Goal: Task Accomplishment & Management: Complete application form

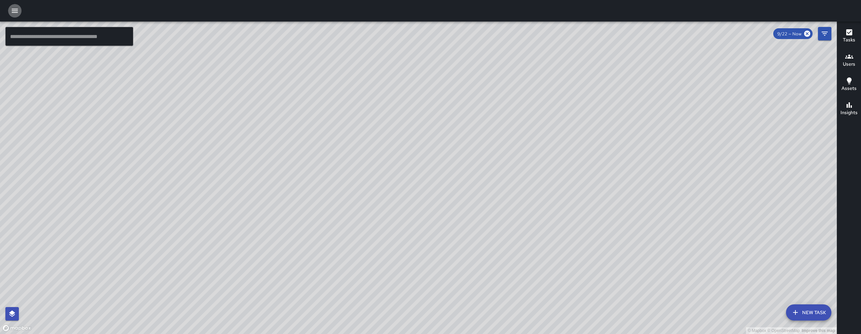
click at [13, 5] on button "button" at bounding box center [14, 10] width 13 height 13
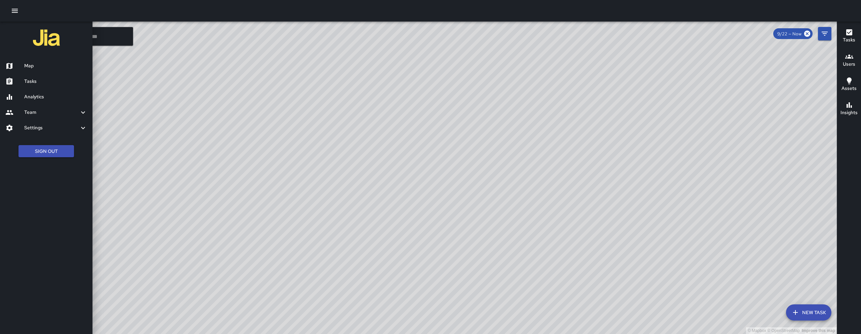
click at [42, 85] on h6 "Tasks" at bounding box center [55, 81] width 63 height 7
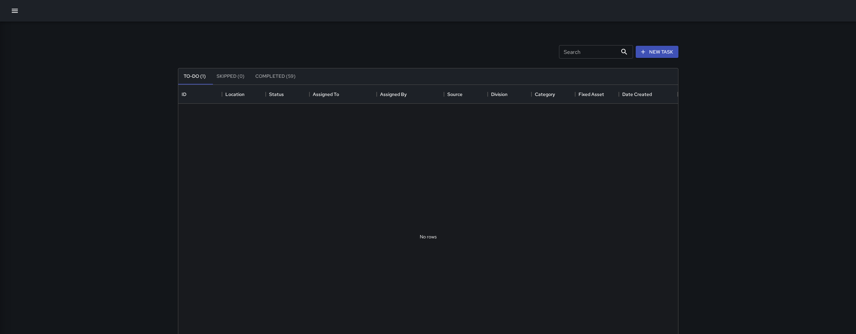
scroll to position [280, 495]
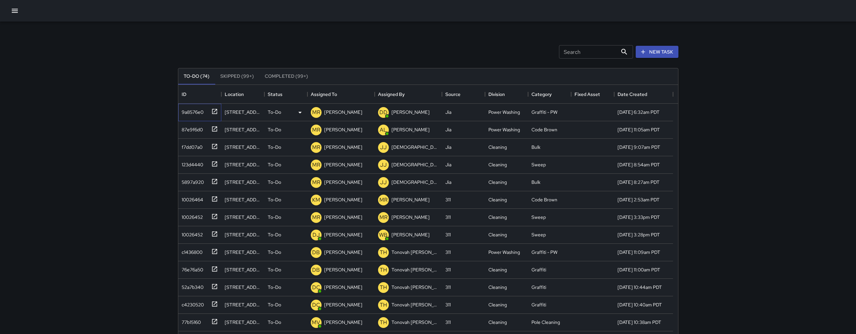
click at [193, 116] on div "9a8576e0" at bounding box center [198, 110] width 39 height 11
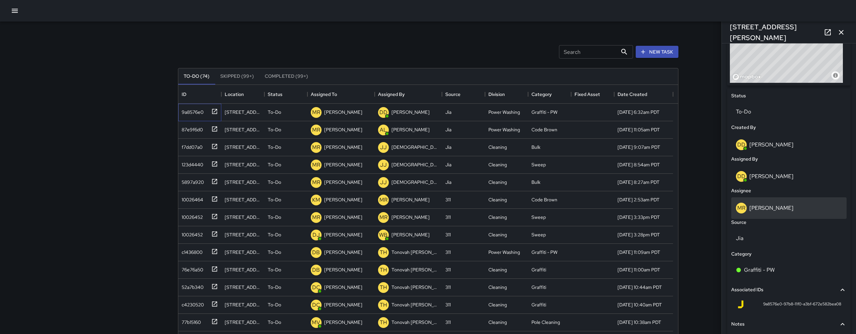
scroll to position [282, 0]
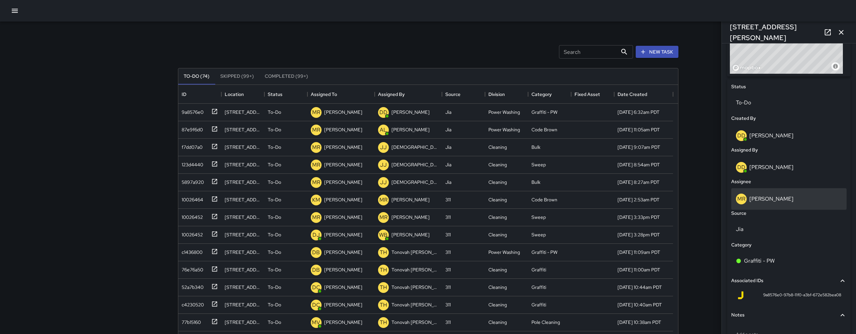
click at [802, 204] on div "MR Maria Rosas" at bounding box center [788, 199] width 115 height 22
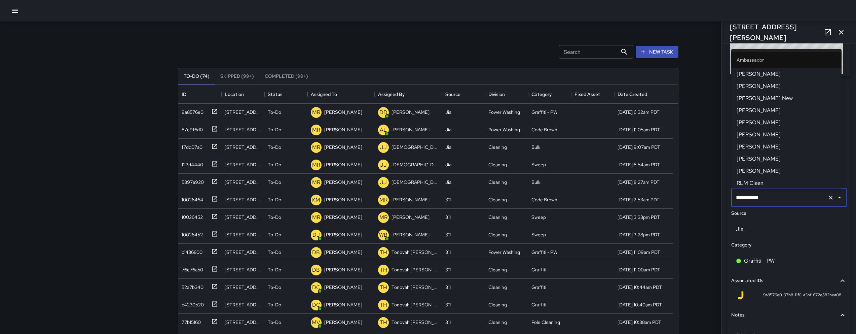
click at [802, 205] on div "**********" at bounding box center [788, 197] width 115 height 19
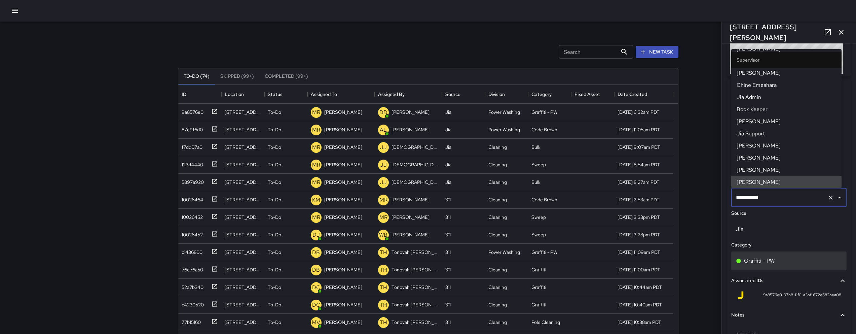
click at [792, 253] on div "Graffiti - PW" at bounding box center [788, 260] width 115 height 19
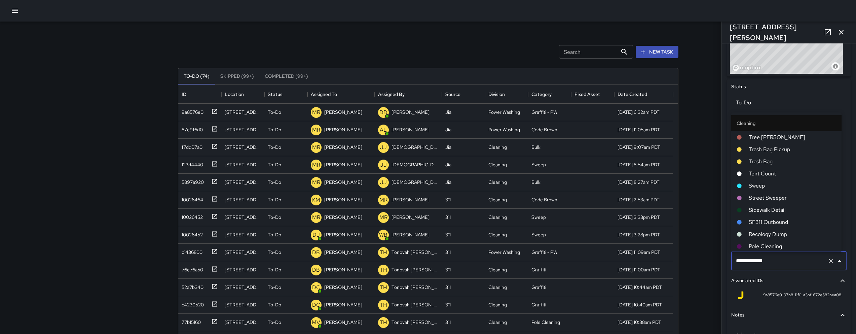
click at [792, 254] on input "**********" at bounding box center [779, 260] width 90 height 13
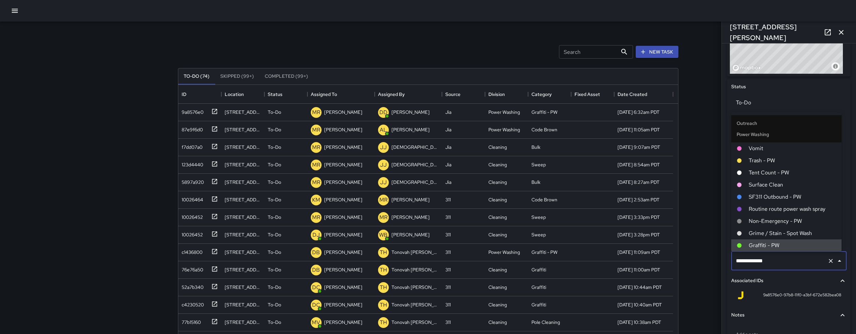
click at [791, 256] on input "**********" at bounding box center [779, 260] width 90 height 13
click at [780, 263] on input "**********" at bounding box center [779, 260] width 90 height 13
drag, startPoint x: 774, startPoint y: 264, endPoint x: 756, endPoint y: 262, distance: 17.9
click at [756, 262] on input "**********" at bounding box center [779, 260] width 90 height 13
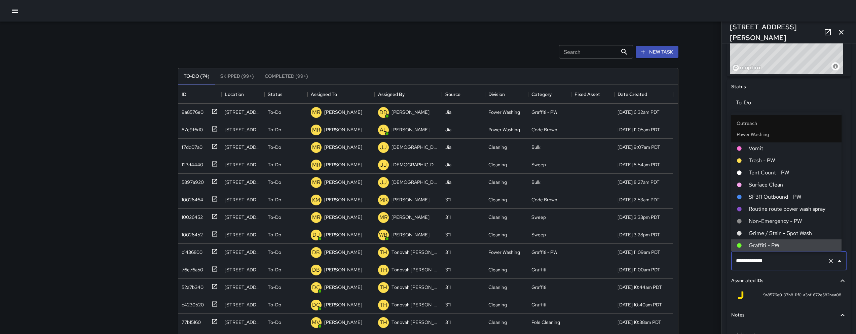
click at [756, 262] on input "**********" at bounding box center [779, 260] width 90 height 13
click at [772, 259] on input "**********" at bounding box center [779, 260] width 90 height 13
click at [827, 259] on icon "Clear" at bounding box center [830, 260] width 7 height 7
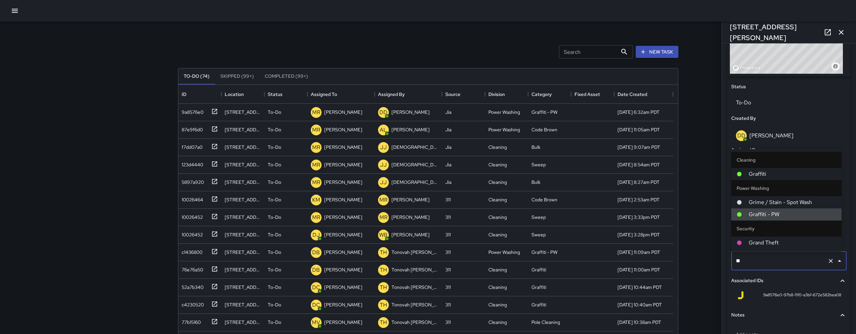
scroll to position [0, 0]
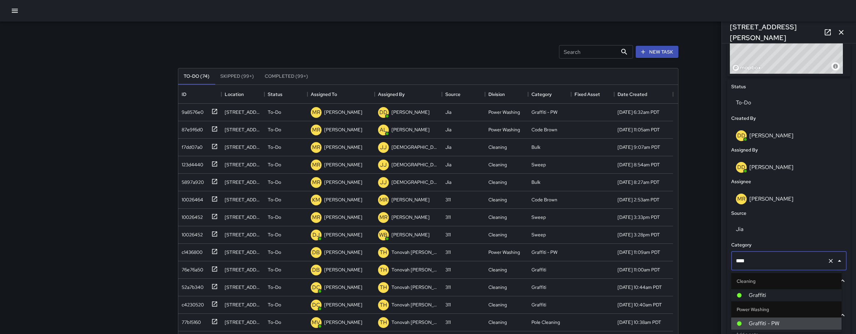
type input "*****"
click at [757, 299] on span "Graffiti" at bounding box center [791, 295] width 87 height 8
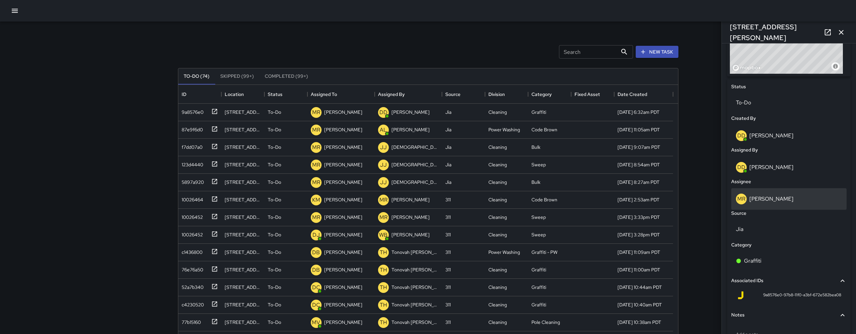
click at [772, 202] on p "[PERSON_NAME]" at bounding box center [771, 198] width 44 height 7
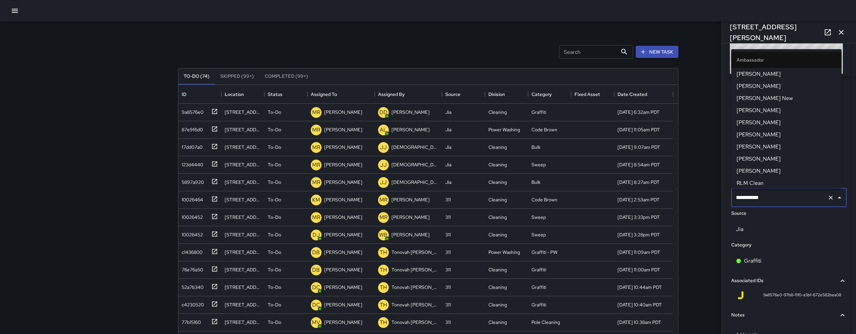
click at [773, 202] on input "**********" at bounding box center [779, 197] width 90 height 13
click at [772, 201] on input "**********" at bounding box center [779, 197] width 90 height 13
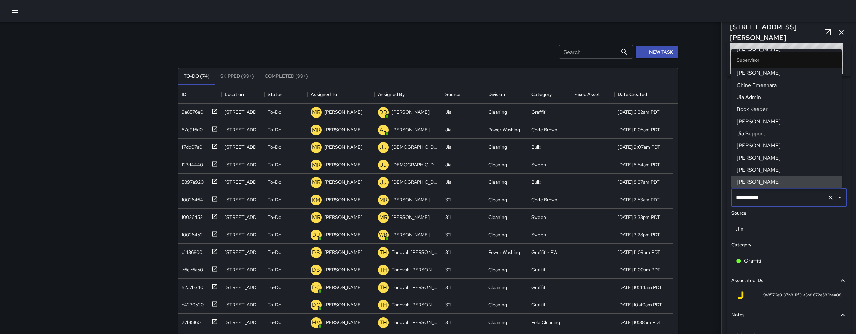
click at [772, 201] on input "**********" at bounding box center [779, 197] width 90 height 13
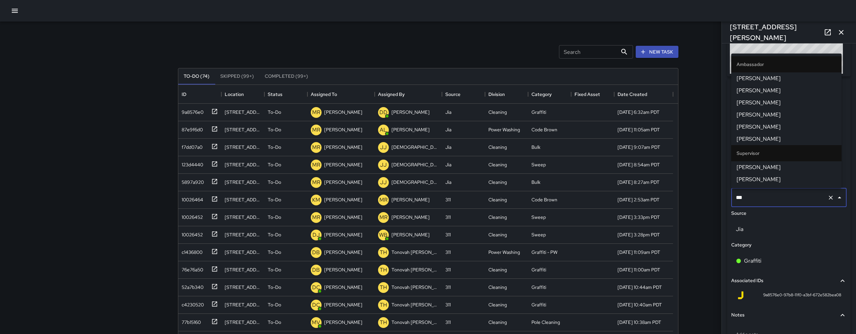
type input "****"
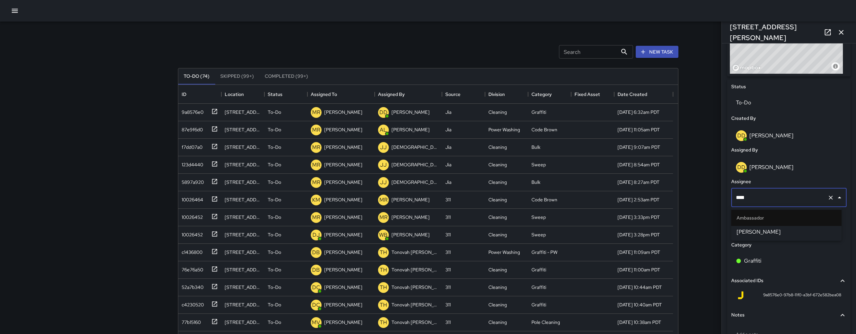
click at [762, 228] on span "[PERSON_NAME]" at bounding box center [786, 232] width 100 height 8
click at [187, 133] on div "87e9f6d0" at bounding box center [198, 128] width 39 height 11
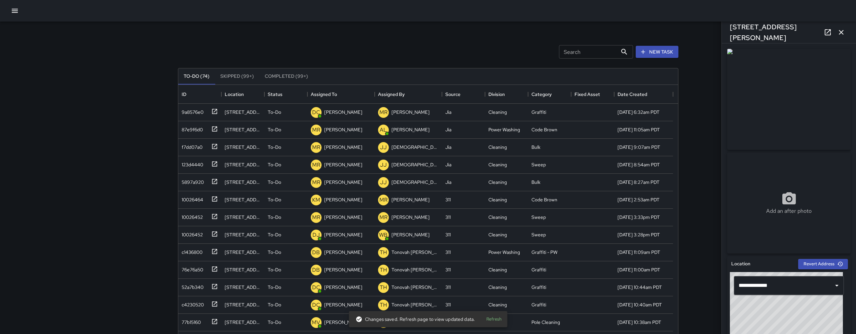
click at [828, 32] on icon at bounding box center [827, 32] width 8 height 8
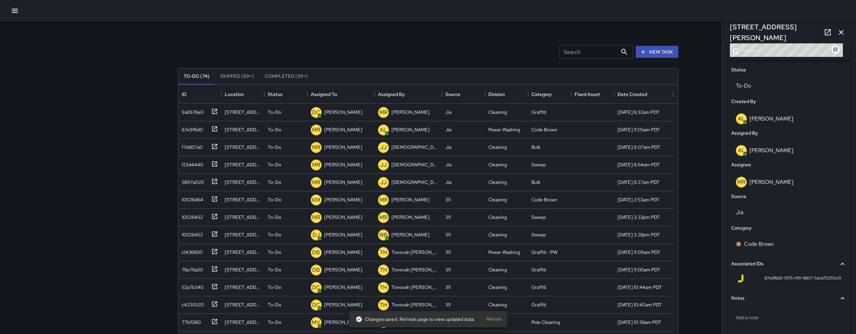
scroll to position [321, 0]
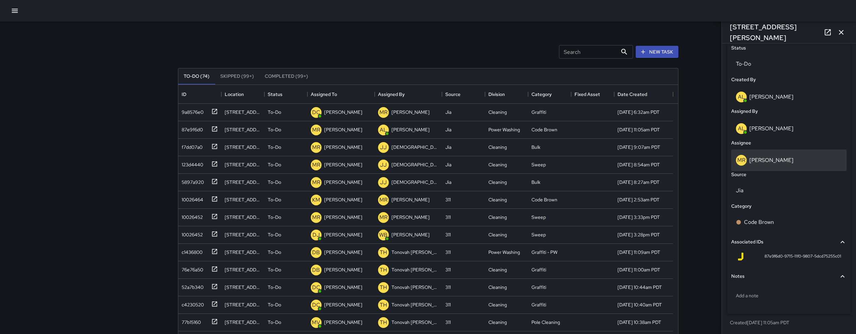
click at [773, 165] on div "MR Maria Rosas" at bounding box center [788, 160] width 115 height 22
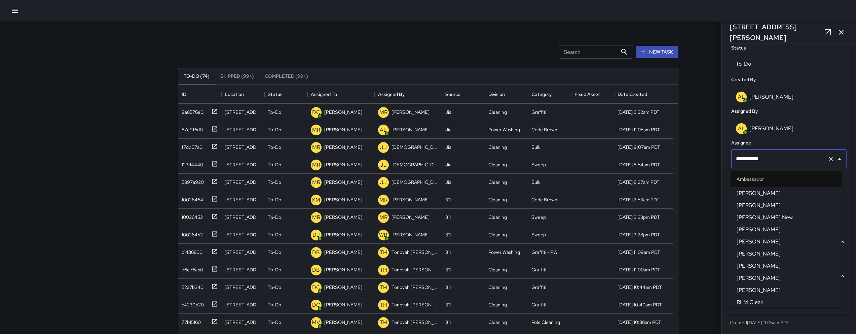
click at [773, 165] on div "**********" at bounding box center [788, 158] width 115 height 19
type input "*"
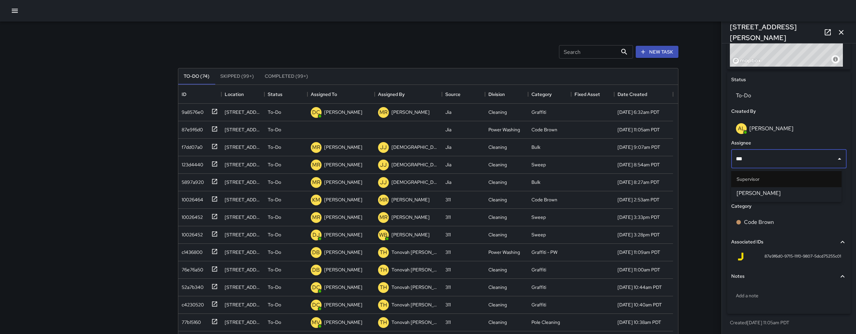
type input "****"
click at [780, 188] on li "[PERSON_NAME]" at bounding box center [786, 193] width 110 height 12
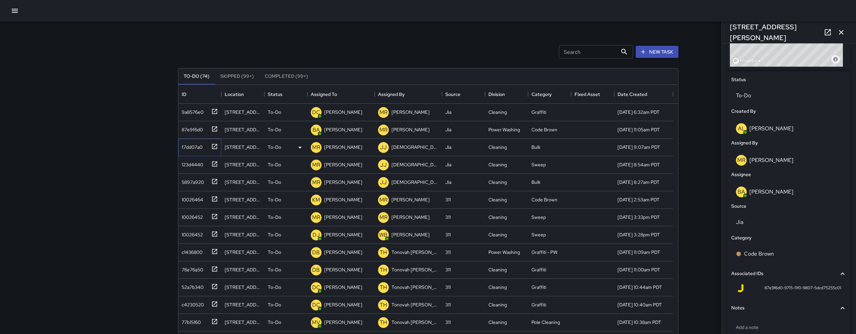
click at [199, 148] on div "f7dd07a0" at bounding box center [191, 145] width 24 height 9
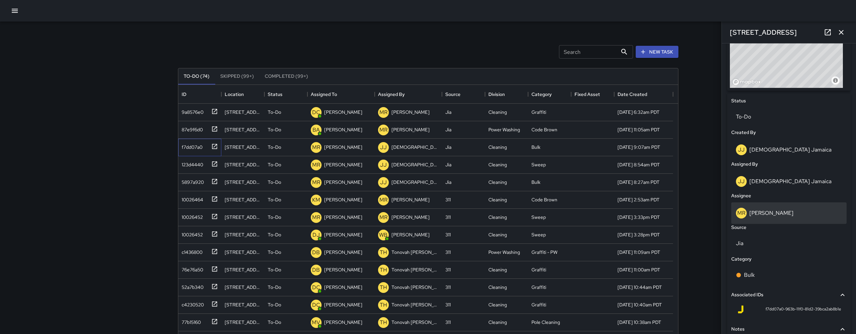
scroll to position [271, 0]
click at [772, 207] on p "[PERSON_NAME]" at bounding box center [771, 209] width 44 height 7
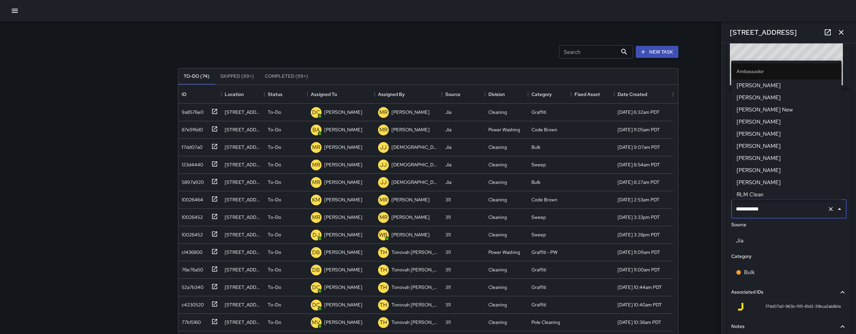
click at [772, 207] on input "**********" at bounding box center [779, 208] width 90 height 13
type input "***"
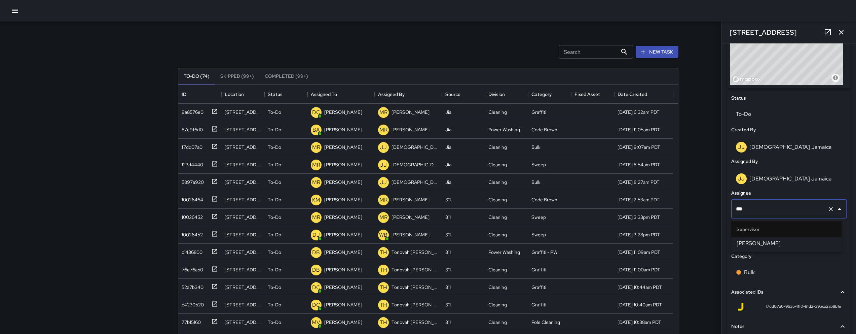
click at [779, 246] on span "[PERSON_NAME]" at bounding box center [786, 243] width 100 height 8
click at [188, 164] on div "123d4440" at bounding box center [191, 162] width 24 height 9
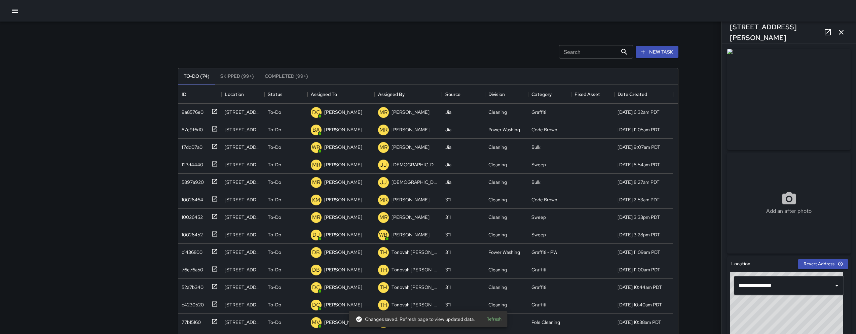
click at [828, 29] on icon at bounding box center [827, 32] width 8 height 8
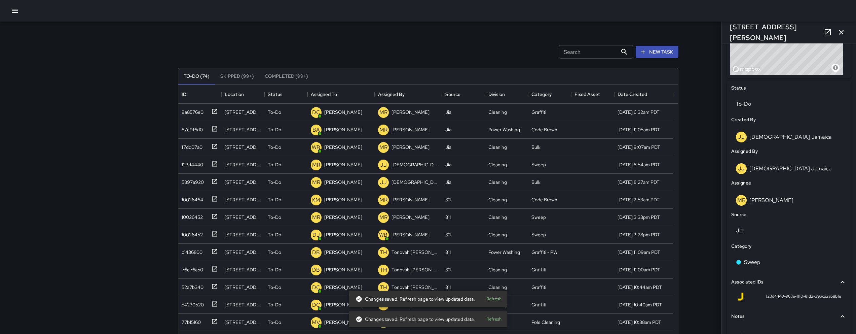
scroll to position [281, 0]
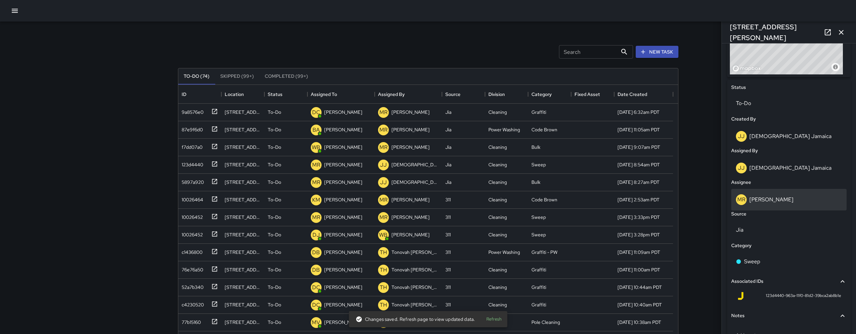
click at [773, 202] on p "[PERSON_NAME]" at bounding box center [771, 199] width 44 height 7
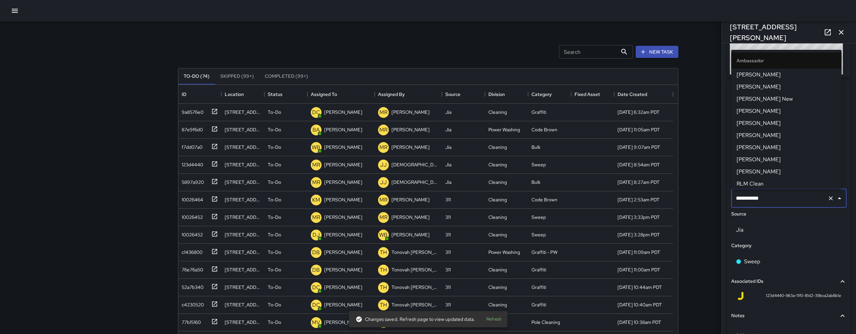
click at [772, 201] on input "**********" at bounding box center [779, 198] width 90 height 13
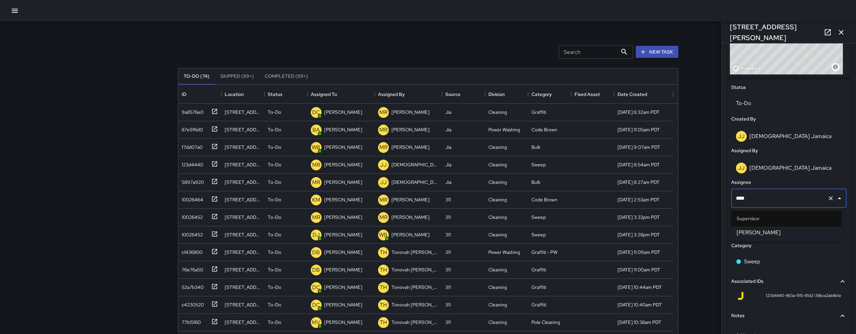
type input "*****"
click at [780, 236] on span "[PERSON_NAME]" at bounding box center [786, 232] width 100 height 8
click at [780, 236] on div "Jia" at bounding box center [788, 229] width 115 height 19
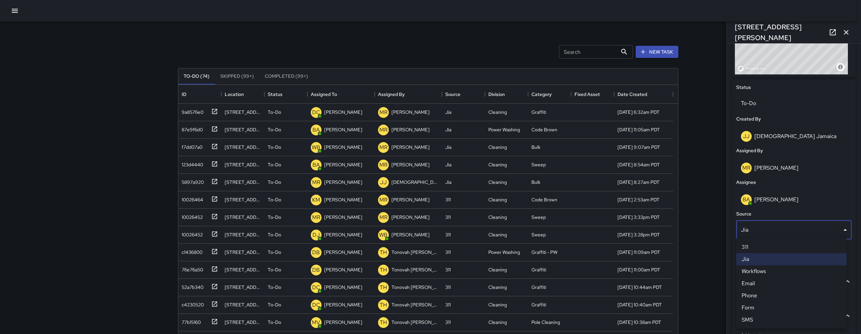
click at [196, 181] on div at bounding box center [430, 167] width 861 height 334
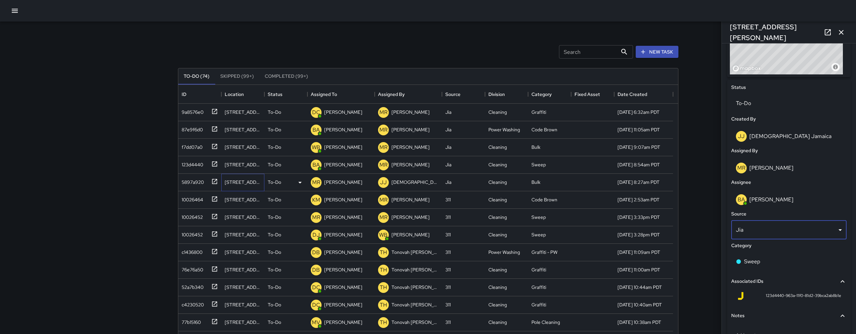
click at [246, 182] on div "42 Langton Street" at bounding box center [243, 182] width 36 height 7
click at [191, 181] on div "5897a920" at bounding box center [191, 180] width 25 height 9
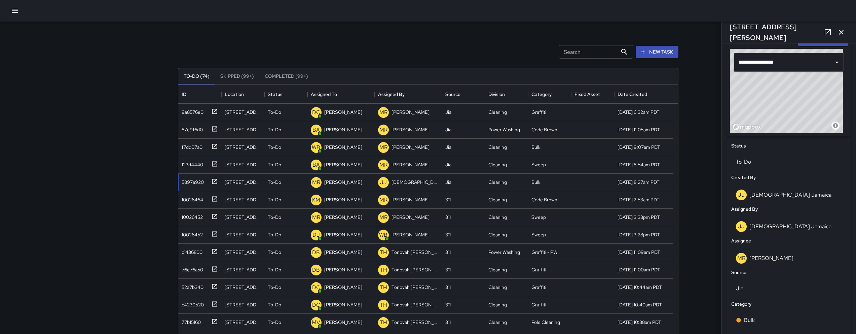
scroll to position [262, 0]
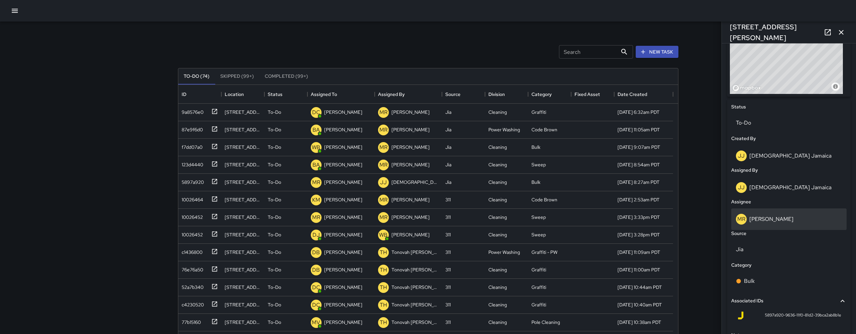
click at [765, 224] on div "MR Maria Rosas" at bounding box center [788, 219] width 115 height 22
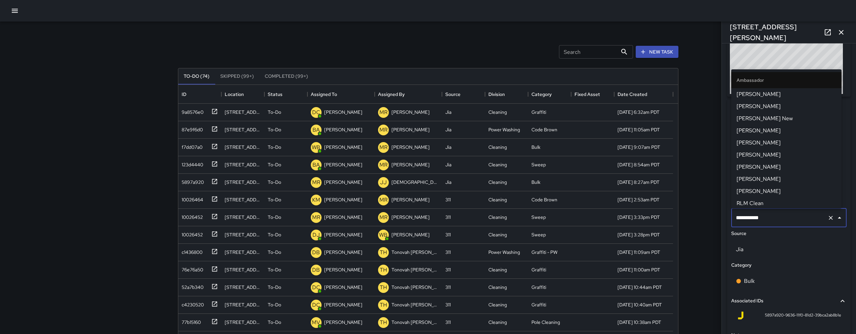
click at [765, 224] on div "**********" at bounding box center [788, 217] width 115 height 19
click at [765, 225] on div "**********" at bounding box center [788, 217] width 115 height 19
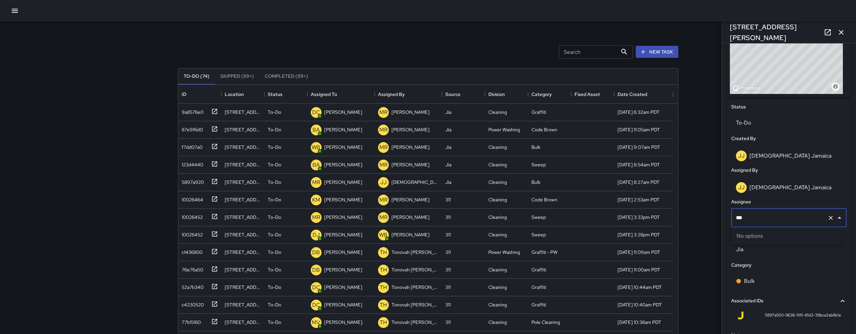
type input "****"
click at [751, 283] on p "Bulk" at bounding box center [749, 281] width 11 height 8
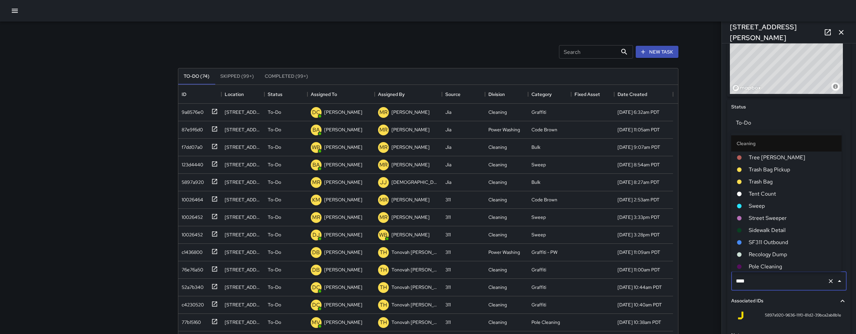
scroll to position [231, 0]
click at [716, 250] on div "Search Search New Task To-Do (74) Skipped (99+) Completed (99+) ID Location Sta…" at bounding box center [428, 198] width 856 height 397
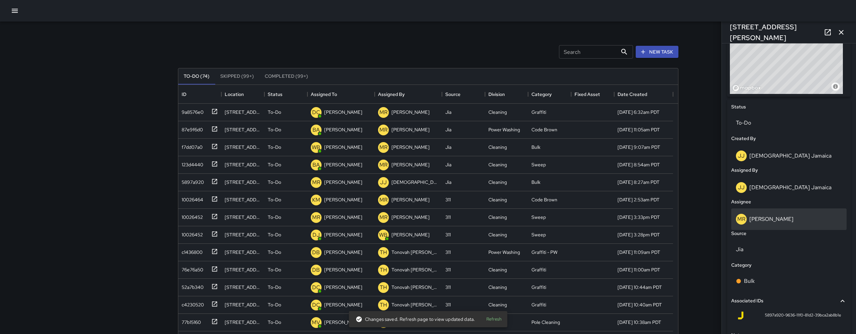
click at [773, 222] on div "MR Maria Rosas" at bounding box center [789, 218] width 106 height 11
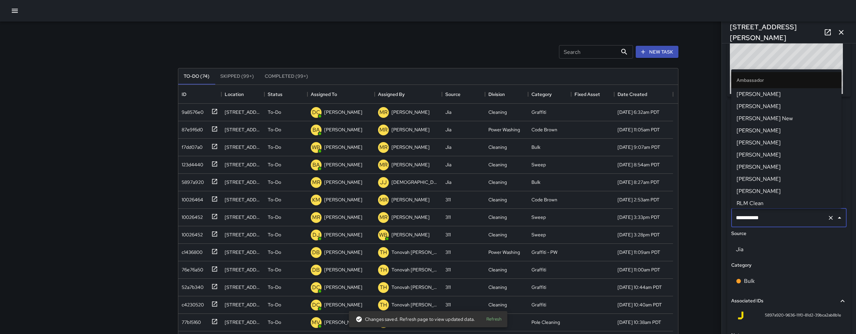
scroll to position [634, 0]
click at [773, 222] on input "**********" at bounding box center [779, 217] width 90 height 13
click at [774, 222] on input "**********" at bounding box center [779, 217] width 90 height 13
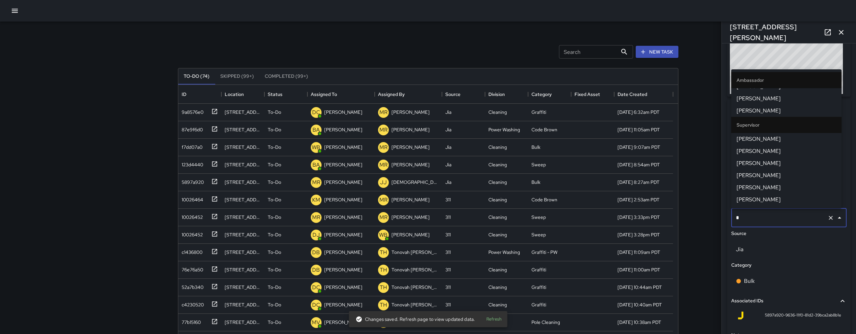
scroll to position [0, 0]
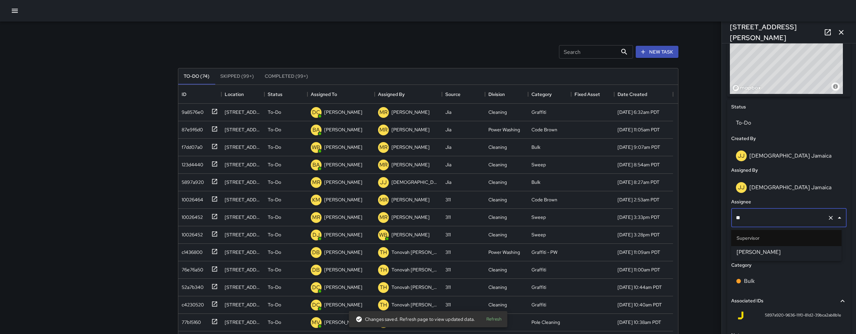
type input "***"
click at [770, 249] on span "[PERSON_NAME]" at bounding box center [786, 252] width 100 height 8
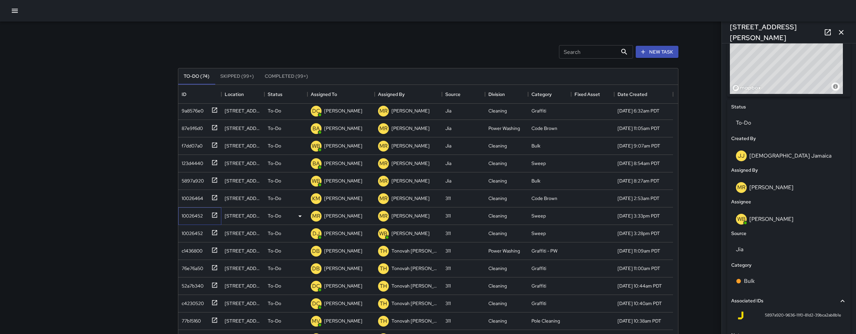
click at [203, 216] on div "10026452" at bounding box center [191, 213] width 24 height 9
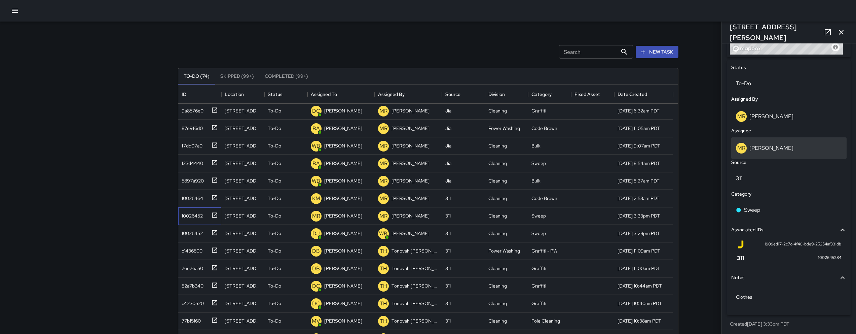
scroll to position [303, 0]
click at [786, 146] on div "MR Maria Rosas" at bounding box center [789, 146] width 106 height 11
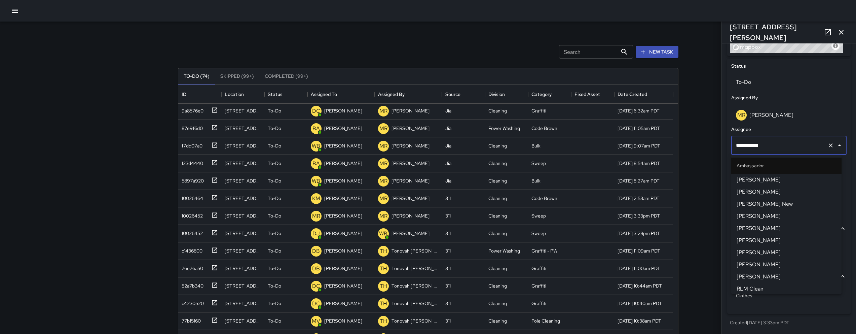
click at [786, 146] on input "**********" at bounding box center [779, 145] width 90 height 13
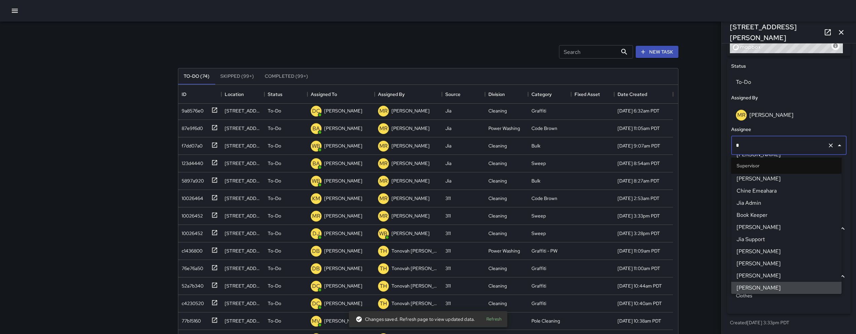
scroll to position [0, 0]
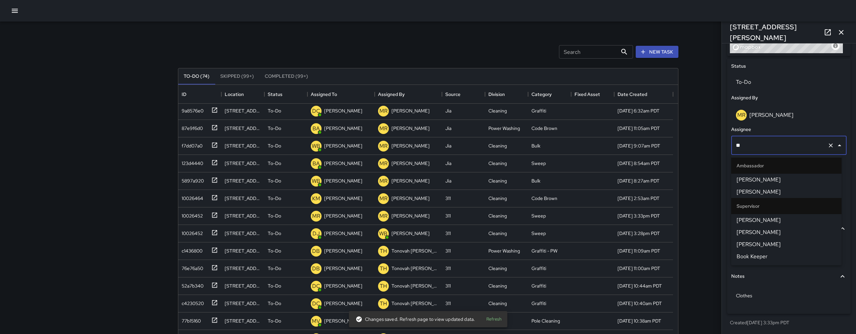
type input "***"
click at [762, 188] on span "[PERSON_NAME]" at bounding box center [786, 192] width 100 height 8
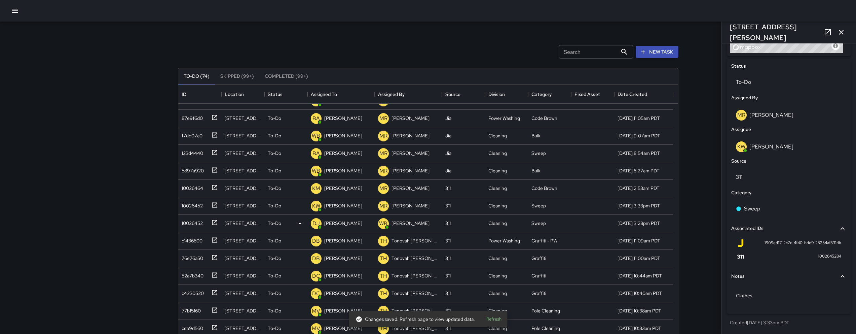
scroll to position [14, 0]
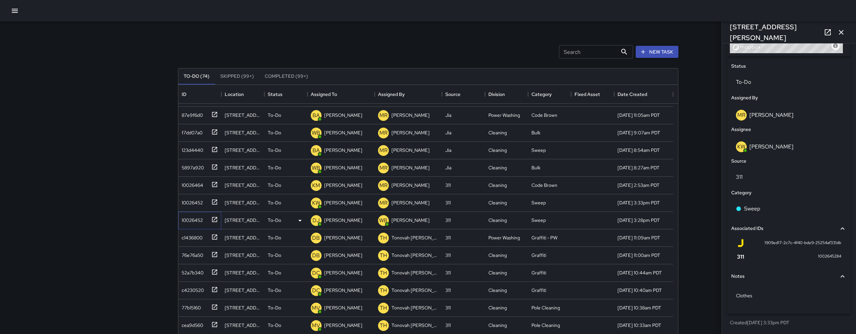
click at [197, 219] on div "10026452" at bounding box center [191, 218] width 24 height 9
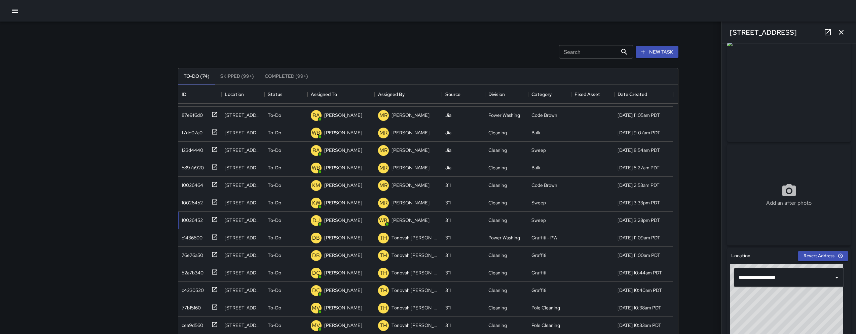
scroll to position [345, 0]
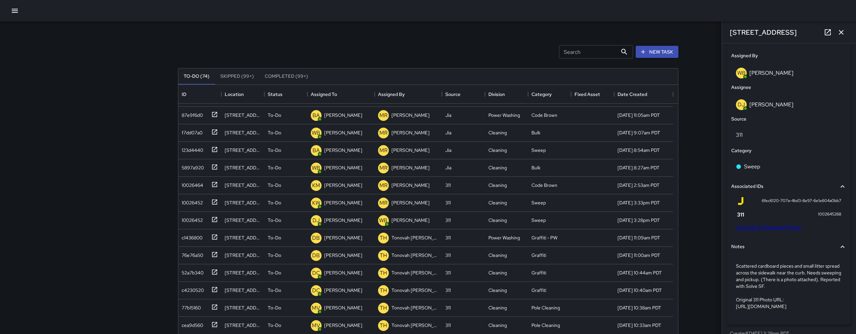
click at [786, 227] on link "Original 311 Request Photo" at bounding box center [768, 227] width 64 height 7
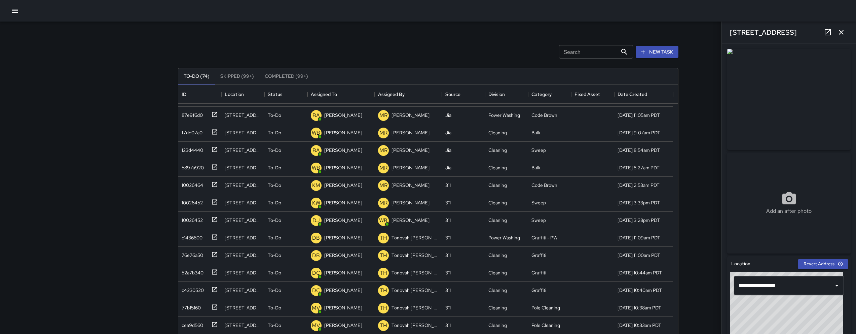
scroll to position [369, 0]
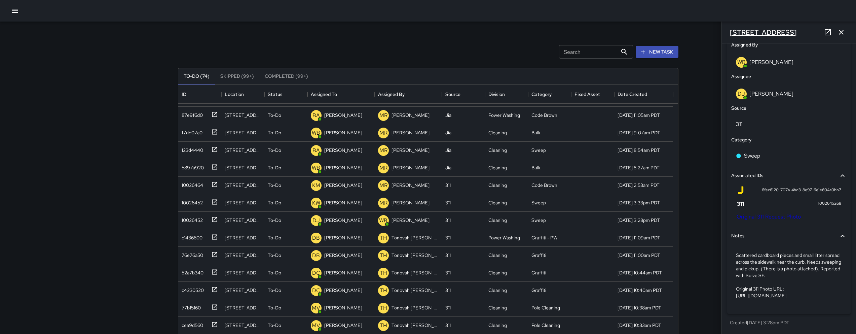
drag, startPoint x: 766, startPoint y: 33, endPoint x: 731, endPoint y: 30, distance: 35.8
click at [731, 30] on div "1090 Folsom Street" at bounding box center [788, 33] width 134 height 22
click at [796, 30] on div "1090 Folsom Street" at bounding box center [788, 33] width 134 height 22
drag, startPoint x: 792, startPoint y: 32, endPoint x: 730, endPoint y: 35, distance: 62.6
click at [730, 35] on div "1090 Folsom Street" at bounding box center [788, 33] width 134 height 22
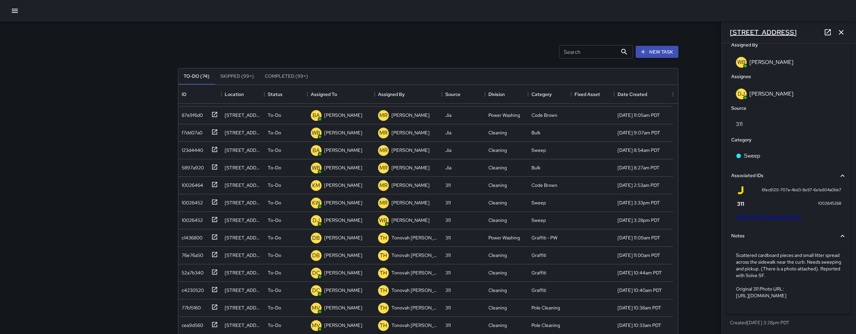
copy h6 "1090 Folsom Street"
click at [772, 254] on p "Scattered cardboard pieces and small litter spread across the sidewalk near the…" at bounding box center [789, 274] width 106 height 47
click at [772, 225] on div "6fec6120-707a-4bd3-8e97-6e1e604a0bb7 1002645268 Original 311 Request Photo" at bounding box center [788, 204] width 115 height 42
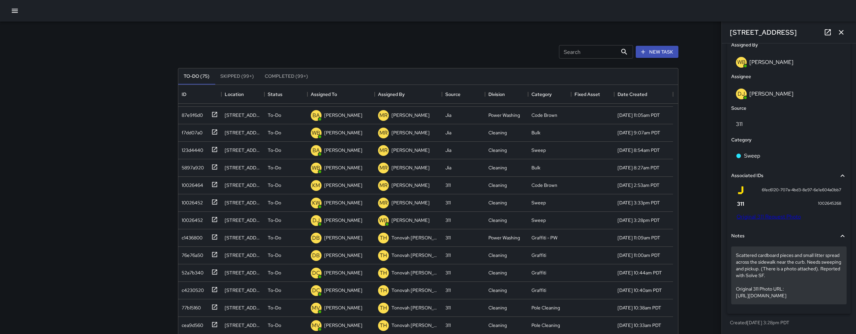
click at [765, 274] on p "Scattered cardboard pieces and small litter spread across the sidewalk near the…" at bounding box center [789, 274] width 106 height 47
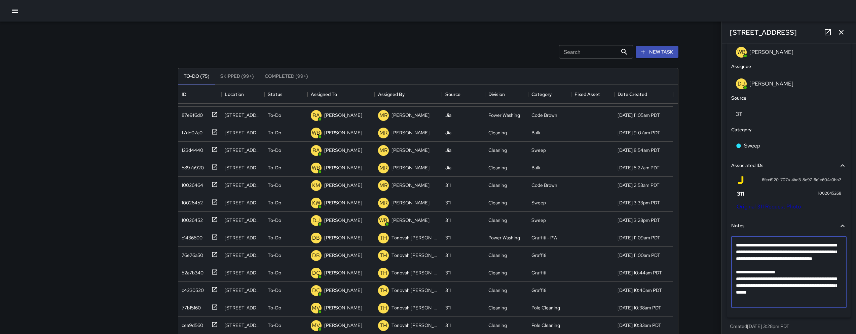
scroll to position [369, 0]
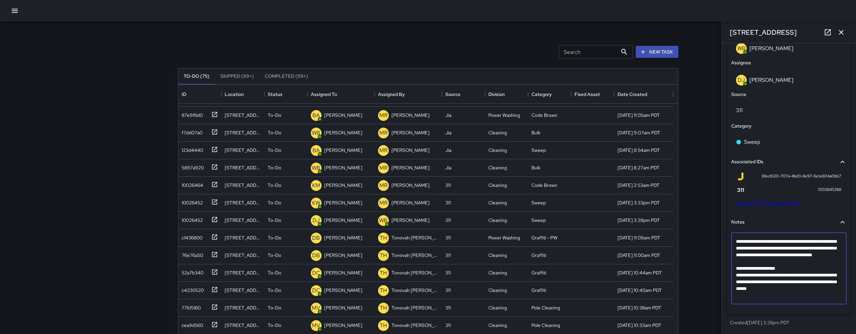
click at [758, 273] on textarea "**********" at bounding box center [786, 268] width 101 height 61
drag, startPoint x: 736, startPoint y: 240, endPoint x: 823, endPoint y: 247, distance: 88.1
click at [823, 247] on textarea "**********" at bounding box center [786, 268] width 101 height 61
drag, startPoint x: 781, startPoint y: 256, endPoint x: 735, endPoint y: 239, distance: 48.9
click at [736, 239] on textarea "**********" at bounding box center [786, 268] width 101 height 61
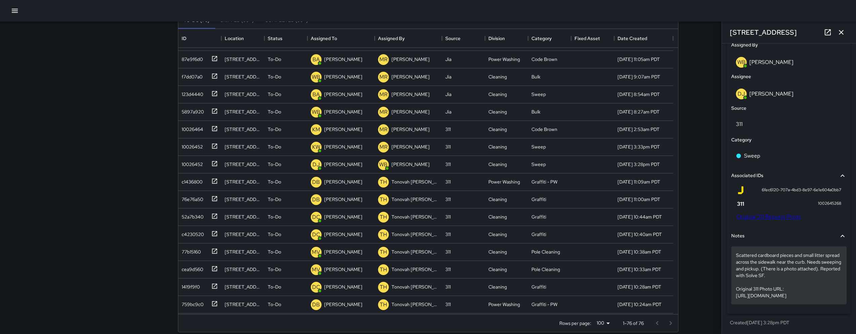
scroll to position [64, 0]
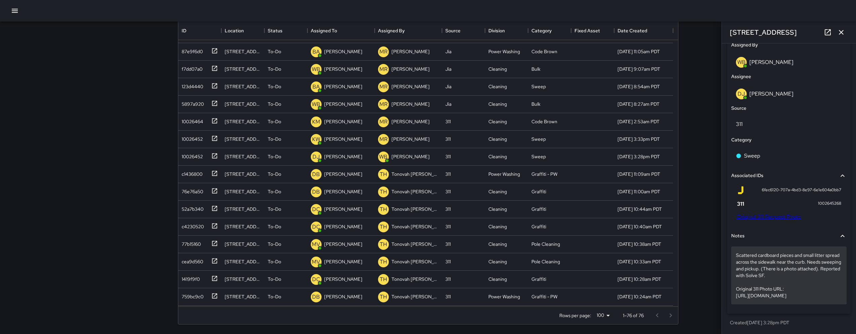
click at [753, 270] on p "Scattered cardboard pieces and small litter spread across the sidewalk near the…" at bounding box center [789, 274] width 106 height 47
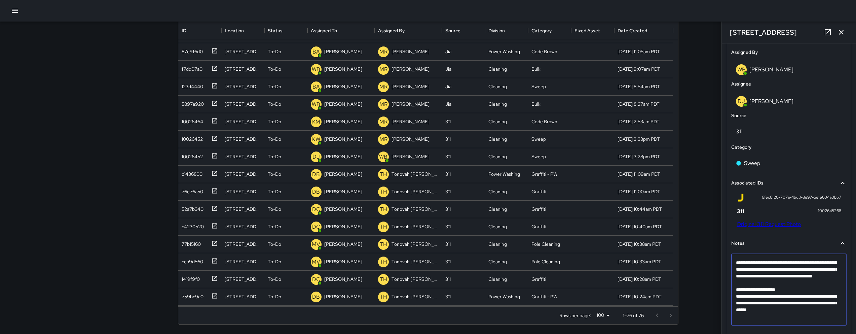
scroll to position [369, 0]
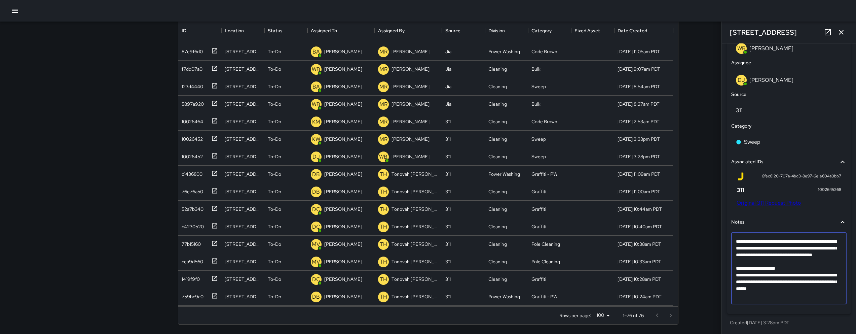
click at [771, 277] on textarea "**********" at bounding box center [786, 268] width 101 height 61
click at [775, 271] on textarea "**********" at bounding box center [786, 268] width 101 height 61
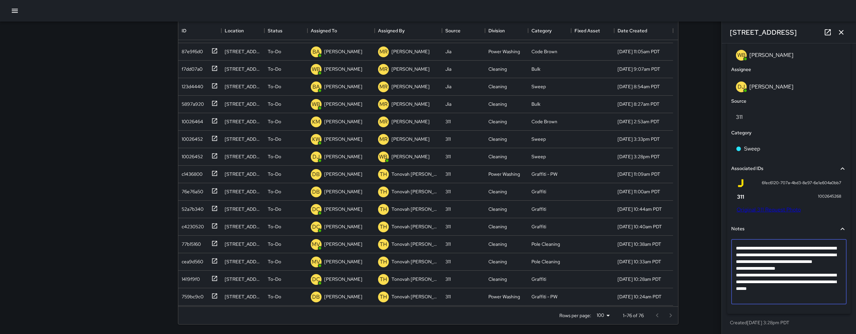
click at [835, 296] on textarea "**********" at bounding box center [786, 271] width 101 height 54
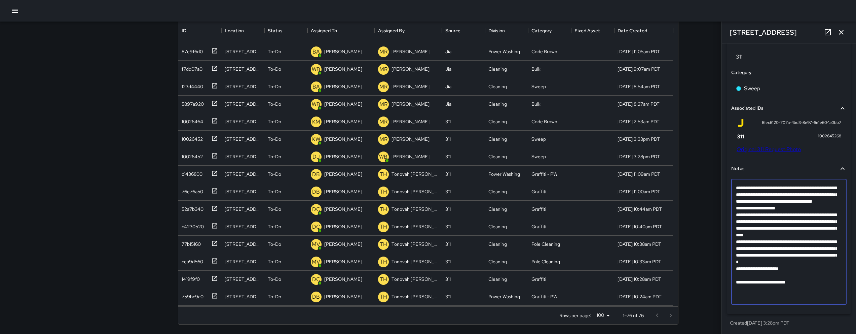
scroll to position [423, 0]
drag, startPoint x: 814, startPoint y: 293, endPoint x: 737, endPoint y: 275, distance: 79.1
click at [737, 275] on textarea "**********" at bounding box center [786, 241] width 101 height 114
drag, startPoint x: 807, startPoint y: 295, endPoint x: 736, endPoint y: 256, distance: 81.2
click at [736, 256] on textarea "**********" at bounding box center [786, 241] width 101 height 114
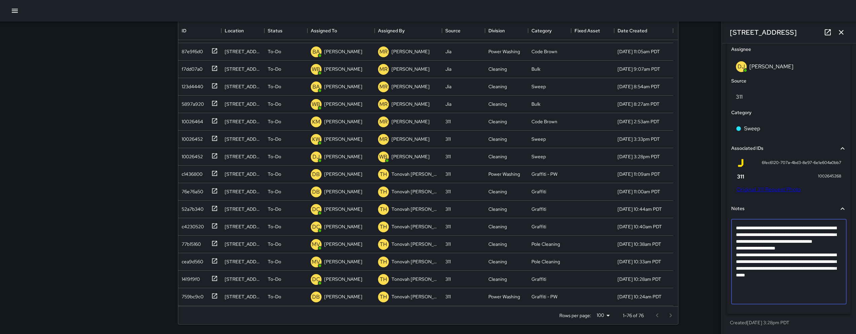
type textarea "**********"
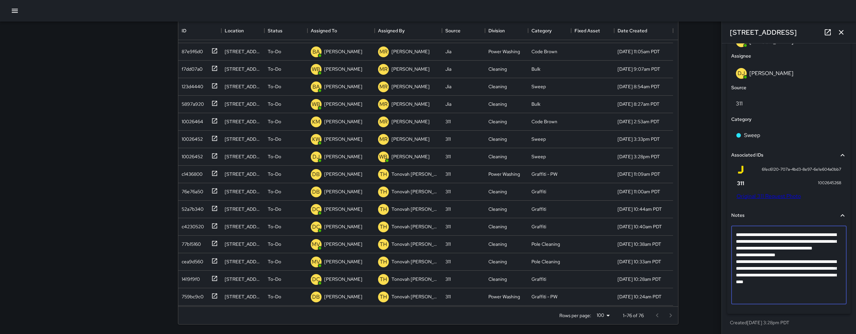
click at [800, 319] on p "Created 9/19/2025, 3:28pm PDT" at bounding box center [789, 322] width 118 height 7
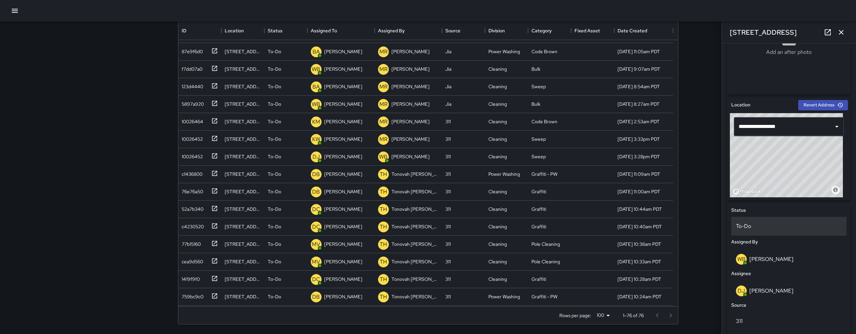
scroll to position [164, 0]
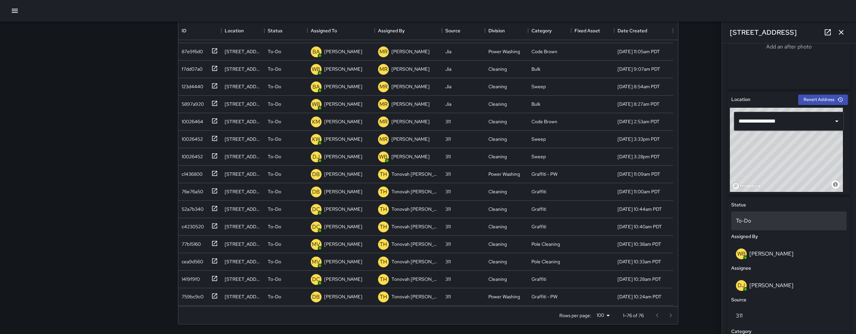
click at [778, 227] on div "To-Do" at bounding box center [788, 220] width 115 height 19
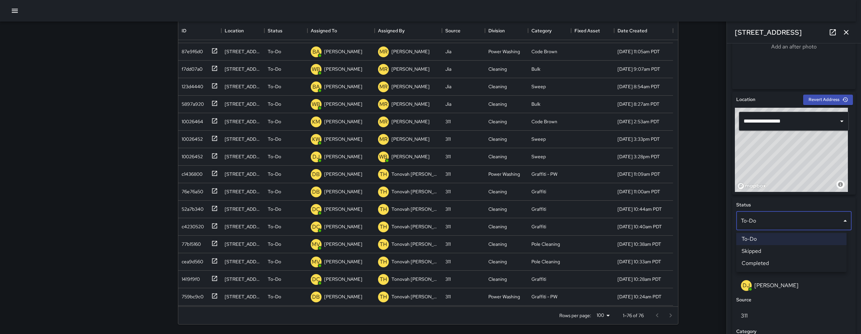
click at [776, 246] on li "Skipped" at bounding box center [791, 251] width 110 height 12
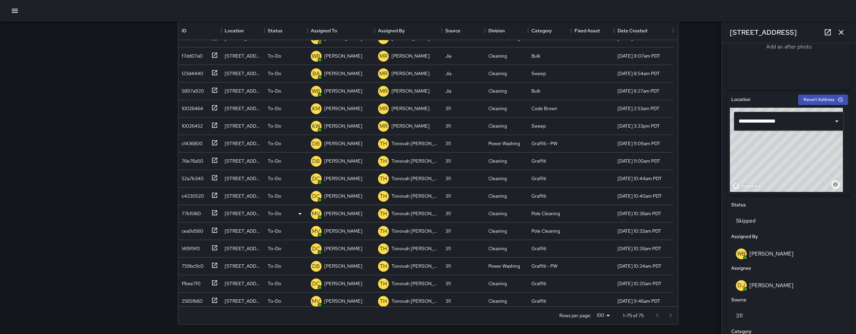
scroll to position [64, 0]
click at [188, 220] on div "77b15160" at bounding box center [199, 211] width 43 height 17
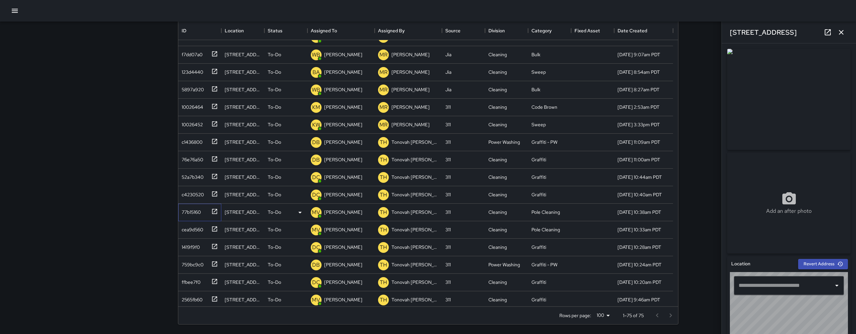
type input "**********"
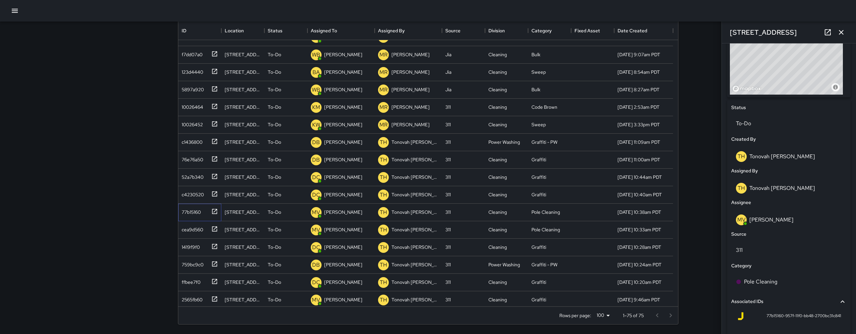
scroll to position [285, 0]
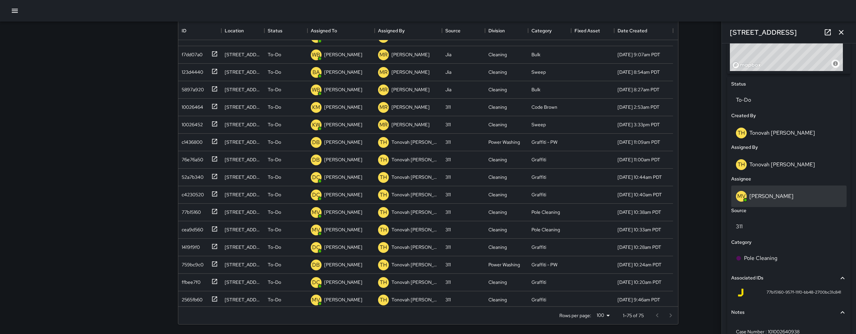
click at [771, 200] on div "MV Maclis Velasquez" at bounding box center [789, 196] width 106 height 11
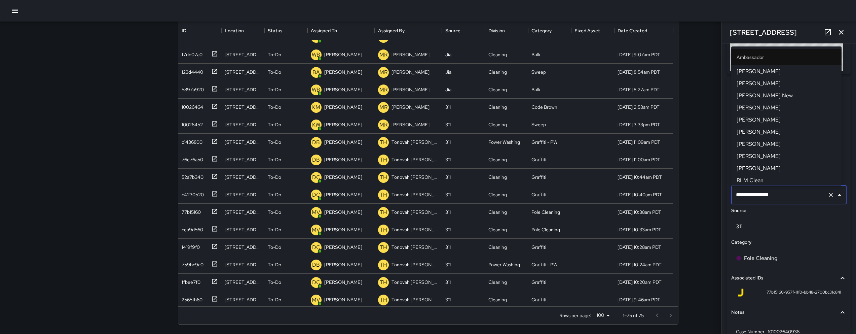
click at [772, 199] on input "**********" at bounding box center [779, 194] width 90 height 13
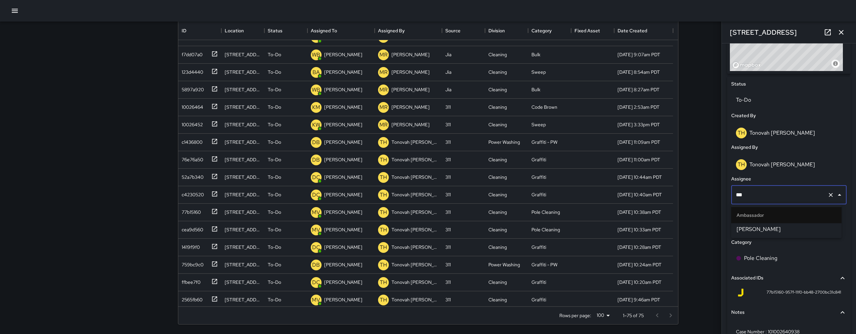
type input "****"
click at [776, 225] on span "[PERSON_NAME]" at bounding box center [786, 229] width 100 height 8
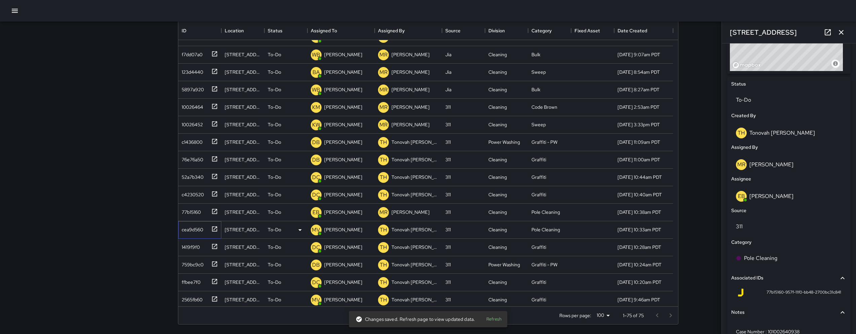
click at [201, 226] on div "cea9d560" at bounding box center [191, 227] width 24 height 9
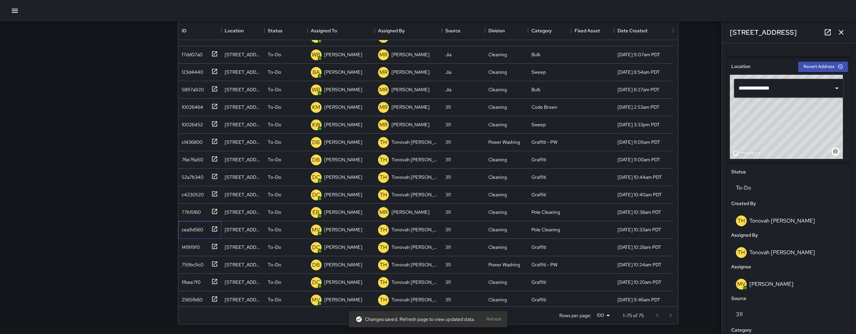
scroll to position [250, 0]
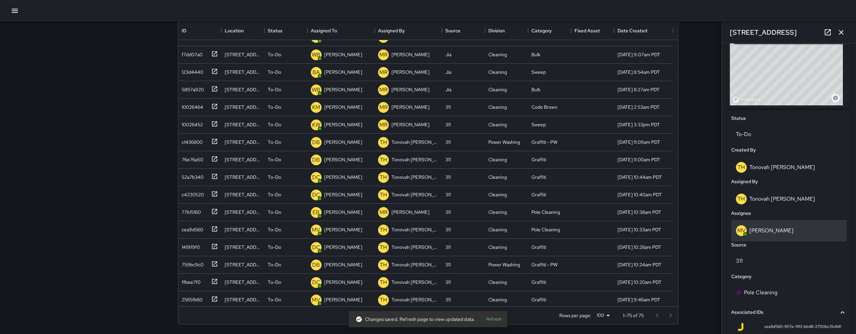
click at [764, 235] on div "MV Maclis Velasquez" at bounding box center [789, 230] width 106 height 11
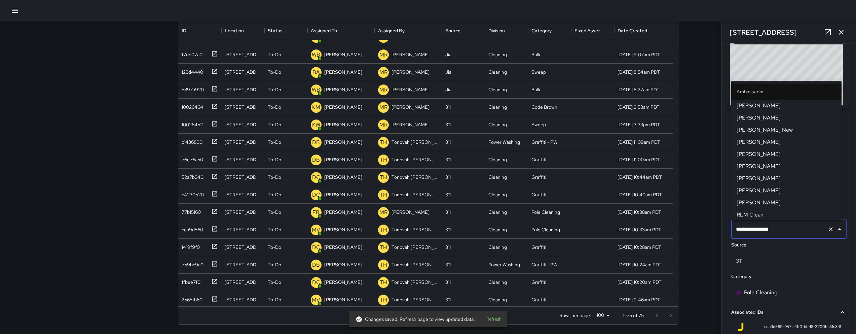
click at [764, 235] on input "**********" at bounding box center [779, 229] width 90 height 13
click at [788, 231] on input "**********" at bounding box center [779, 229] width 90 height 13
click at [789, 231] on input "**********" at bounding box center [779, 229] width 90 height 13
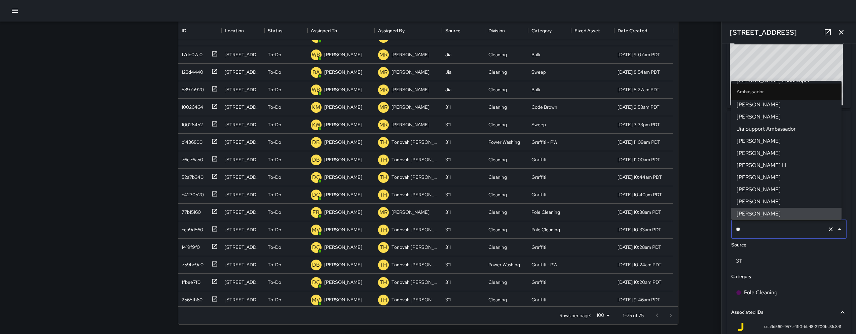
scroll to position [0, 0]
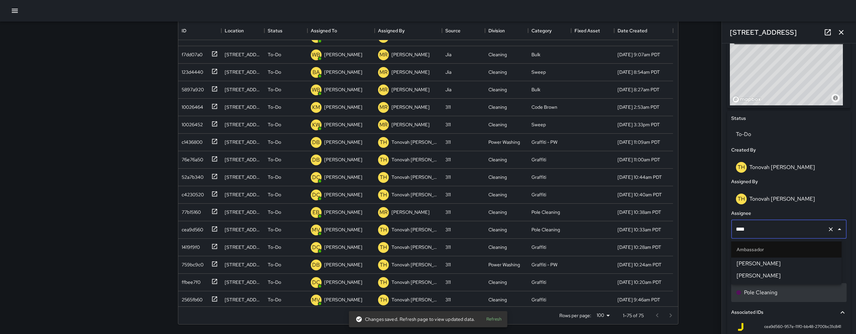
type input "*****"
click at [737, 270] on ul "Ambassador Edwin Barillas" at bounding box center [786, 255] width 110 height 34
click at [744, 266] on span "[PERSON_NAME]" at bounding box center [786, 263] width 100 height 8
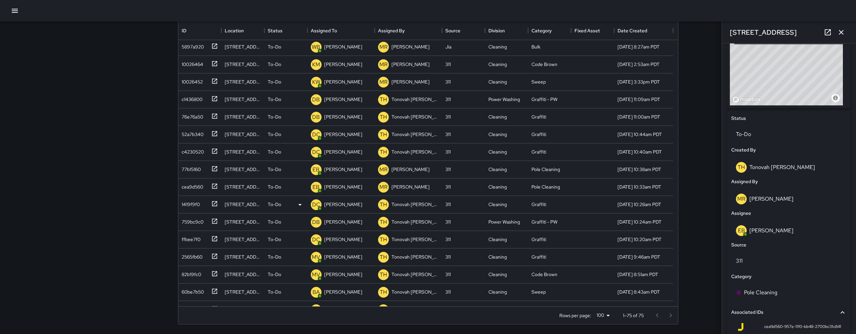
scroll to position [110, 0]
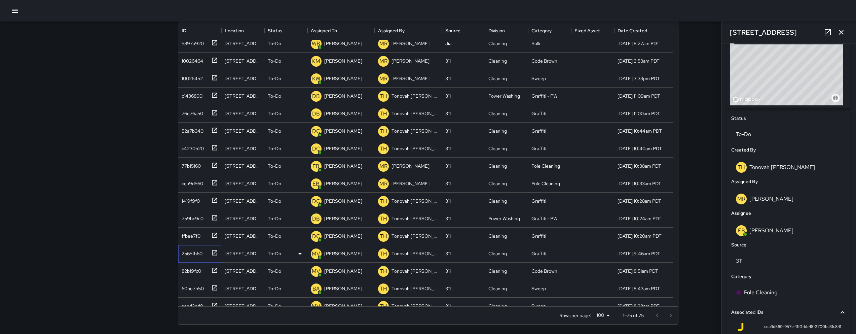
click at [182, 256] on div "2565fb60" at bounding box center [191, 251] width 24 height 9
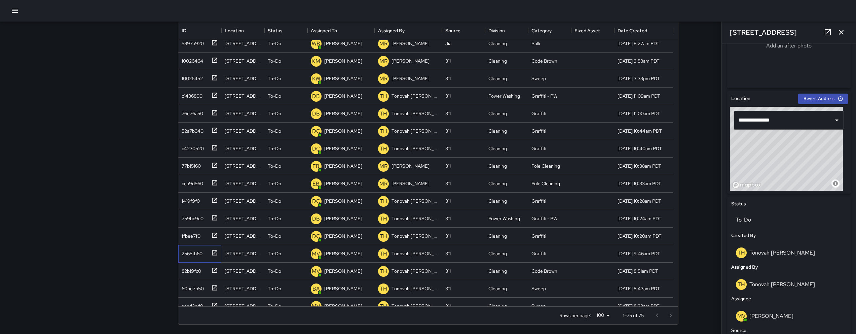
scroll to position [213, 0]
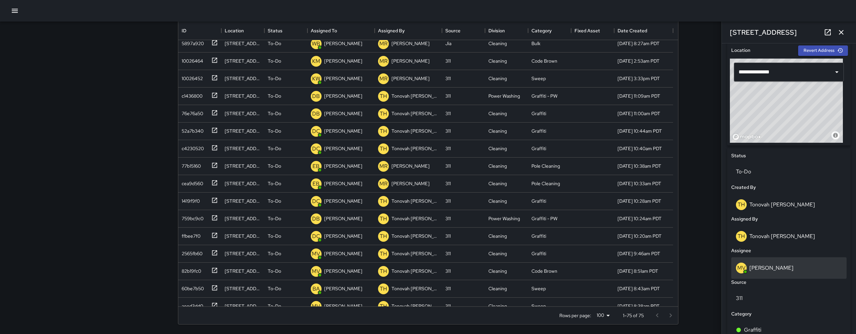
click at [781, 271] on div "MV Maclis Velasquez" at bounding box center [789, 267] width 106 height 11
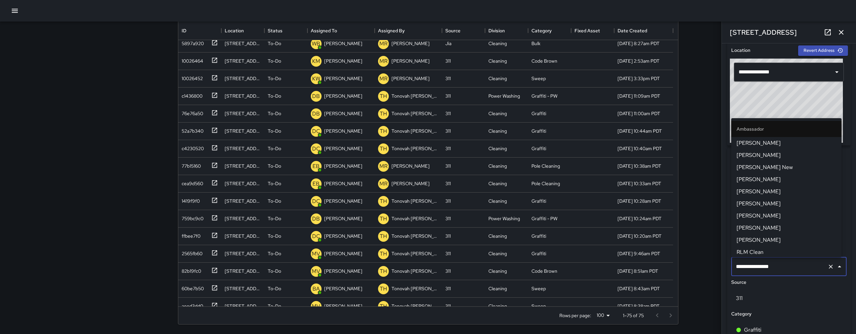
click at [781, 271] on input "**********" at bounding box center [779, 266] width 90 height 13
click at [781, 270] on input "**********" at bounding box center [779, 266] width 90 height 13
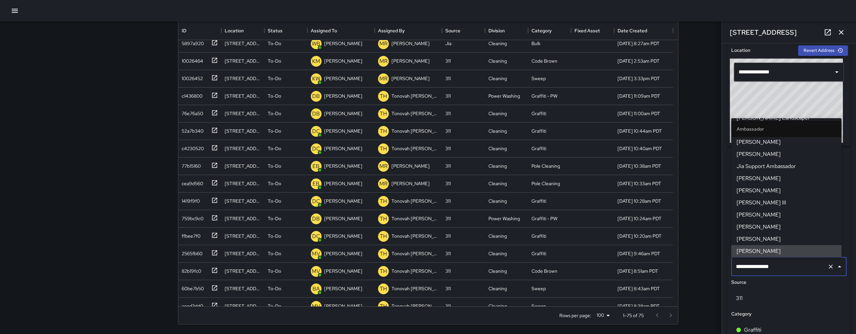
click at [781, 270] on input "**********" at bounding box center [779, 266] width 90 height 13
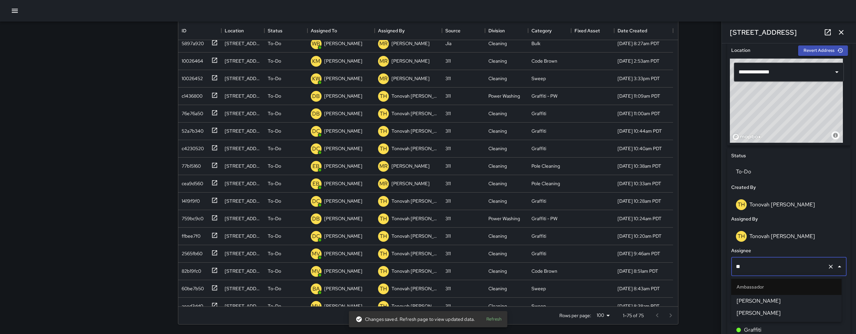
scroll to position [0, 0]
type input "****"
click at [772, 297] on span "[PERSON_NAME]" at bounding box center [786, 301] width 100 height 8
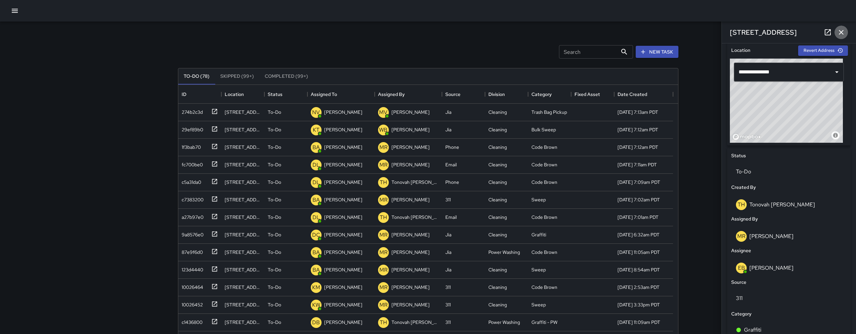
click at [839, 31] on icon "button" at bounding box center [841, 32] width 8 height 8
click at [839, 31] on div "Search Search New Task To-Do (78) Skipped (99+) Completed (99+) ID Location Sta…" at bounding box center [428, 198] width 856 height 397
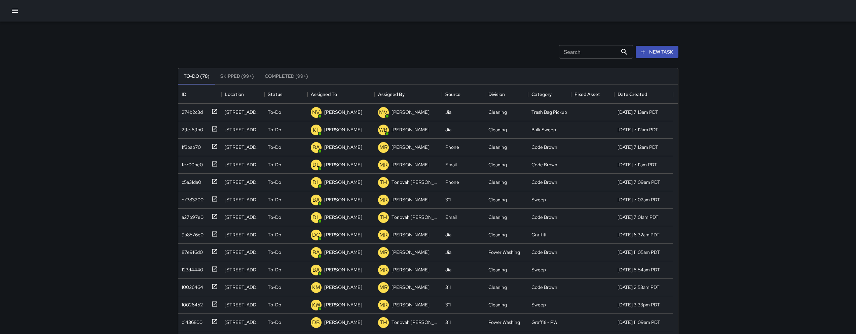
click at [19, 10] on button "button" at bounding box center [14, 10] width 13 height 13
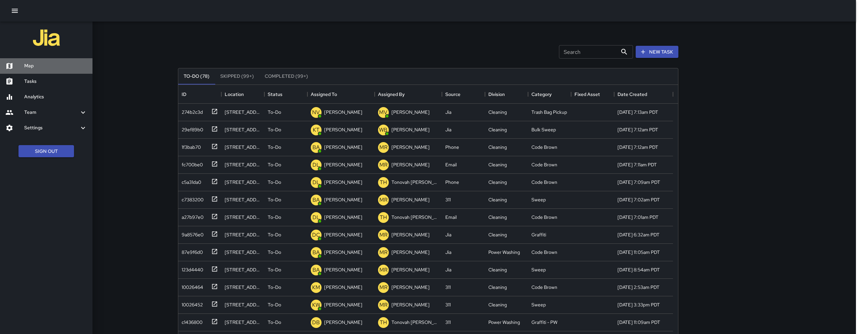
click at [43, 61] on div "Map" at bounding box center [46, 65] width 92 height 15
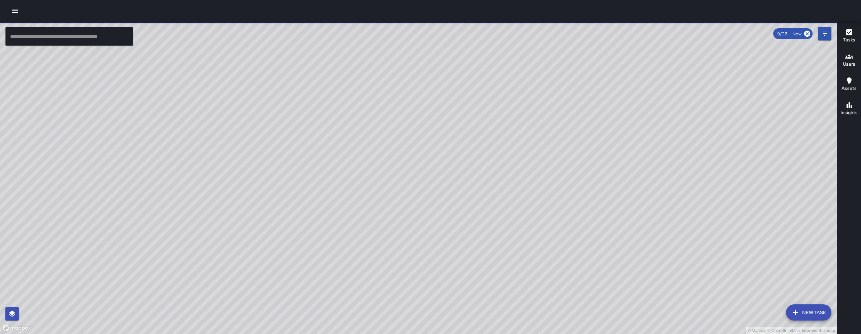
drag, startPoint x: 485, startPoint y: 116, endPoint x: 390, endPoint y: 156, distance: 103.2
click at [388, 162] on div "© Mapbox © OpenStreetMap Improve this map" at bounding box center [418, 178] width 836 height 312
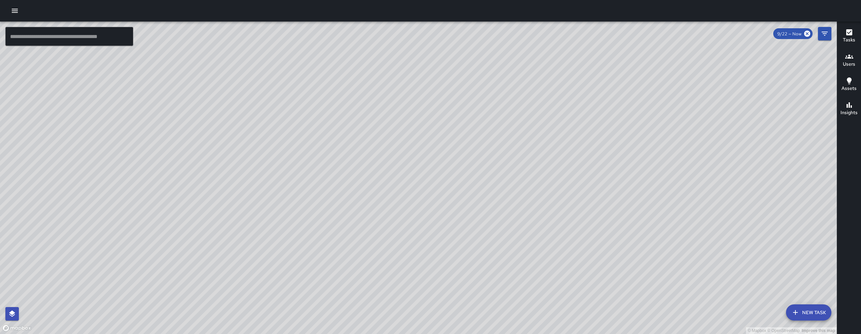
click at [831, 36] on div "© Mapbox © OpenStreetMap Improve this map" at bounding box center [418, 178] width 836 height 312
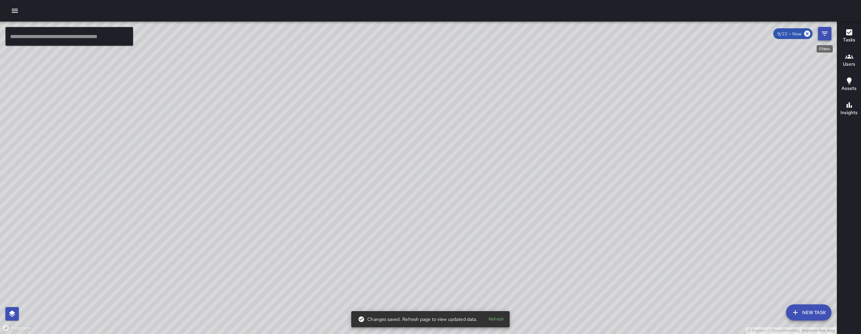
click at [827, 33] on icon "Filters" at bounding box center [824, 34] width 8 height 8
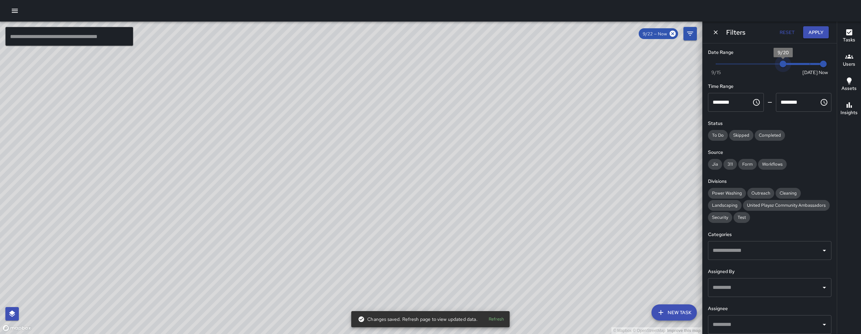
drag, startPoint x: 805, startPoint y: 64, endPoint x: 784, endPoint y: 66, distance: 20.6
click at [784, 66] on span "9/20" at bounding box center [782, 64] width 7 height 7
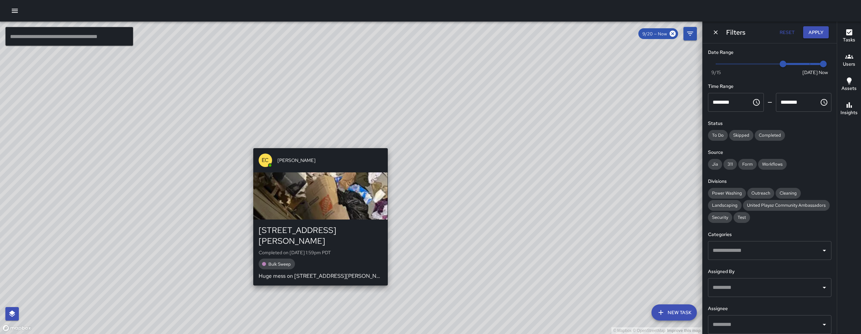
click at [317, 142] on div "© Mapbox © OpenStreetMap Improve this map EC Enrique Cervantes 139 Harriet Stre…" at bounding box center [351, 178] width 702 height 312
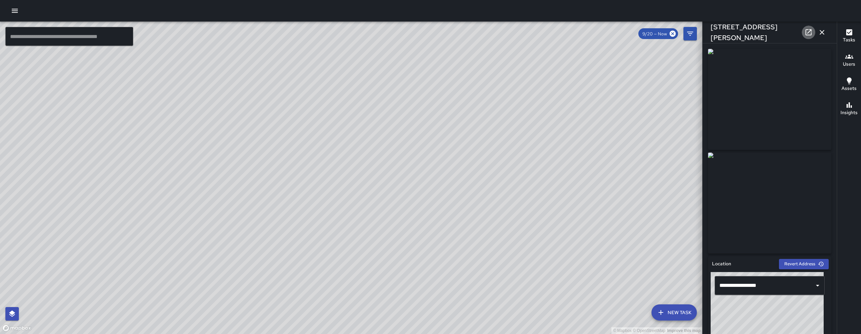
click at [807, 32] on icon at bounding box center [808, 32] width 8 height 8
click at [828, 33] on button "button" at bounding box center [821, 32] width 13 height 13
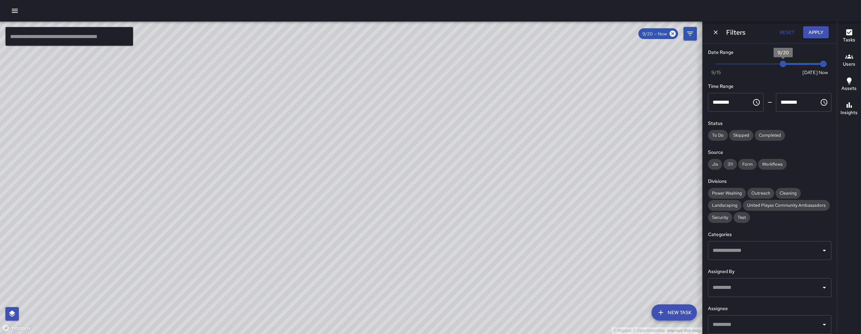
type input "*"
drag, startPoint x: 777, startPoint y: 63, endPoint x: 703, endPoint y: 65, distance: 73.7
click at [703, 65] on div "Date Range Now Today 9/15 9/15 7:23 am Time Range ******** ​ ******** ​ Status …" at bounding box center [769, 188] width 134 height 290
click at [810, 35] on button "Apply" at bounding box center [816, 32] width 26 height 12
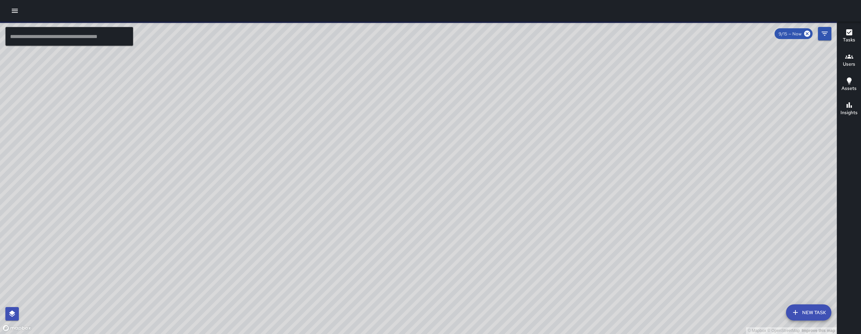
click at [36, 39] on input "text" at bounding box center [69, 36] width 128 height 19
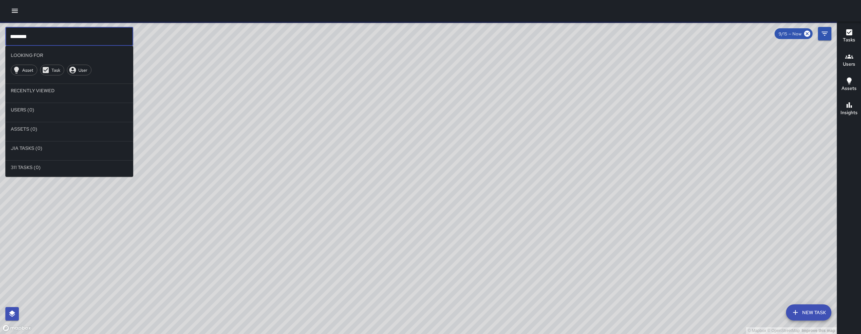
type input "********"
drag, startPoint x: 467, startPoint y: 249, endPoint x: 396, endPoint y: 245, distance: 71.4
click at [396, 245] on div "© Mapbox © OpenStreetMap Improve this map" at bounding box center [418, 178] width 836 height 312
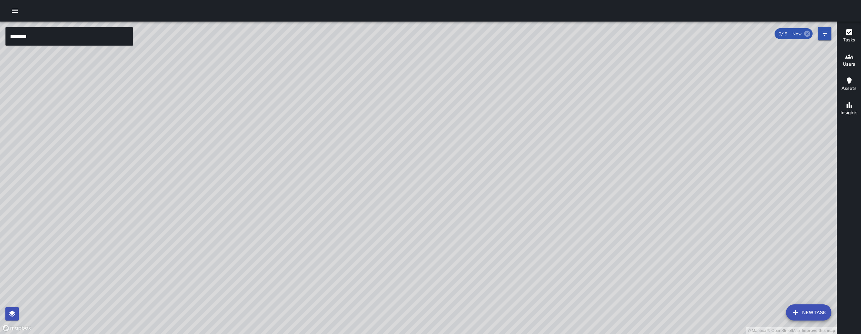
click at [806, 35] on icon at bounding box center [806, 33] width 7 height 7
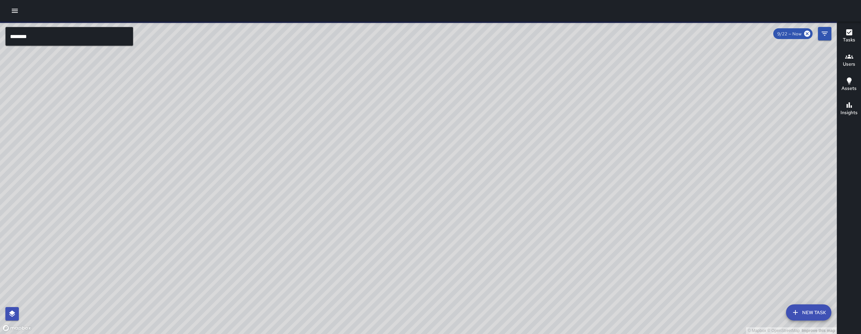
drag, startPoint x: 603, startPoint y: 132, endPoint x: 696, endPoint y: 97, distance: 99.7
click at [696, 97] on div "© Mapbox © OpenStreetMap Improve this map" at bounding box center [418, 178] width 836 height 312
click at [697, 97] on div "© Mapbox © OpenStreetMap Improve this map" at bounding box center [418, 178] width 836 height 312
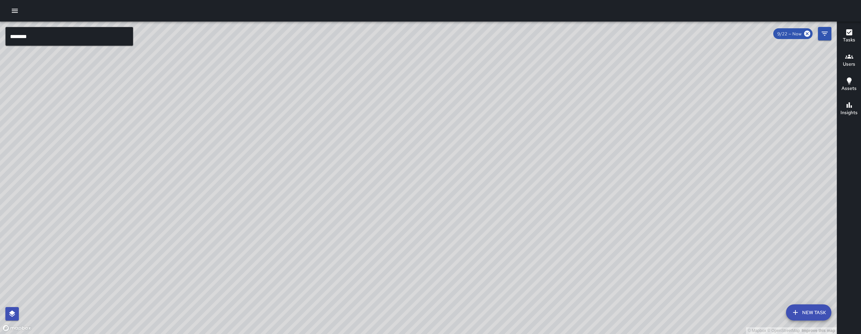
drag, startPoint x: 640, startPoint y: 145, endPoint x: 671, endPoint y: 141, distance: 31.5
click at [662, 143] on div "© Mapbox © OpenStreetMap Improve this map" at bounding box center [418, 178] width 836 height 312
click at [666, 143] on div "© Mapbox © OpenStreetMap Improve this map" at bounding box center [418, 178] width 836 height 312
drag, startPoint x: 693, startPoint y: 138, endPoint x: 704, endPoint y: 137, distance: 11.8
click at [704, 137] on div "© Mapbox © OpenStreetMap Improve this map" at bounding box center [418, 178] width 836 height 312
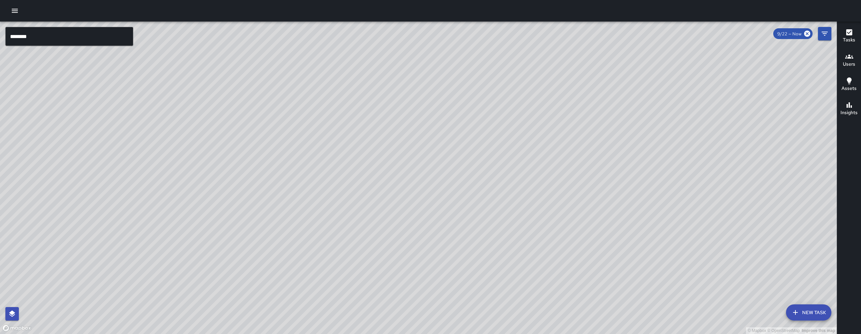
drag, startPoint x: 677, startPoint y: 144, endPoint x: 681, endPoint y: 130, distance: 14.6
click at [681, 130] on div "© Mapbox © OpenStreetMap Improve this map" at bounding box center [418, 178] width 836 height 312
click at [690, 115] on div "© Mapbox © OpenStreetMap Improve this map" at bounding box center [418, 178] width 836 height 312
drag, startPoint x: 544, startPoint y: 153, endPoint x: 524, endPoint y: 161, distance: 22.3
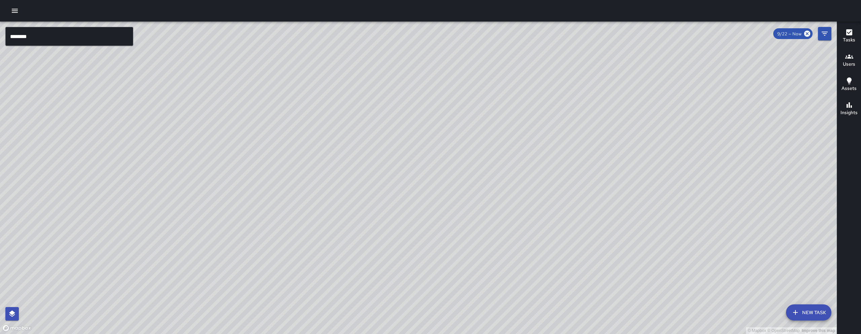
click at [519, 174] on div "© Mapbox © OpenStreetMap Improve this map" at bounding box center [418, 178] width 836 height 312
drag, startPoint x: 581, startPoint y: 232, endPoint x: 651, endPoint y: 135, distance: 119.0
click at [623, 155] on div "© Mapbox © OpenStreetMap Improve this map" at bounding box center [418, 178] width 836 height 312
drag, startPoint x: 651, startPoint y: 135, endPoint x: 666, endPoint y: 119, distance: 22.6
click at [663, 120] on div "© Mapbox © OpenStreetMap Improve this map" at bounding box center [418, 178] width 836 height 312
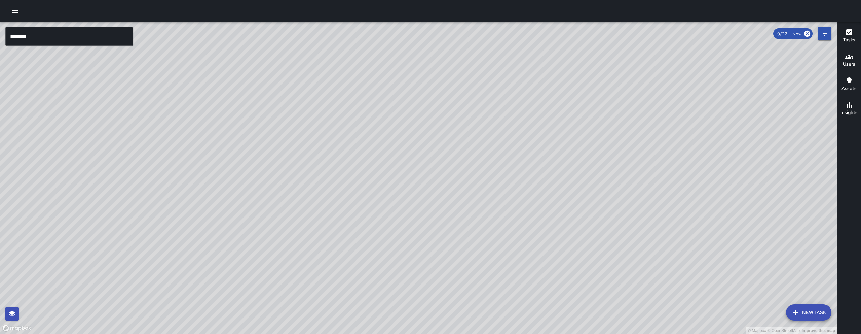
drag, startPoint x: 666, startPoint y: 135, endPoint x: 616, endPoint y: 137, distance: 49.4
click at [616, 137] on div "© Mapbox © OpenStreetMap Improve this map" at bounding box center [418, 178] width 836 height 312
drag, startPoint x: 650, startPoint y: 145, endPoint x: 626, endPoint y: 133, distance: 26.3
click at [626, 133] on div "© Mapbox © OpenStreetMap Improve this map" at bounding box center [418, 178] width 836 height 312
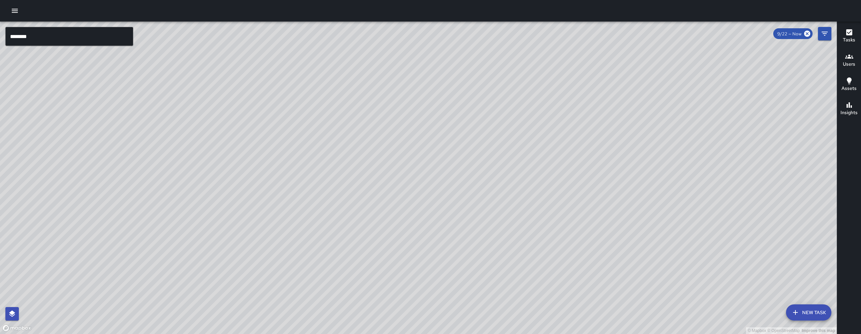
drag, startPoint x: 626, startPoint y: 133, endPoint x: 628, endPoint y: 138, distance: 5.4
click at [628, 138] on div "© Mapbox © OpenStreetMap Improve this map" at bounding box center [418, 178] width 836 height 312
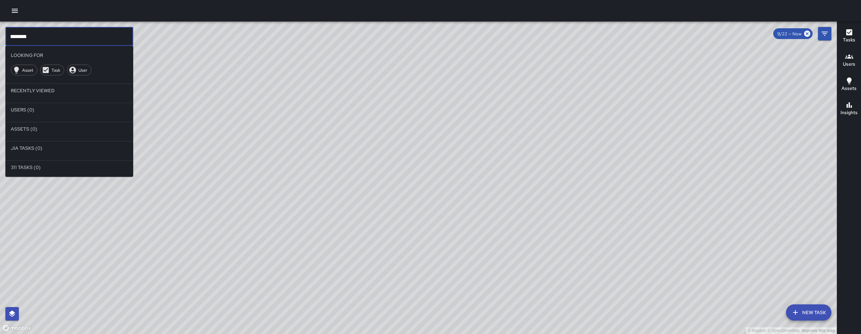
click at [71, 32] on input "********" at bounding box center [69, 36] width 128 height 19
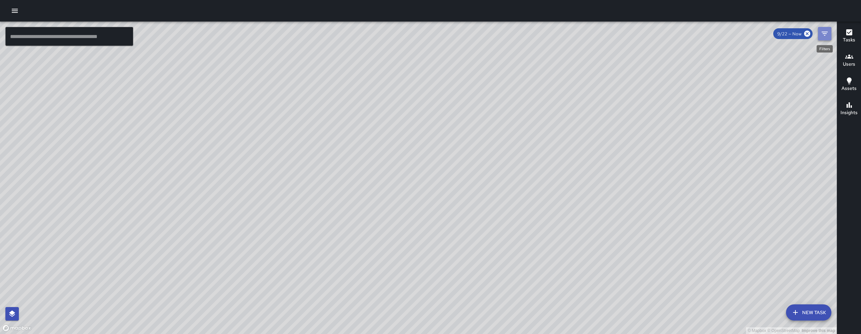
click at [828, 35] on button "Filters" at bounding box center [824, 33] width 13 height 13
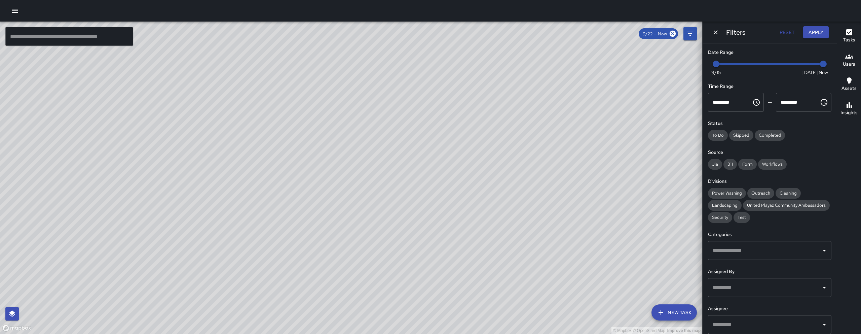
click at [608, 108] on div "© Mapbox © OpenStreetMap Improve this map" at bounding box center [351, 178] width 702 height 312
click at [610, 104] on div "© Mapbox © OpenStreetMap Improve this map" at bounding box center [351, 178] width 702 height 312
drag, startPoint x: 713, startPoint y: 67, endPoint x: 687, endPoint y: 68, distance: 26.2
click at [687, 68] on div "© Mapbox © OpenStreetMap Improve this map ​ New Task 9/22 — Now Map Layers Task…" at bounding box center [430, 178] width 861 height 312
click at [674, 95] on div "© Mapbox © OpenStreetMap Improve this map" at bounding box center [351, 178] width 702 height 312
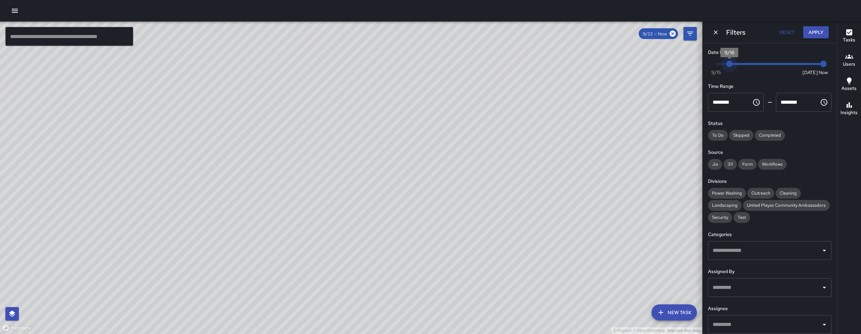
type input "*"
drag, startPoint x: 722, startPoint y: 62, endPoint x: 829, endPoint y: 56, distance: 106.7
click at [828, 56] on div "Date Range Now Today 9/15 9/22 7:55 am Time Range ******** ​ ******** ​ Status …" at bounding box center [769, 188] width 134 height 290
click at [807, 31] on button "Apply" at bounding box center [816, 32] width 26 height 12
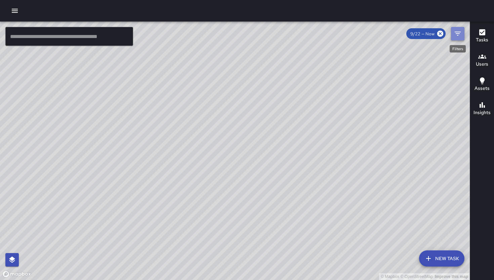
click at [462, 37] on button "Filters" at bounding box center [457, 33] width 13 height 13
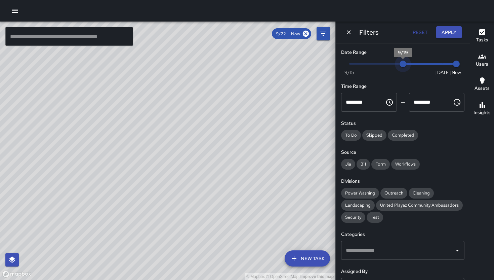
drag, startPoint x: 435, startPoint y: 64, endPoint x: 404, endPoint y: 64, distance: 30.3
click at [404, 64] on span "9/19" at bounding box center [403, 64] width 7 height 7
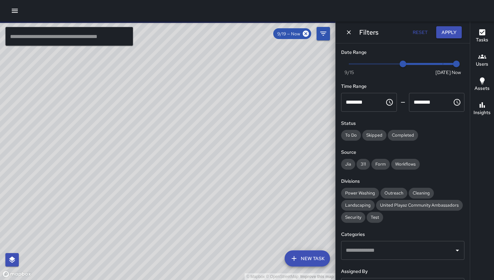
drag, startPoint x: 206, startPoint y: 123, endPoint x: 221, endPoint y: 149, distance: 29.8
click at [221, 149] on div "© Mapbox © OpenStreetMap Improve this map" at bounding box center [168, 151] width 336 height 258
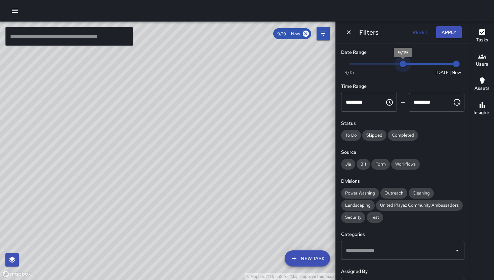
type input "*"
drag, startPoint x: 404, startPoint y: 65, endPoint x: 472, endPoint y: 66, distance: 67.9
click at [472, 66] on div "© Mapbox © OpenStreetMap Improve this map ​ New Task 9/19 — Now Map Layers Task…" at bounding box center [247, 151] width 494 height 258
click at [352, 35] on icon "Dismiss" at bounding box center [349, 32] width 7 height 7
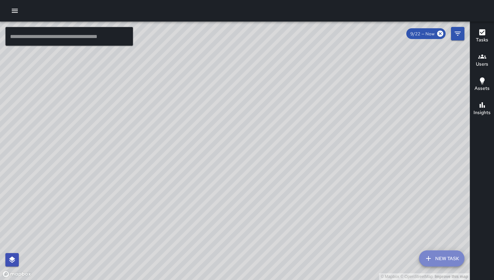
click at [432, 251] on button "New Task" at bounding box center [441, 258] width 45 height 16
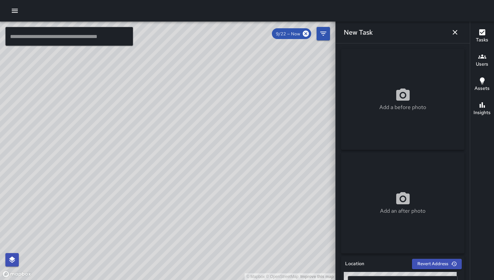
click at [384, 87] on div "Add a before photo" at bounding box center [402, 99] width 123 height 24
type input "**********"
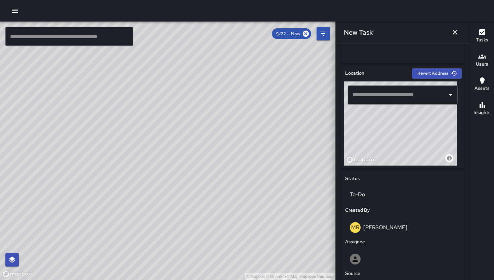
scroll to position [224, 0]
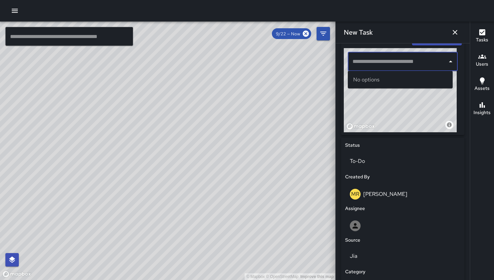
click at [386, 64] on input "text" at bounding box center [398, 61] width 94 height 13
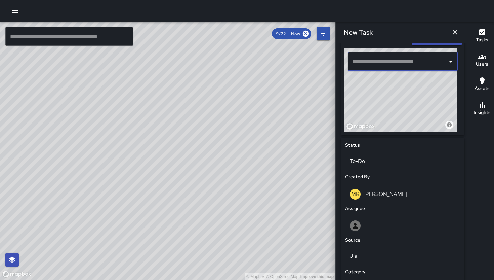
paste input "**********"
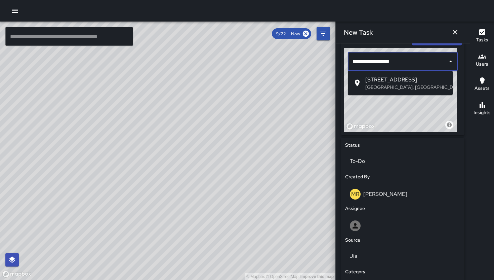
click at [368, 77] on span "[STREET_ADDRESS]" at bounding box center [406, 80] width 82 height 8
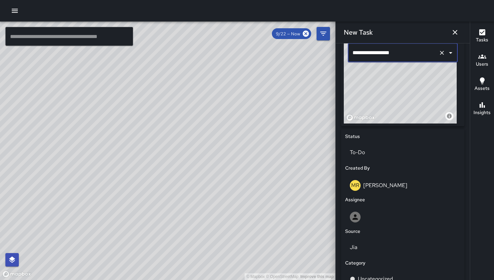
scroll to position [249, 0]
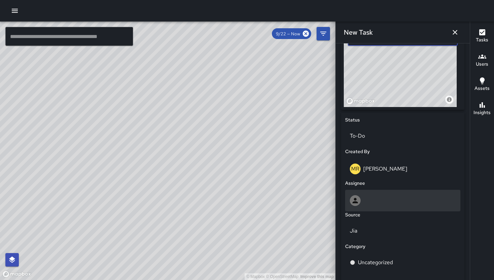
type input "**********"
click at [409, 203] on div at bounding box center [403, 200] width 106 height 11
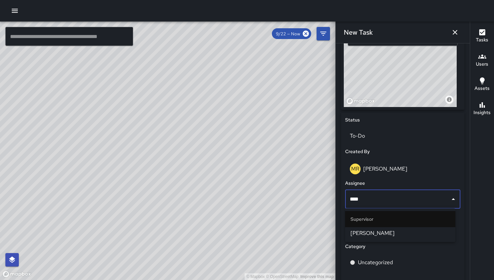
type input "*****"
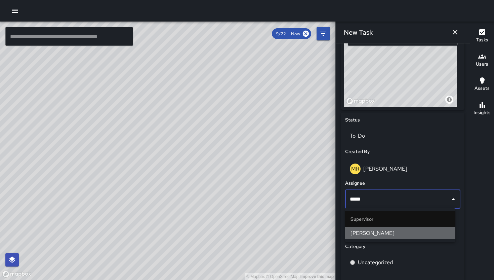
click at [375, 235] on span "[PERSON_NAME]" at bounding box center [401, 233] width 100 height 8
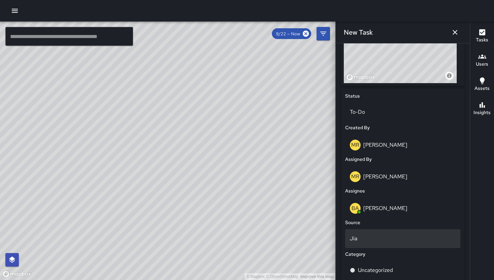
scroll to position [276, 0]
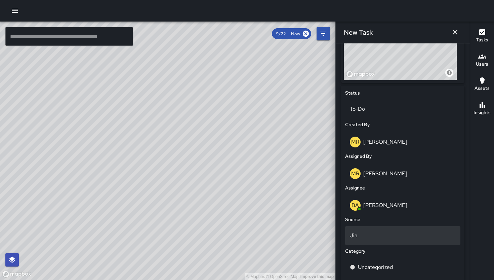
click at [374, 231] on p "Jia" at bounding box center [403, 235] width 106 height 8
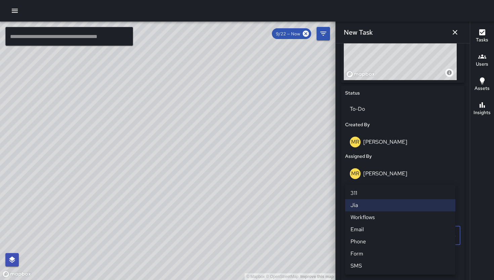
click at [370, 192] on li "311" at bounding box center [400, 193] width 110 height 12
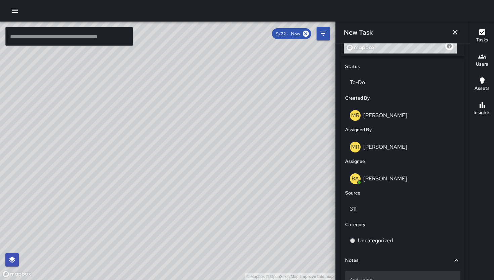
scroll to position [351, 0]
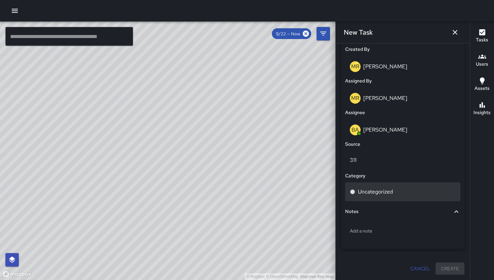
click at [381, 185] on div "Uncategorized" at bounding box center [402, 191] width 115 height 19
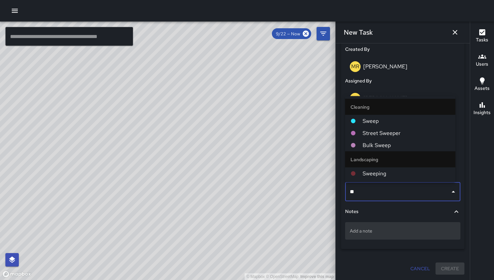
type input "***"
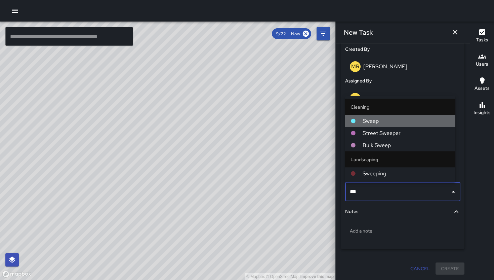
click at [392, 121] on span "Sweep" at bounding box center [406, 121] width 87 height 8
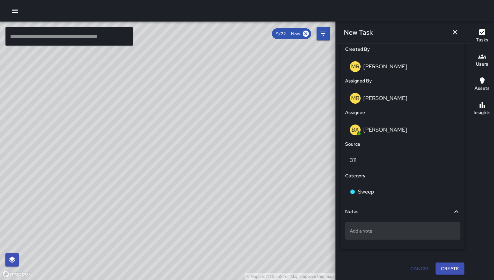
click at [413, 232] on p "Add a note" at bounding box center [403, 230] width 106 height 7
type textarea "**********"
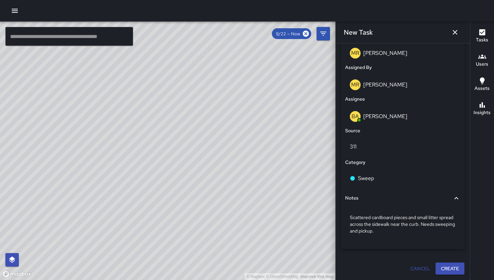
scroll to position [364, 0]
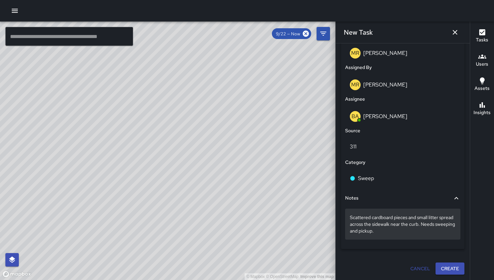
click at [400, 231] on p "Scattered cardboard pieces and small litter spread across the sidewalk near the…" at bounding box center [403, 224] width 106 height 20
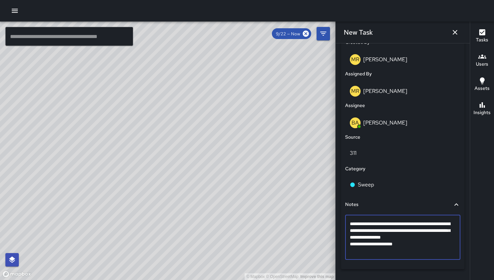
click at [395, 238] on textarea "**********" at bounding box center [400, 237] width 101 height 34
type textarea "**********"
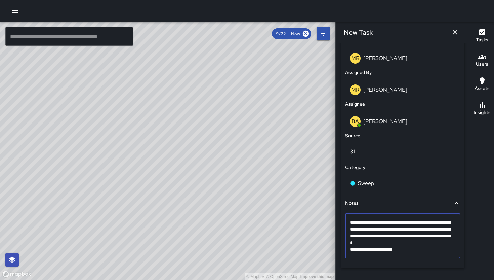
scroll to position [378, 0]
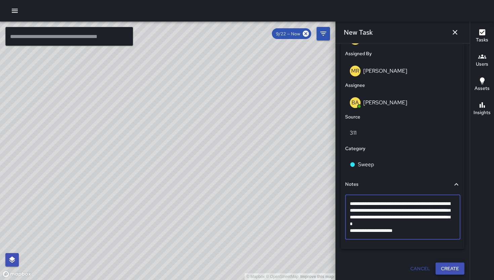
click at [446, 271] on button "Create" at bounding box center [450, 268] width 29 height 12
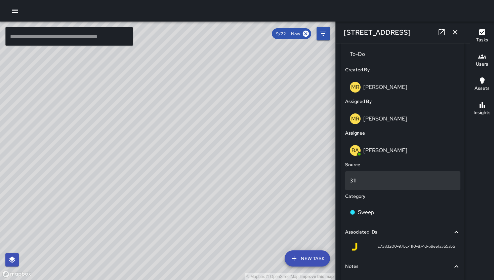
scroll to position [332, 0]
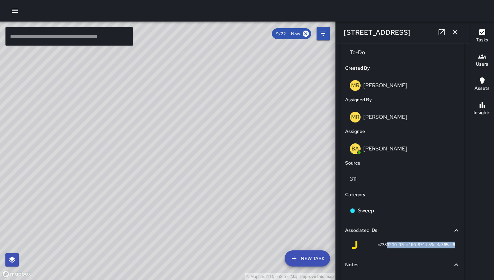
drag, startPoint x: 403, startPoint y: 247, endPoint x: 441, endPoint y: 248, distance: 37.7
click at [441, 248] on div "c7383200-97bc-11f0-874d-59ee1a365ab6" at bounding box center [402, 246] width 115 height 16
drag, startPoint x: 374, startPoint y: 245, endPoint x: 392, endPoint y: 245, distance: 18.8
click at [392, 245] on span "c7383200-97bc-11f0-874d-59ee1a365ab6" at bounding box center [416, 244] width 77 height 7
drag, startPoint x: 371, startPoint y: 245, endPoint x: 473, endPoint y: 248, distance: 101.9
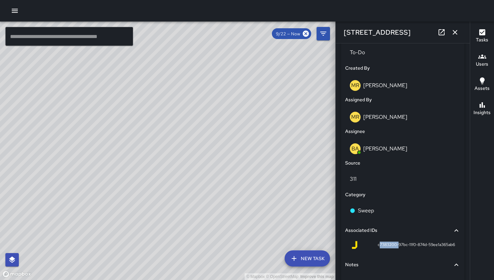
click at [473, 248] on div "© Mapbox © OpenStreetMap Improve this map ​ New Task 9/22 — Now Map Layers Task…" at bounding box center [247, 151] width 494 height 258
copy div "c7383200-97bc-11f0-874d-59ee1a365ab6 Notes Scattered cardboard pieces and small…"
click at [458, 34] on icon "button" at bounding box center [455, 32] width 8 height 8
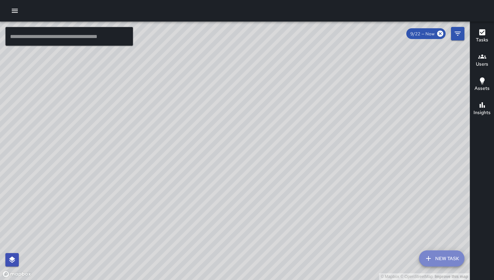
click at [439, 255] on button "New Task" at bounding box center [441, 258] width 45 height 16
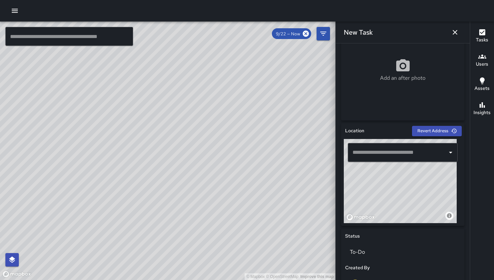
scroll to position [137, 0]
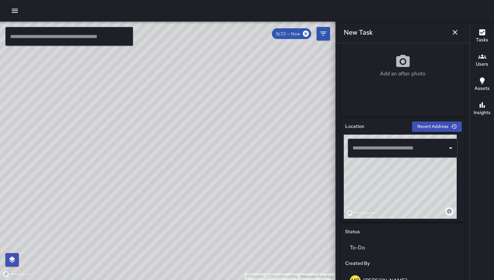
click at [391, 154] on input "text" at bounding box center [398, 148] width 94 height 13
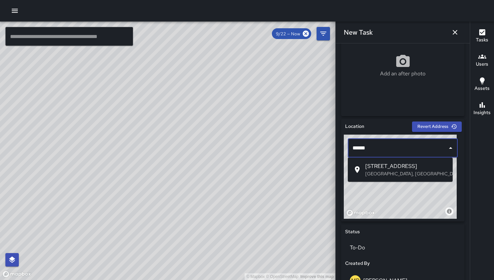
click at [390, 173] on p "[GEOGRAPHIC_DATA], [GEOGRAPHIC_DATA], [GEOGRAPHIC_DATA]" at bounding box center [406, 173] width 82 height 7
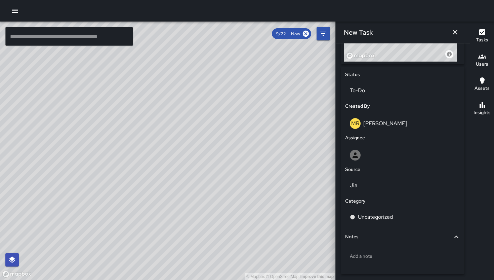
scroll to position [303, 0]
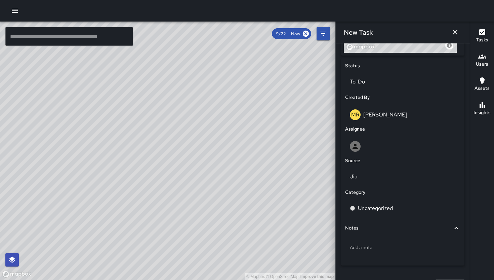
type input "**********"
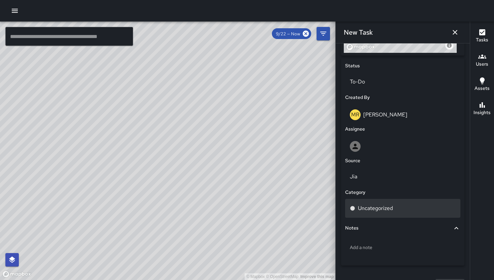
click at [400, 208] on div "Uncategorized" at bounding box center [403, 208] width 106 height 8
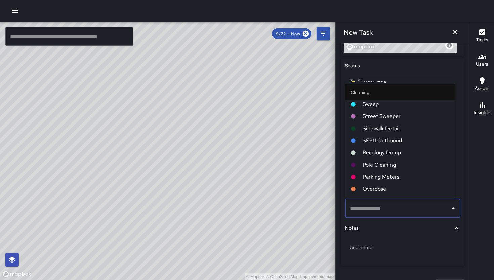
scroll to position [0, 0]
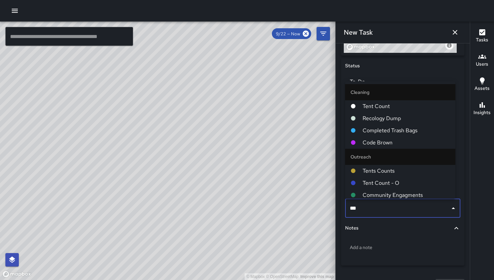
type input "****"
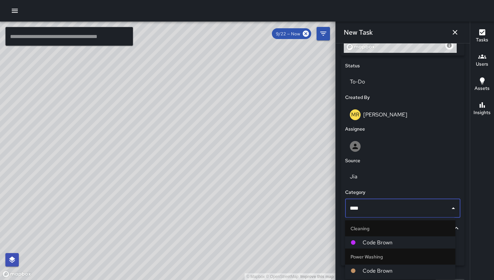
click at [376, 239] on span "Code Brown" at bounding box center [406, 242] width 87 height 8
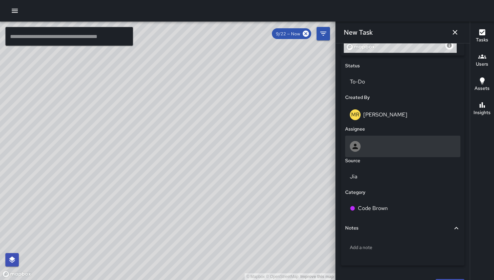
click at [404, 153] on div at bounding box center [402, 146] width 115 height 22
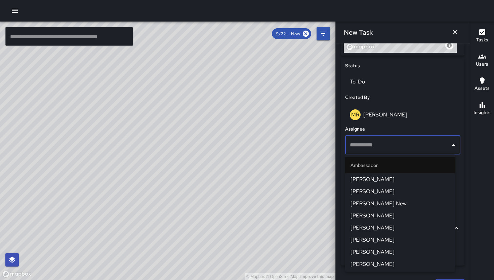
click at [409, 147] on input "text" at bounding box center [397, 145] width 99 height 13
click at [325, 149] on div "© Mapbox © OpenStreetMap Improve this map" at bounding box center [168, 151] width 336 height 258
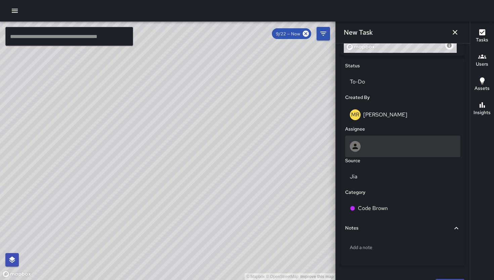
click at [407, 147] on div at bounding box center [403, 146] width 106 height 11
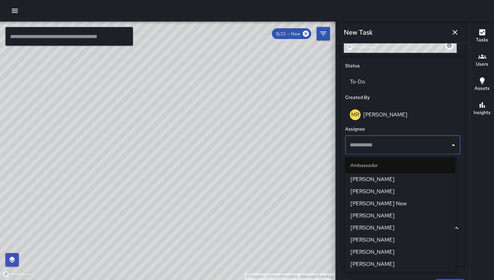
click at [312, 142] on div "© Mapbox © OpenStreetMap Improve this map" at bounding box center [168, 151] width 336 height 258
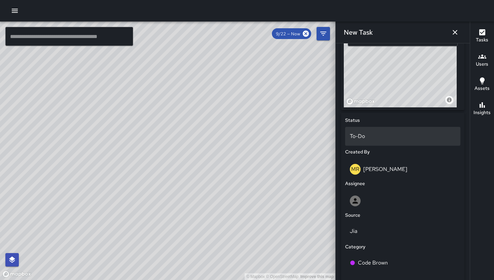
scroll to position [242, 0]
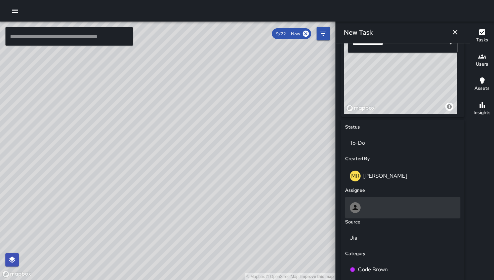
click at [380, 207] on div at bounding box center [403, 207] width 106 height 11
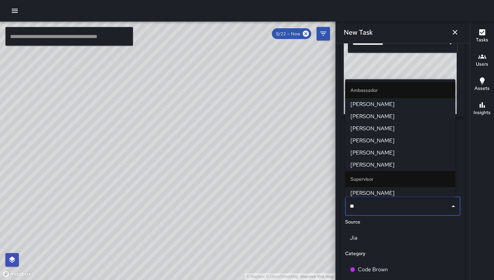
type input "***"
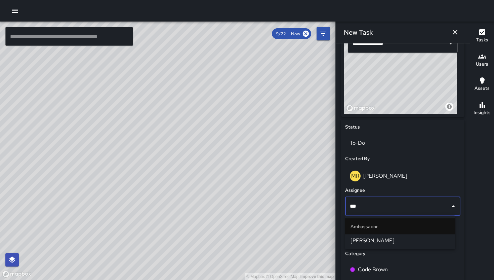
click at [382, 238] on span "[PERSON_NAME]" at bounding box center [401, 240] width 100 height 8
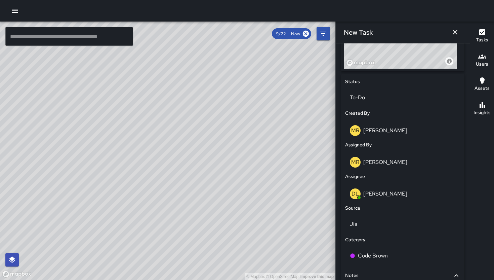
scroll to position [344, 0]
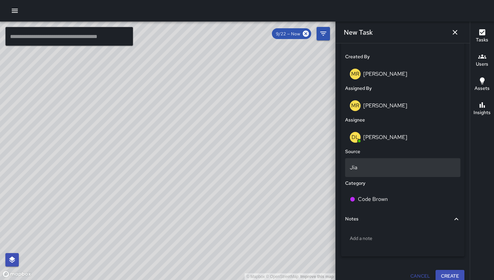
click at [369, 166] on p "Jia" at bounding box center [403, 167] width 106 height 8
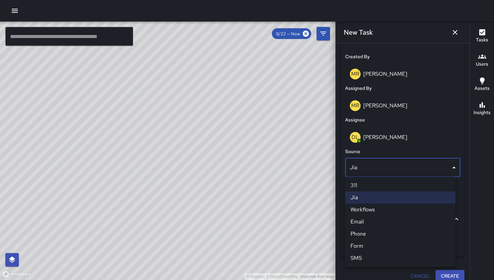
click at [379, 221] on li "Email" at bounding box center [400, 222] width 110 height 12
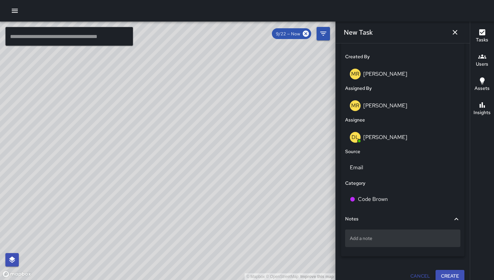
click at [383, 236] on p "Add a note" at bounding box center [403, 238] width 106 height 7
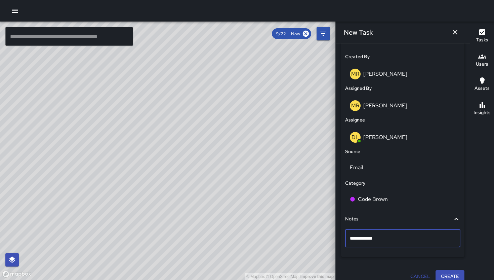
type textarea "**********"
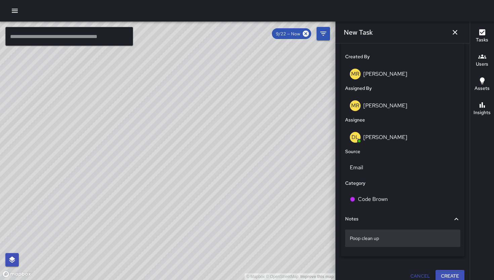
click at [405, 237] on p "Poop clean up" at bounding box center [403, 238] width 106 height 7
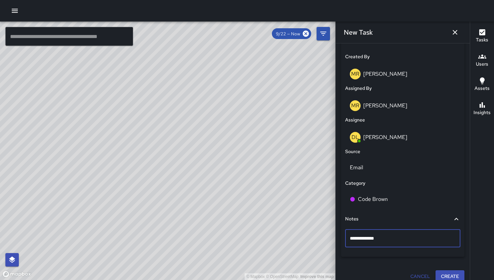
drag, startPoint x: 405, startPoint y: 237, endPoint x: 349, endPoint y: 235, distance: 55.5
click at [349, 235] on div "**********" at bounding box center [402, 238] width 115 height 18
type textarea "**********"
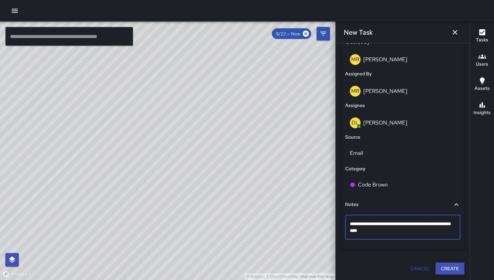
click at [446, 268] on button "Create" at bounding box center [450, 268] width 29 height 12
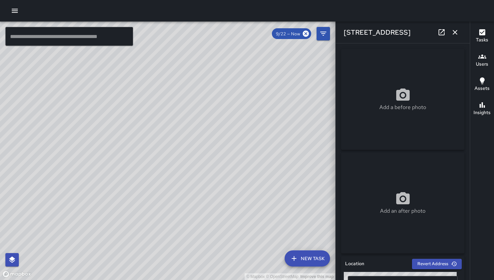
click at [457, 31] on icon "button" at bounding box center [455, 32] width 5 height 5
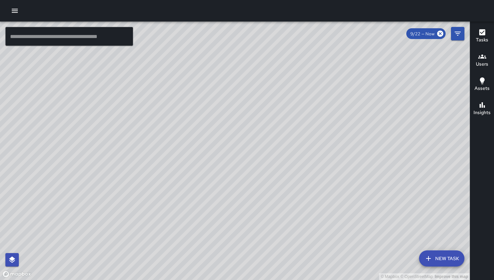
drag, startPoint x: 315, startPoint y: 203, endPoint x: 206, endPoint y: 223, distance: 110.8
click at [204, 227] on div "© Mapbox © OpenStreetMap Improve this map" at bounding box center [235, 151] width 470 height 258
drag, startPoint x: 370, startPoint y: 184, endPoint x: 241, endPoint y: 205, distance: 130.8
click at [241, 214] on div "© Mapbox © OpenStreetMap Improve this map" at bounding box center [235, 151] width 470 height 258
click at [432, 254] on icon "button" at bounding box center [429, 258] width 8 height 8
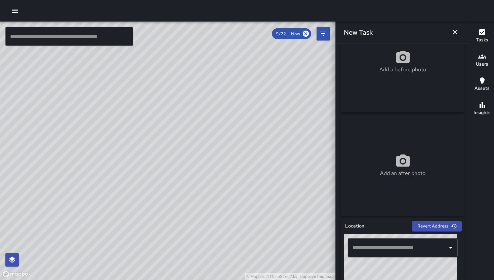
scroll to position [41, 0]
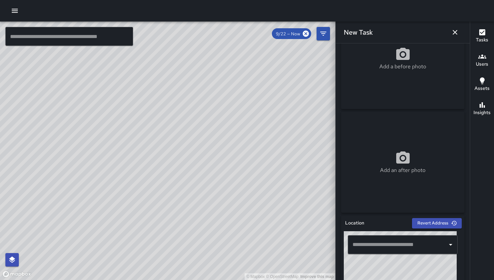
click at [382, 244] on input "text" at bounding box center [398, 244] width 94 height 13
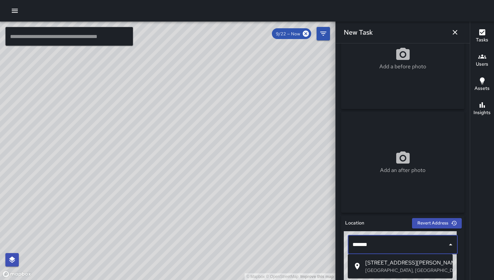
click at [382, 261] on span "71 Moss Street" at bounding box center [406, 263] width 82 height 8
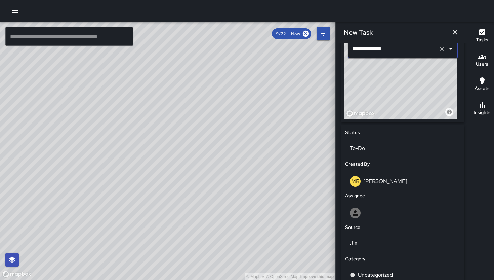
scroll to position [237, 0]
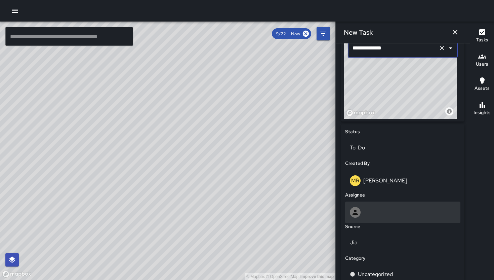
type input "**********"
click at [390, 203] on div at bounding box center [402, 212] width 115 height 22
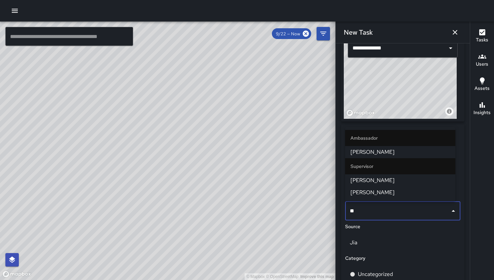
type input "***"
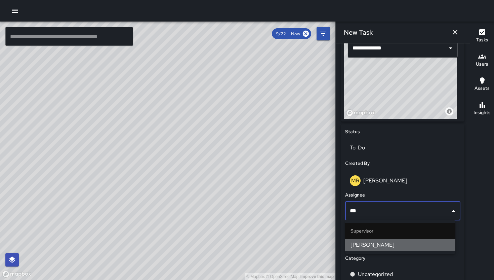
click at [385, 240] on li "[PERSON_NAME]" at bounding box center [400, 245] width 110 height 12
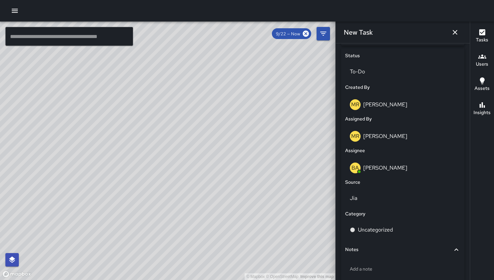
scroll to position [322, 0]
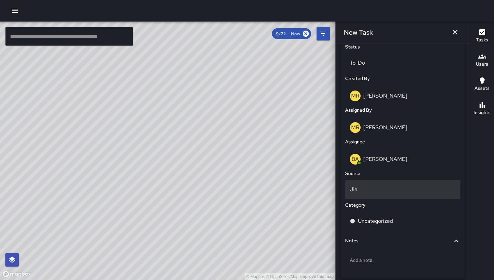
click at [402, 190] on p "Jia" at bounding box center [403, 189] width 106 height 8
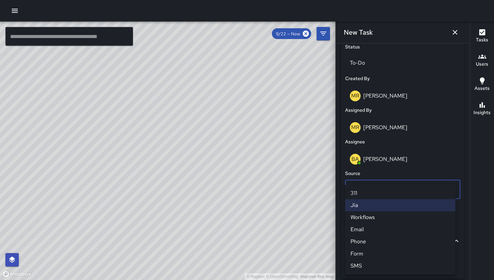
click at [376, 242] on li "Phone" at bounding box center [400, 241] width 110 height 12
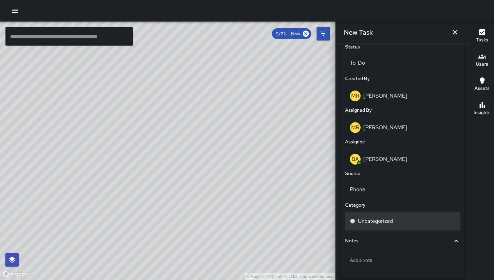
click at [384, 213] on div "Uncategorized" at bounding box center [402, 220] width 115 height 19
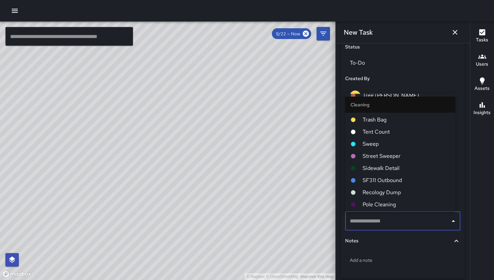
scroll to position [0, 0]
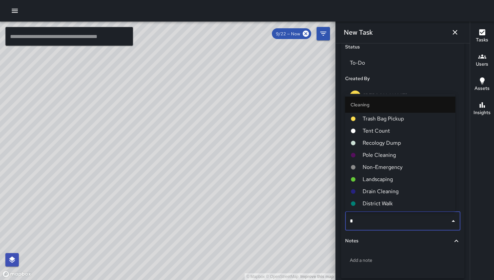
type input "**"
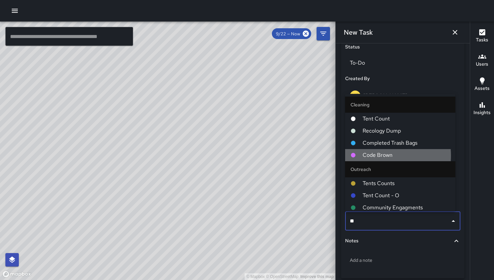
click at [379, 155] on span "Code Brown" at bounding box center [406, 155] width 87 height 8
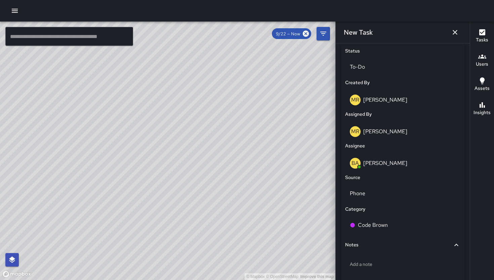
scroll to position [351, 0]
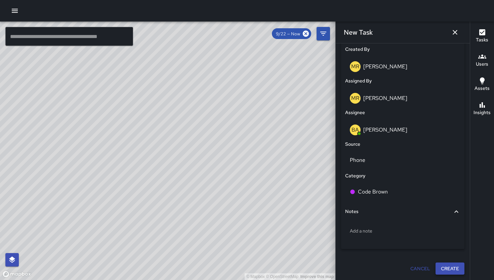
click at [442, 273] on button "Create" at bounding box center [450, 268] width 29 height 12
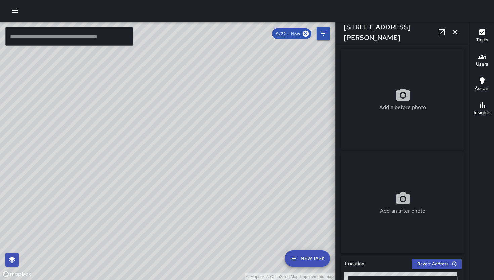
drag, startPoint x: 195, startPoint y: 240, endPoint x: 264, endPoint y: 183, distance: 89.3
click at [240, 199] on div "© Mapbox © OpenStreetMap Improve this map" at bounding box center [168, 151] width 336 height 258
click at [264, 183] on div "© Mapbox © OpenStreetMap Improve this map" at bounding box center [168, 151] width 336 height 258
click at [98, 225] on div "© Mapbox © OpenStreetMap Improve this map DL Damariye Lewis 61 Grace Street Cre…" at bounding box center [168, 151] width 336 height 258
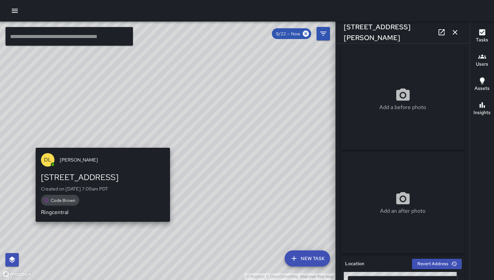
type input "**********"
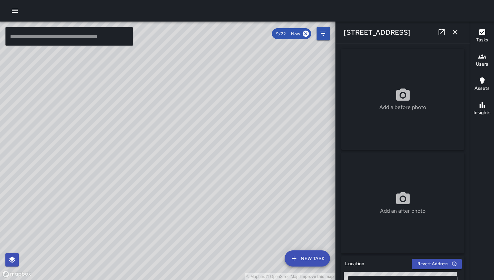
click at [457, 29] on icon "button" at bounding box center [455, 32] width 8 height 8
click at [327, 30] on icon "Filters" at bounding box center [323, 34] width 8 height 8
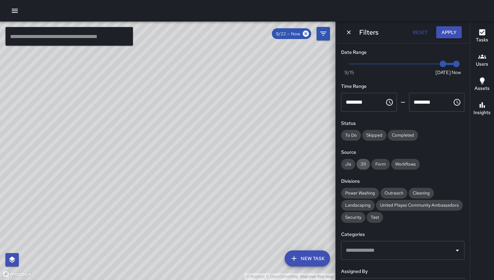
scroll to position [108, 0]
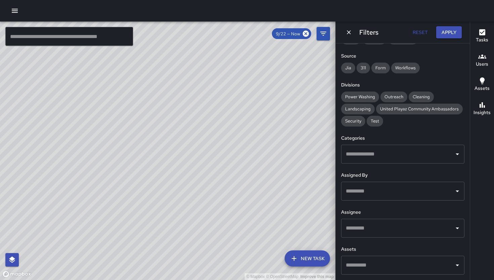
click at [351, 32] on icon "Dismiss" at bounding box center [349, 32] width 7 height 7
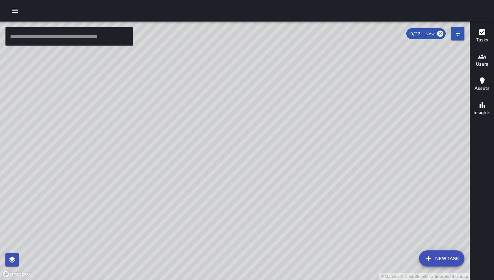
drag, startPoint x: 262, startPoint y: 161, endPoint x: 253, endPoint y: 161, distance: 8.1
click at [237, 166] on div "© Mapbox © OpenStreetMap Improve this map" at bounding box center [235, 151] width 470 height 258
drag, startPoint x: 340, startPoint y: 124, endPoint x: 252, endPoint y: 183, distance: 105.9
click at [252, 183] on div "© Mapbox © OpenStreetMap Improve this map" at bounding box center [235, 151] width 470 height 258
drag, startPoint x: 336, startPoint y: 194, endPoint x: 275, endPoint y: 166, distance: 66.8
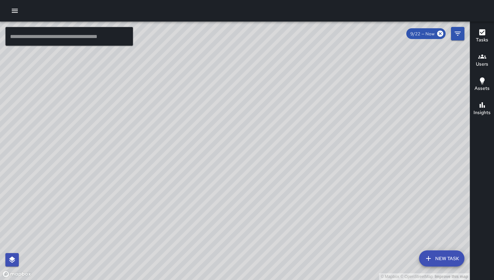
click at [275, 166] on div "© Mapbox © OpenStreetMap Improve this map" at bounding box center [235, 151] width 470 height 258
click at [427, 263] on button "New Task" at bounding box center [441, 258] width 45 height 16
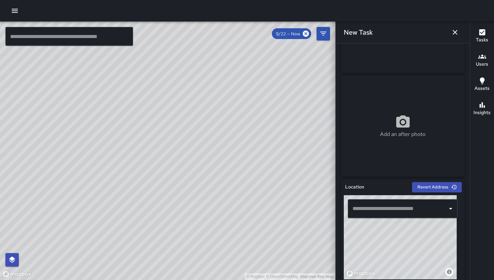
scroll to position [113, 0]
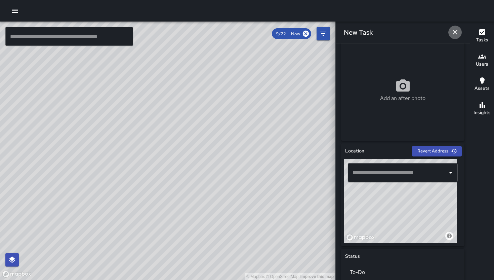
click at [457, 30] on icon "button" at bounding box center [455, 32] width 8 height 8
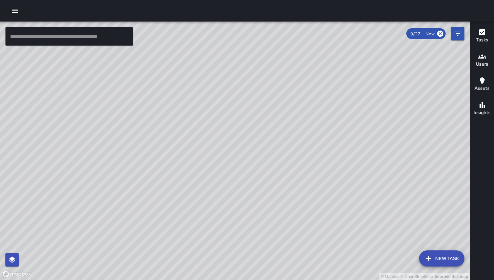
drag, startPoint x: 217, startPoint y: 231, endPoint x: 248, endPoint y: 142, distance: 94.5
click at [248, 142] on div "© Mapbox © OpenStreetMap Improve this map" at bounding box center [235, 151] width 470 height 258
drag, startPoint x: 223, startPoint y: 121, endPoint x: 239, endPoint y: 202, distance: 82.5
click at [239, 202] on div "© Mapbox © OpenStreetMap Improve this map" at bounding box center [235, 151] width 470 height 258
click at [200, 120] on div "© Mapbox © OpenStreetMap Improve this map BA Bryan Alexander 71 Moss Street Cre…" at bounding box center [235, 151] width 470 height 258
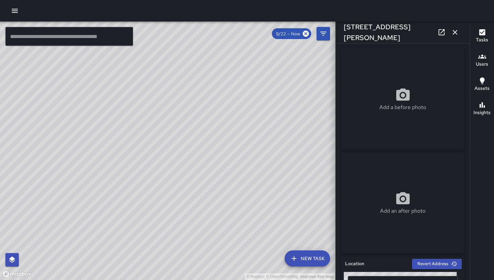
scroll to position [223, 0]
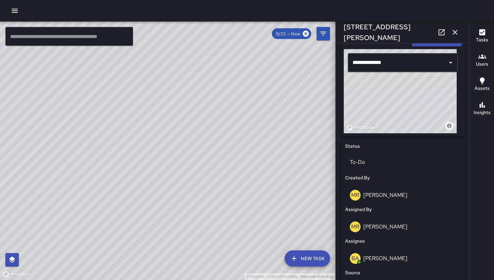
click at [445, 30] on icon at bounding box center [442, 32] width 8 height 8
drag, startPoint x: 109, startPoint y: 217, endPoint x: 191, endPoint y: 159, distance: 100.2
click at [191, 159] on div "© Mapbox © OpenStreetMap Improve this map" at bounding box center [168, 151] width 336 height 258
click at [80, 218] on div "© Mapbox © OpenStreetMap Improve this map DL Damariye Lewis 61 Grace Street Cre…" at bounding box center [168, 151] width 336 height 258
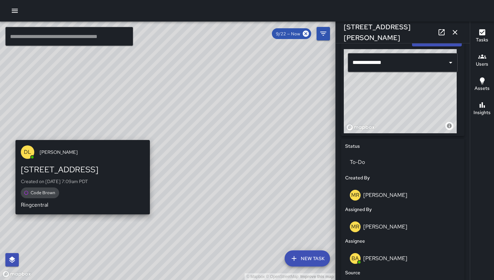
type input "**********"
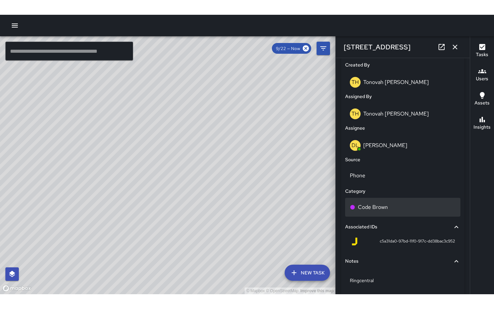
scroll to position [374, 0]
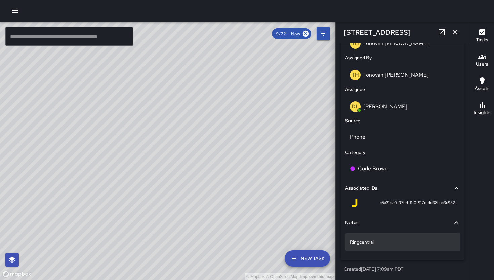
click at [393, 244] on p "Ringcentral" at bounding box center [403, 241] width 106 height 7
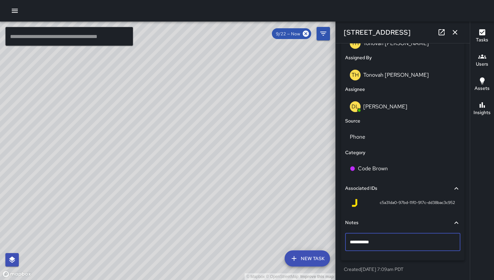
click at [393, 243] on textarea "**********" at bounding box center [400, 241] width 101 height 7
drag, startPoint x: 413, startPoint y: 242, endPoint x: 399, endPoint y: 244, distance: 14.2
type textarea "**********"
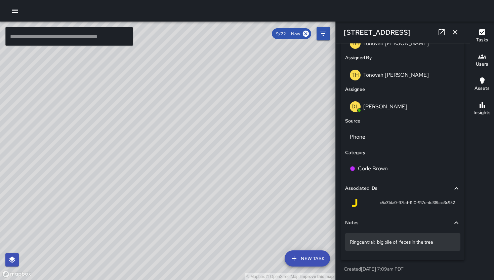
drag, startPoint x: 436, startPoint y: 246, endPoint x: 379, endPoint y: 247, distance: 57.2
drag, startPoint x: 378, startPoint y: 242, endPoint x: 442, endPoint y: 240, distance: 64.2
click at [442, 240] on p "Ringcentral: big pile of feces in the tree" at bounding box center [403, 241] width 106 height 7
click at [309, 161] on div "© Mapbox © OpenStreetMap Improve this map" at bounding box center [168, 151] width 336 height 258
click at [455, 32] on icon "button" at bounding box center [455, 32] width 5 height 5
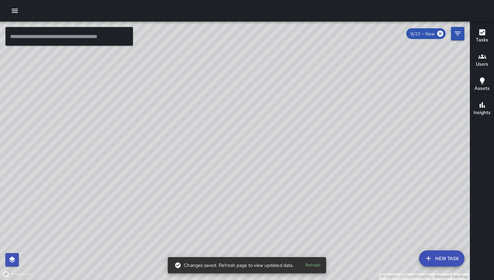
click at [237, 150] on div "© Mapbox © OpenStreetMap Improve this map" at bounding box center [235, 151] width 470 height 258
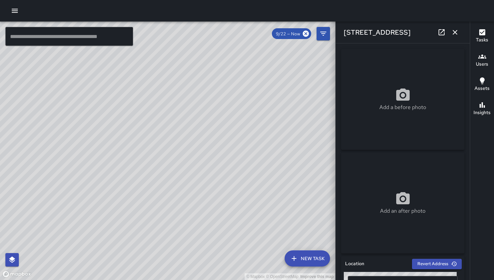
click at [435, 35] on link at bounding box center [441, 32] width 13 height 13
click at [461, 35] on button "button" at bounding box center [454, 32] width 13 height 13
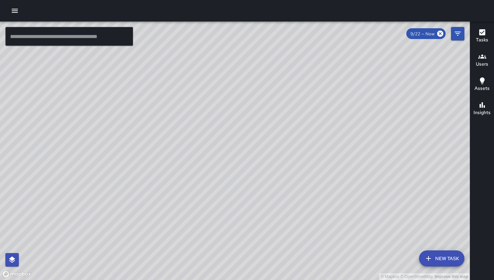
drag, startPoint x: 385, startPoint y: 174, endPoint x: 317, endPoint y: 185, distance: 68.4
click at [318, 184] on div "© Mapbox © OpenStreetMap Improve this map" at bounding box center [235, 151] width 470 height 258
click at [262, 195] on div "© Mapbox © OpenStreetMap Improve this map" at bounding box center [235, 151] width 470 height 258
click at [249, 196] on div "© Mapbox © OpenStreetMap Improve this map" at bounding box center [235, 151] width 470 height 258
click at [249, 196] on div "© Mapbox © OpenStreetMap Improve this map WB Woodrow Blake 1547 Folsom Street C…" at bounding box center [235, 151] width 470 height 258
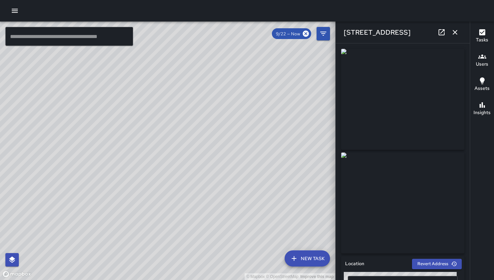
drag, startPoint x: 285, startPoint y: 190, endPoint x: 251, endPoint y: 195, distance: 33.9
click at [251, 195] on div "© Mapbox © OpenStreetMap Improve this map" at bounding box center [168, 151] width 336 height 258
click at [452, 29] on icon "button" at bounding box center [455, 32] width 8 height 8
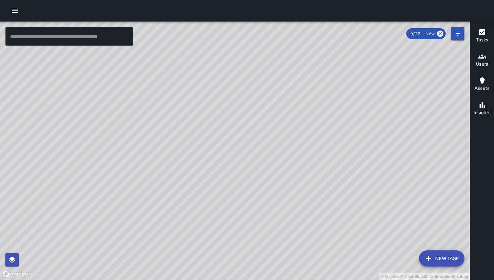
drag, startPoint x: 396, startPoint y: 144, endPoint x: 213, endPoint y: 208, distance: 194.3
click at [213, 209] on div "© Mapbox © OpenStreetMap Improve this map" at bounding box center [235, 151] width 470 height 258
drag, startPoint x: 296, startPoint y: 174, endPoint x: 295, endPoint y: 183, distance: 9.2
click at [295, 183] on div "© Mapbox © OpenStreetMap Improve this map" at bounding box center [235, 151] width 470 height 258
drag, startPoint x: 295, startPoint y: 184, endPoint x: 290, endPoint y: 190, distance: 7.7
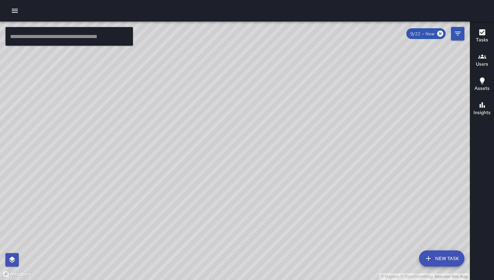
click at [290, 193] on div "© Mapbox © OpenStreetMap Improve this map" at bounding box center [235, 151] width 470 height 258
drag, startPoint x: 271, startPoint y: 213, endPoint x: 245, endPoint y: 196, distance: 31.4
click at [246, 197] on div "© Mapbox © OpenStreetMap Improve this map" at bounding box center [235, 151] width 470 height 258
drag, startPoint x: 247, startPoint y: 202, endPoint x: 228, endPoint y: 186, distance: 25.3
click at [228, 186] on div "© Mapbox © OpenStreetMap Improve this map" at bounding box center [235, 151] width 470 height 258
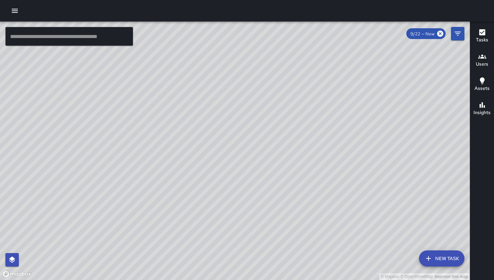
drag, startPoint x: 233, startPoint y: 201, endPoint x: 229, endPoint y: 206, distance: 6.5
click at [229, 206] on div "© Mapbox © OpenStreetMap Improve this map" at bounding box center [235, 151] width 470 height 258
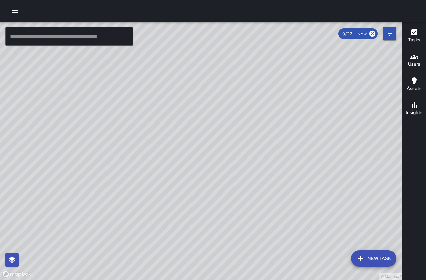
scroll to position [108, 0]
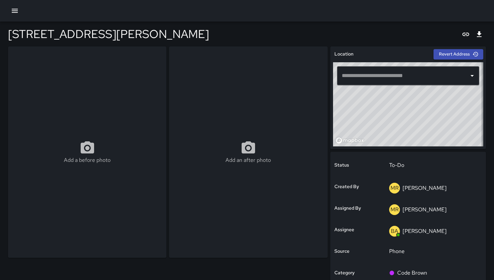
type input "**********"
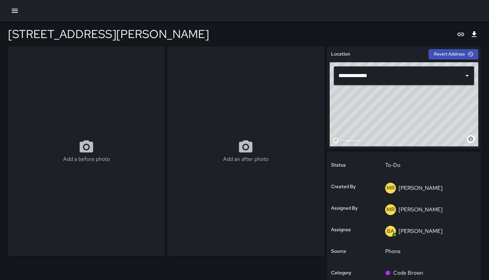
click at [479, 279] on div "Status To-Do Created By MR Maria Rosas Assigned By MR Maria Rosas Assignee BA B…" at bounding box center [404, 258] width 154 height 212
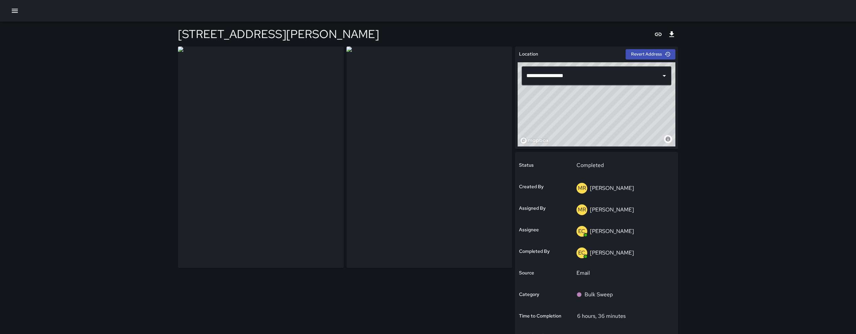
click at [175, 21] on div at bounding box center [428, 11] width 856 height 22
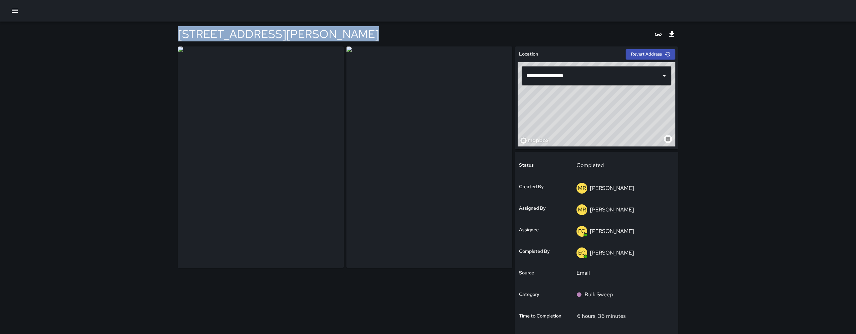
click at [175, 21] on div at bounding box center [428, 11] width 856 height 22
click at [88, 235] on div "**********" at bounding box center [428, 215] width 856 height 431
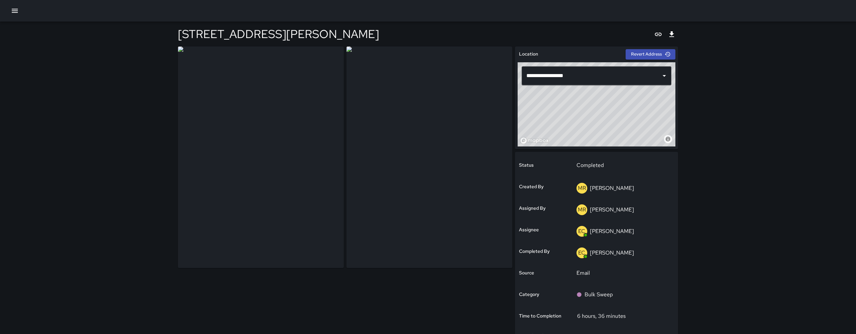
click at [679, 279] on div "**********" at bounding box center [596, 239] width 168 height 390
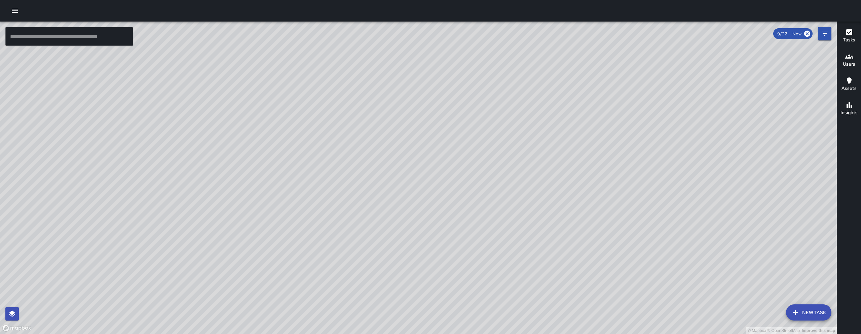
drag, startPoint x: 540, startPoint y: 180, endPoint x: 469, endPoint y: 196, distance: 72.7
click at [469, 196] on div "© Mapbox © OpenStreetMap Improve this map" at bounding box center [418, 178] width 836 height 312
click at [11, 11] on icon "button" at bounding box center [15, 11] width 8 height 8
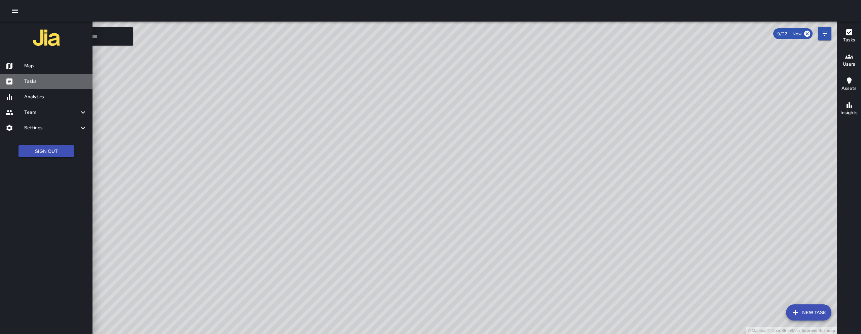
click at [39, 83] on h6 "Tasks" at bounding box center [55, 81] width 63 height 7
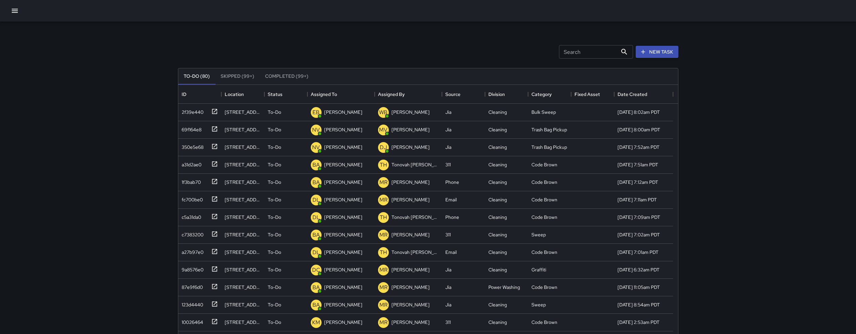
click at [18, 16] on button "button" at bounding box center [14, 10] width 13 height 13
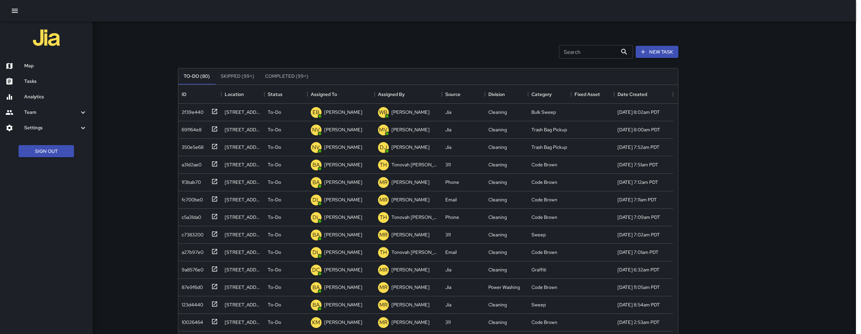
click at [56, 63] on h6 "Map" at bounding box center [55, 65] width 63 height 7
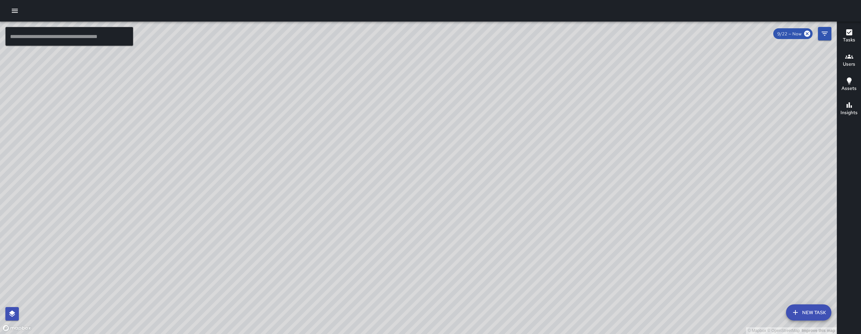
click at [807, 317] on button "New Task" at bounding box center [808, 312] width 45 height 16
click at [807, 317] on div "© Mapbox © OpenStreetMap Improve this map ​ New Task 9/22 — Now Map Layers Task…" at bounding box center [418, 178] width 836 height 312
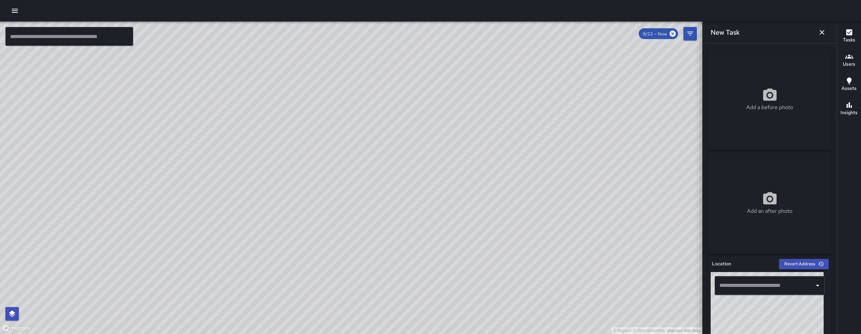
click at [748, 279] on input "text" at bounding box center [764, 285] width 94 height 13
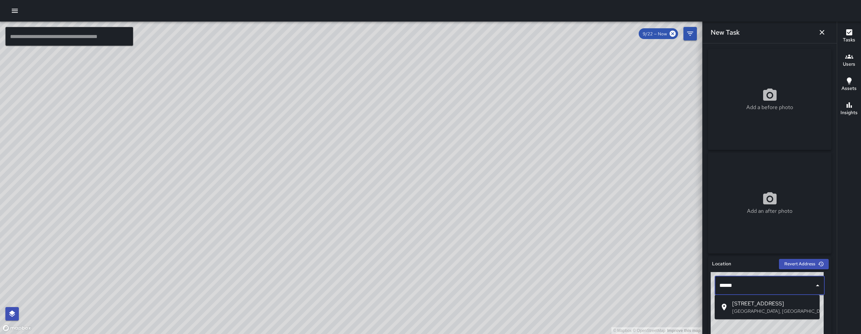
click at [744, 309] on p "[GEOGRAPHIC_DATA], [GEOGRAPHIC_DATA], [GEOGRAPHIC_DATA]" at bounding box center [773, 310] width 82 height 7
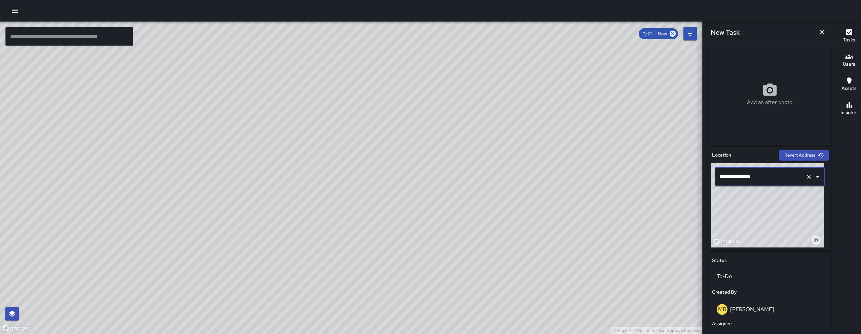
scroll to position [109, 0]
type input "**********"
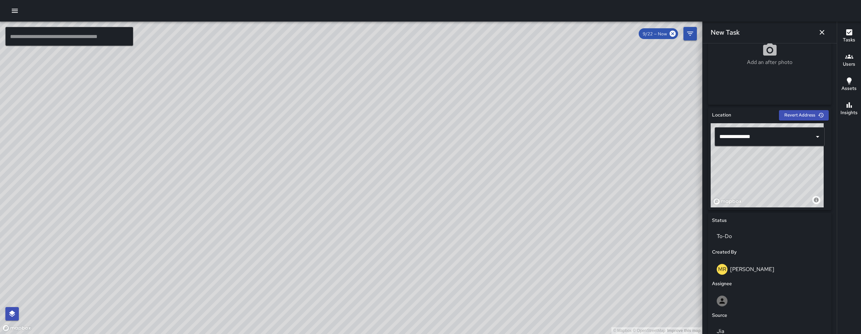
scroll to position [148, 0]
click at [778, 139] on input "**********" at bounding box center [759, 136] width 85 height 13
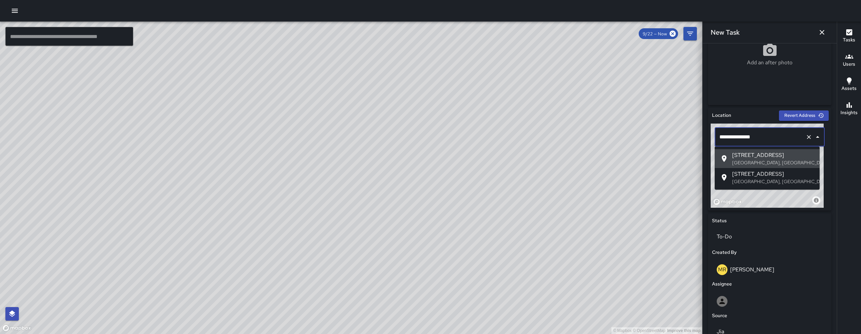
click at [778, 139] on input "**********" at bounding box center [759, 136] width 85 height 13
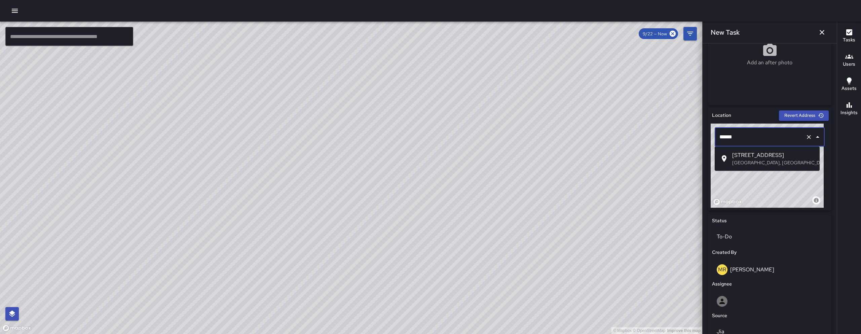
click at [782, 156] on span "[STREET_ADDRESS]" at bounding box center [773, 155] width 82 height 8
type input "**********"
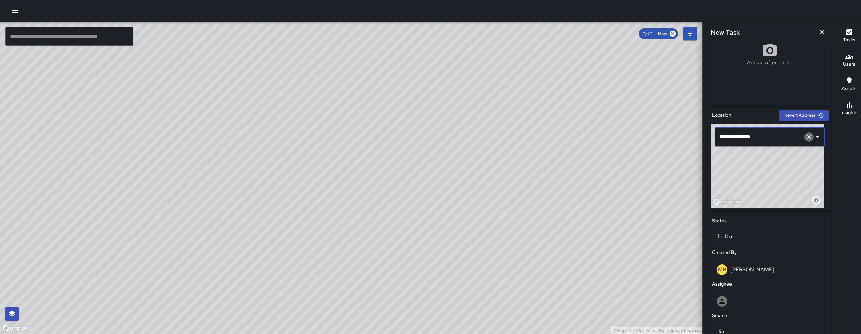
click at [805, 137] on icon "Clear" at bounding box center [808, 136] width 7 height 7
click at [752, 137] on input "text" at bounding box center [759, 136] width 85 height 13
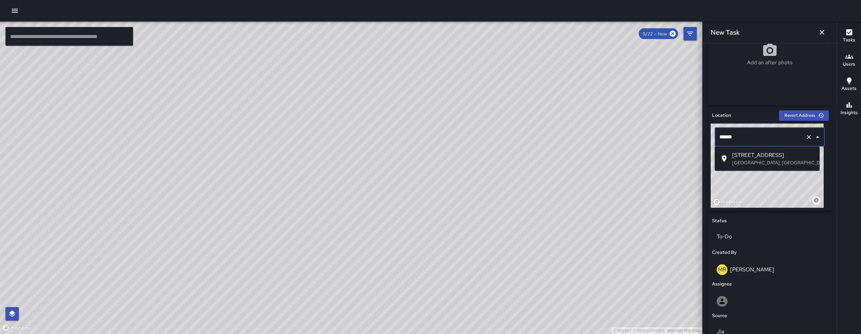
click at [753, 154] on span "[STREET_ADDRESS]" at bounding box center [773, 155] width 82 height 8
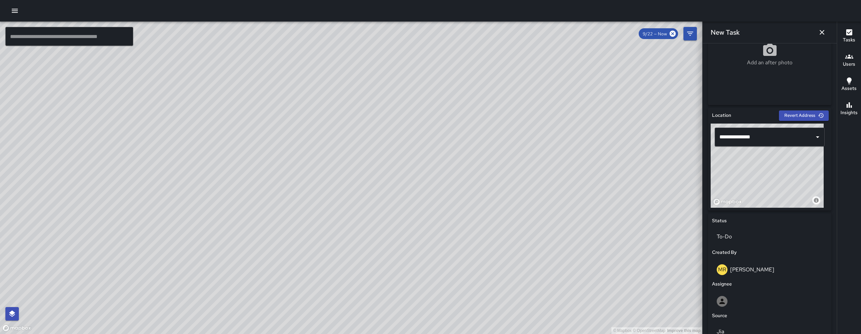
drag, startPoint x: 785, startPoint y: 176, endPoint x: 773, endPoint y: 188, distance: 17.4
click at [773, 188] on div "© Mapbox © OpenStreetMap Improve this map" at bounding box center [766, 165] width 113 height 84
drag, startPoint x: 773, startPoint y: 188, endPoint x: 785, endPoint y: 175, distance: 18.1
click at [785, 175] on div "© Mapbox © OpenStreetMap Improve this map" at bounding box center [766, 165] width 113 height 84
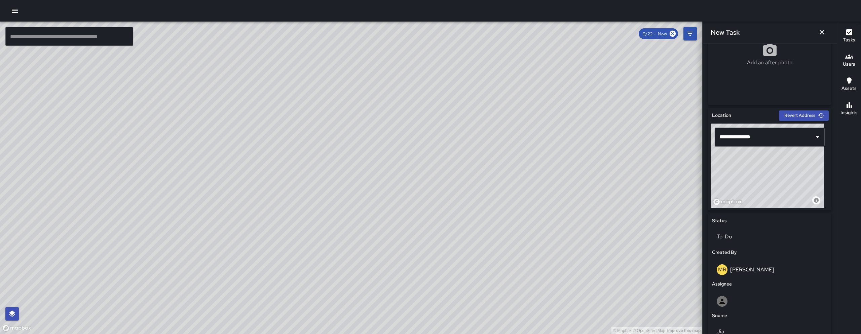
type input "**********"
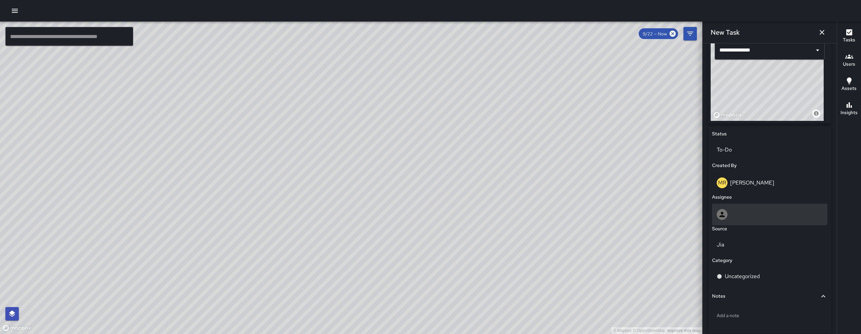
scroll to position [244, 0]
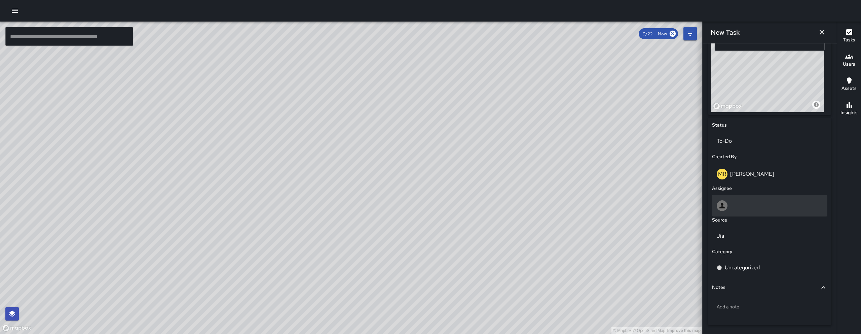
click at [734, 197] on div at bounding box center [769, 206] width 115 height 22
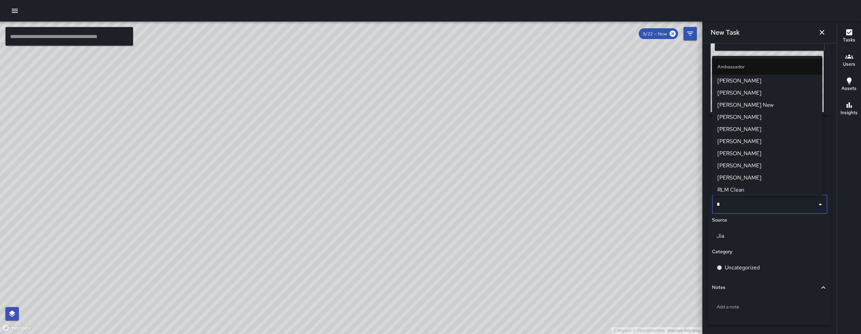
scroll to position [245, 0]
type input "***"
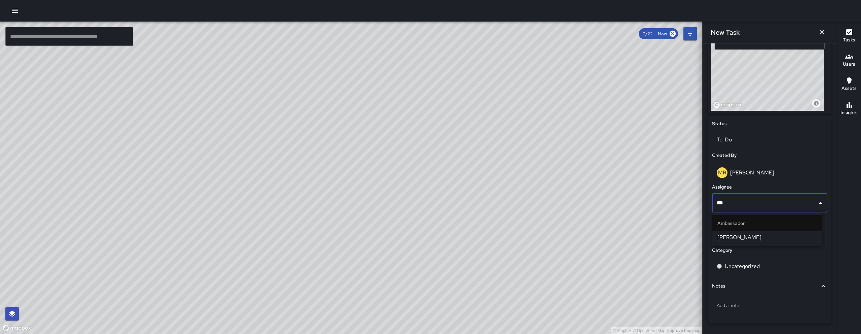
click at [743, 235] on span "[PERSON_NAME]" at bounding box center [767, 237] width 100 height 8
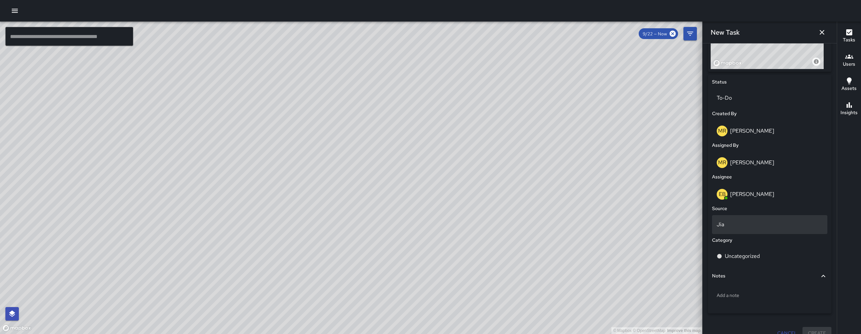
scroll to position [295, 0]
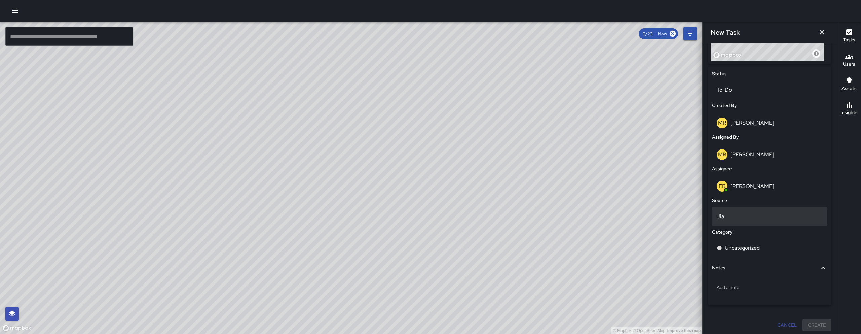
click at [760, 216] on p "Jia" at bounding box center [769, 216] width 106 height 8
click at [734, 243] on li "Jia" at bounding box center [767, 246] width 110 height 12
click at [739, 218] on p "Jia" at bounding box center [769, 216] width 106 height 8
click at [732, 274] on li "Email" at bounding box center [767, 271] width 110 height 12
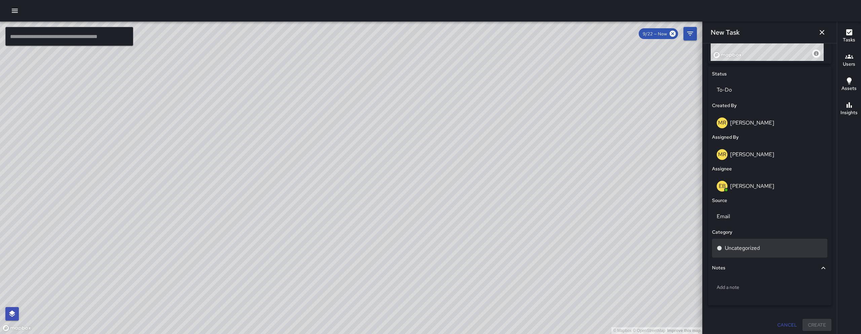
click at [739, 251] on p "Uncategorized" at bounding box center [742, 248] width 35 height 8
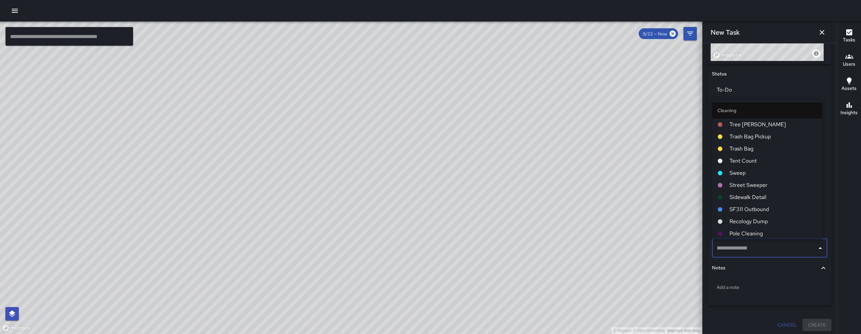
type input "*"
click at [746, 161] on span "Sweep" at bounding box center [772, 161] width 87 height 8
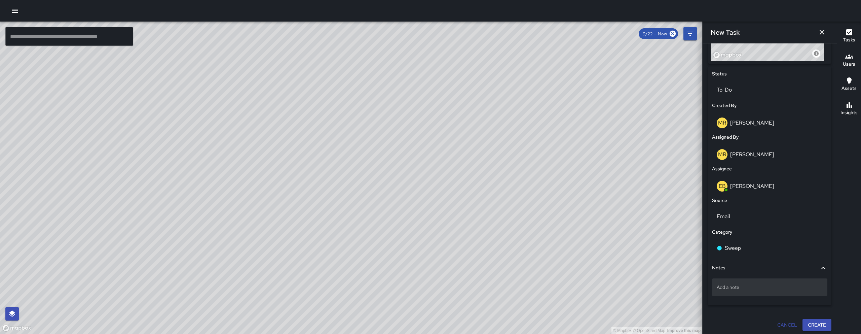
click at [736, 290] on p "Add a note" at bounding box center [769, 286] width 106 height 7
type textarea "*******"
click at [815, 320] on button "Create" at bounding box center [816, 324] width 29 height 12
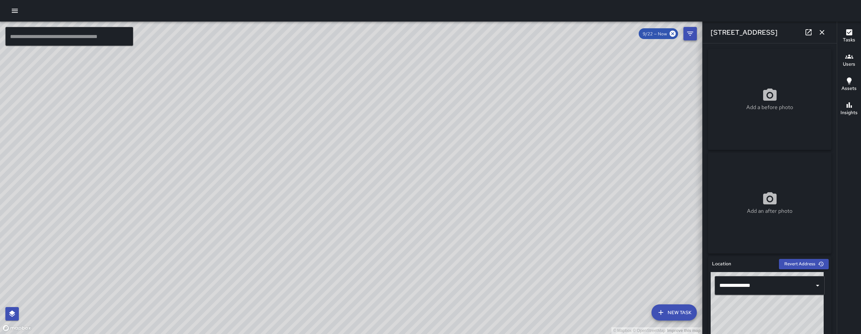
click at [823, 27] on button "button" at bounding box center [821, 32] width 13 height 13
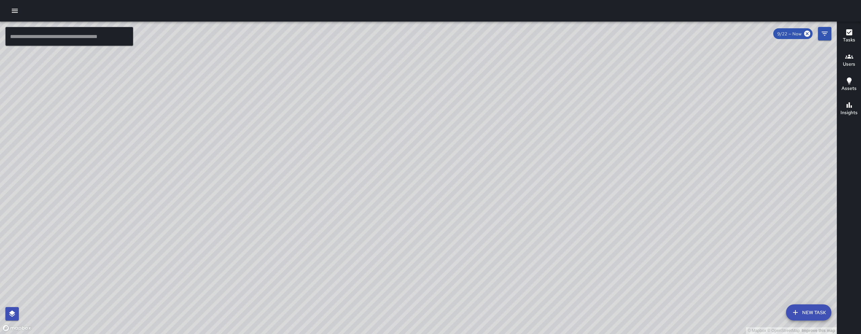
click at [808, 314] on button "New Task" at bounding box center [808, 312] width 45 height 16
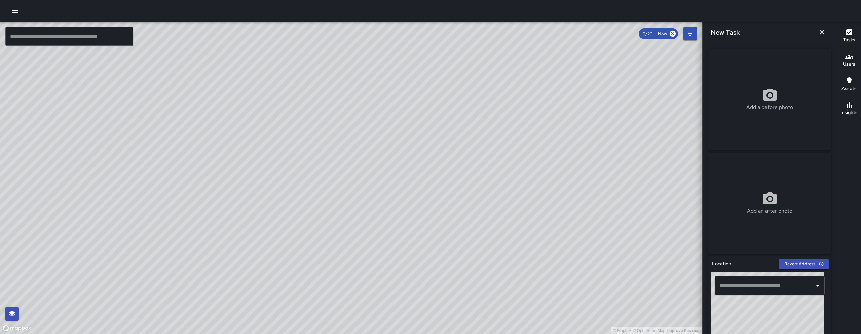
click at [762, 284] on input "text" at bounding box center [764, 285] width 94 height 13
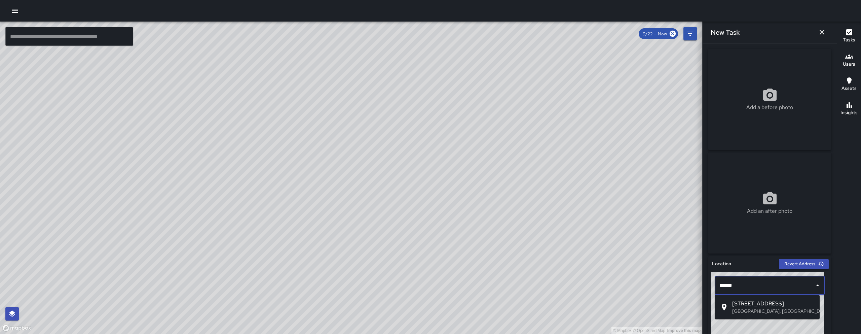
click at [756, 300] on span "[STREET_ADDRESS]" at bounding box center [773, 303] width 82 height 8
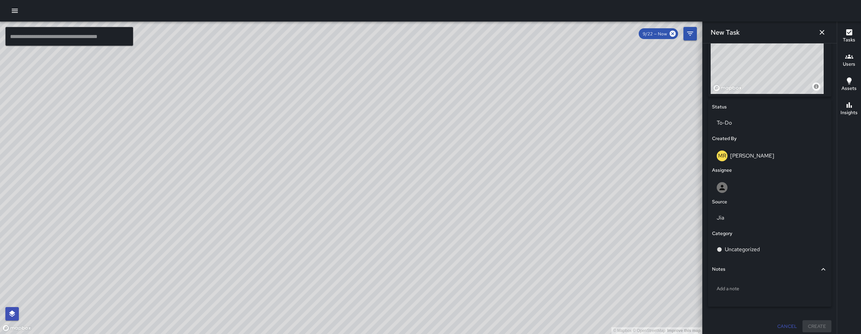
scroll to position [266, 0]
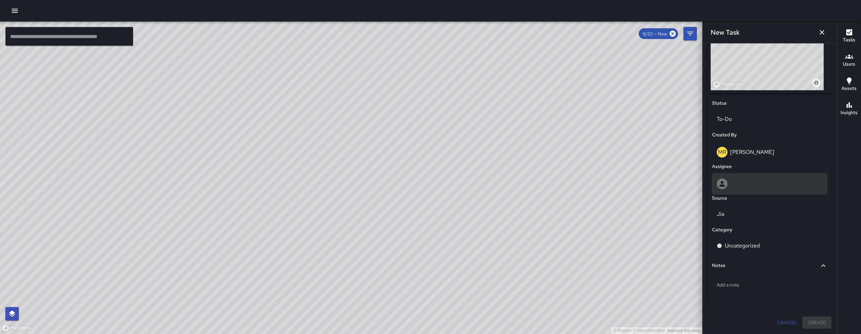
type input "**********"
click at [742, 190] on div at bounding box center [769, 184] width 115 height 22
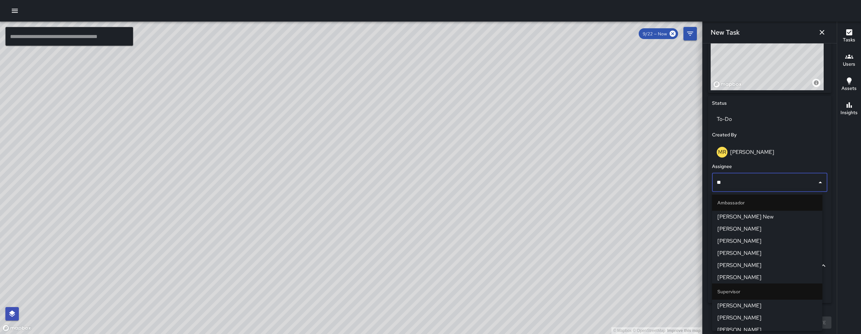
type input "***"
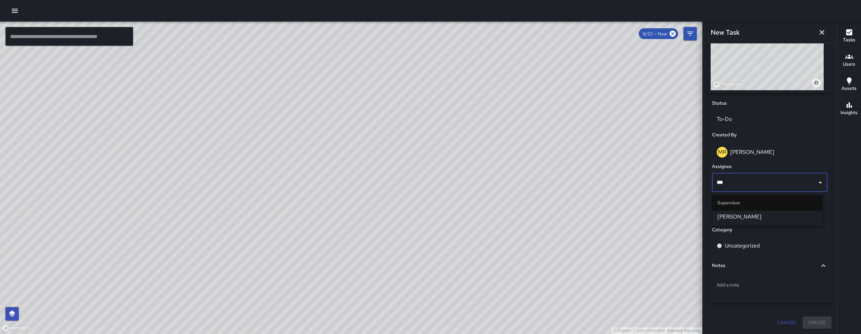
click at [731, 214] on span "[PERSON_NAME]" at bounding box center [767, 216] width 100 height 8
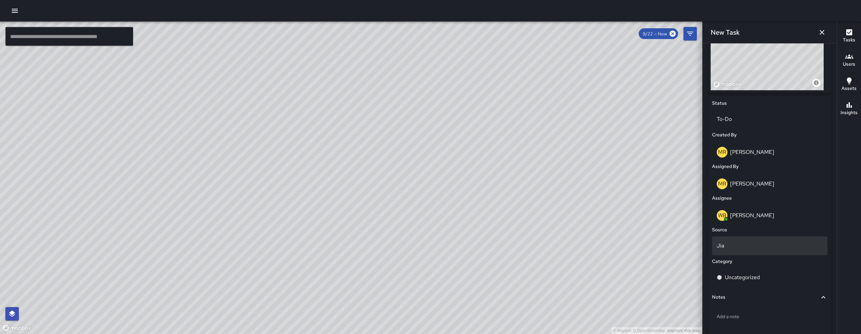
click at [738, 251] on div "Jia" at bounding box center [769, 245] width 115 height 19
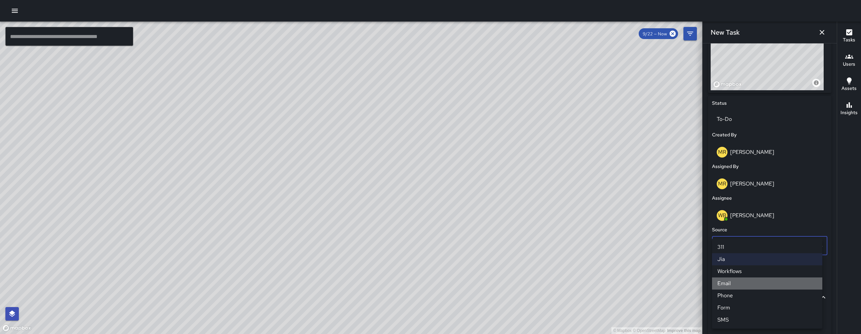
click at [735, 285] on li "Email" at bounding box center [767, 283] width 110 height 12
click at [735, 285] on div "Uncategorized" at bounding box center [769, 277] width 115 height 19
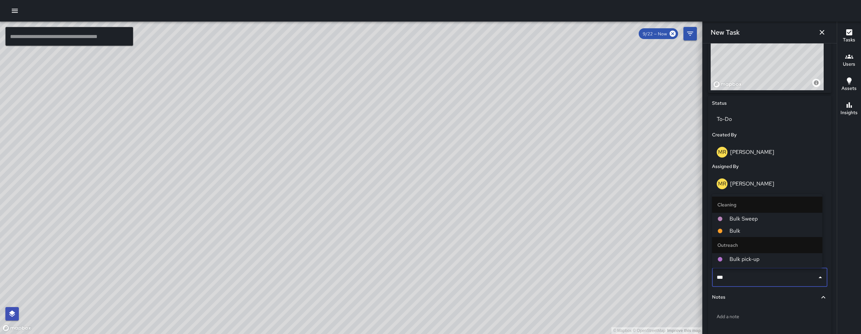
type input "****"
click at [742, 227] on span "Bulk" at bounding box center [772, 231] width 87 height 8
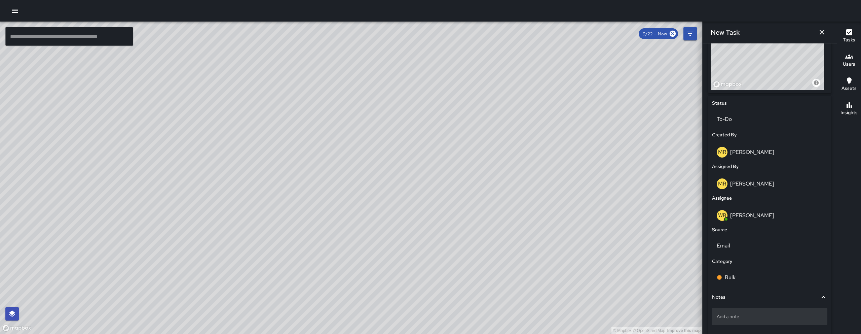
click at [719, 315] on p "Add a note" at bounding box center [769, 316] width 106 height 7
type textarea "**********"
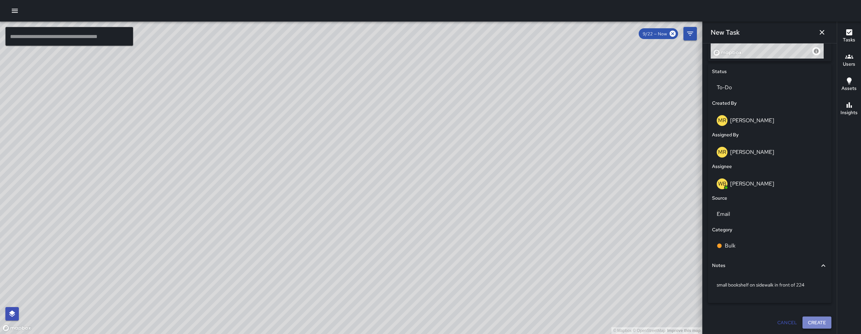
click at [814, 325] on button "Create" at bounding box center [816, 322] width 29 height 12
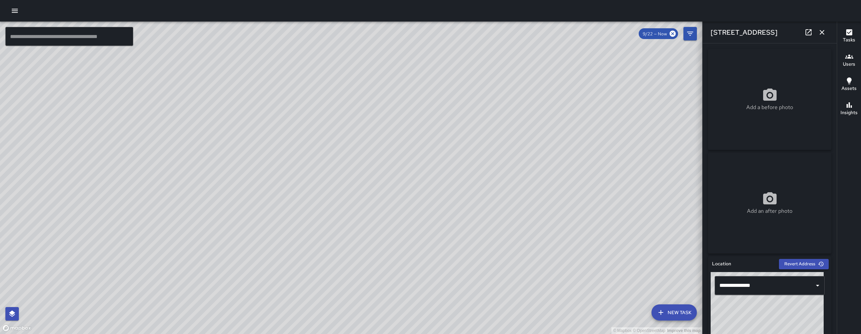
click at [820, 28] on icon "button" at bounding box center [822, 32] width 8 height 8
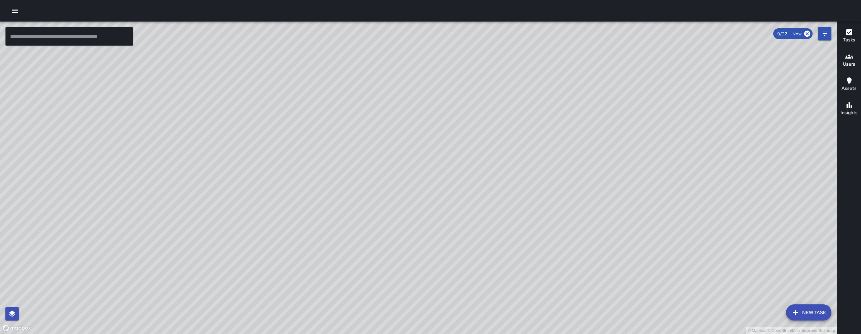
drag, startPoint x: 601, startPoint y: 247, endPoint x: 497, endPoint y: 205, distance: 112.8
click at [521, 205] on div "© Mapbox © OpenStreetMap Improve this map" at bounding box center [418, 178] width 836 height 312
click at [513, 205] on div "© Mapbox © OpenStreetMap Improve this map" at bounding box center [418, 178] width 836 height 312
click at [503, 205] on div "© Mapbox © OpenStreetMap Improve this map" at bounding box center [418, 178] width 836 height 312
click at [452, 194] on div "© Mapbox © OpenStreetMap Improve this map EB [PERSON_NAME] [STREET_ADDRESS] Cre…" at bounding box center [418, 178] width 836 height 312
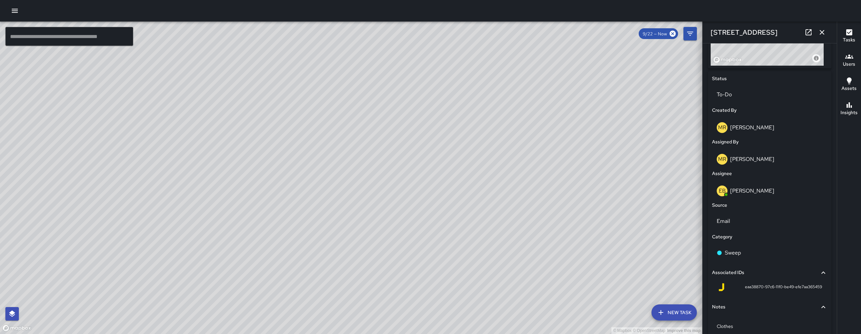
scroll to position [314, 0]
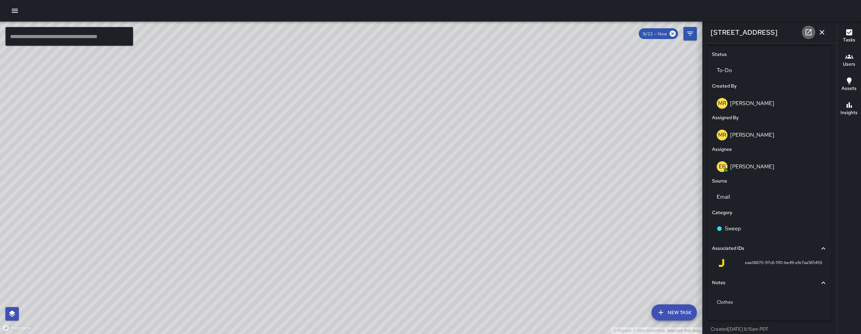
click at [807, 32] on icon at bounding box center [808, 32] width 8 height 8
click at [823, 34] on icon "button" at bounding box center [821, 32] width 5 height 5
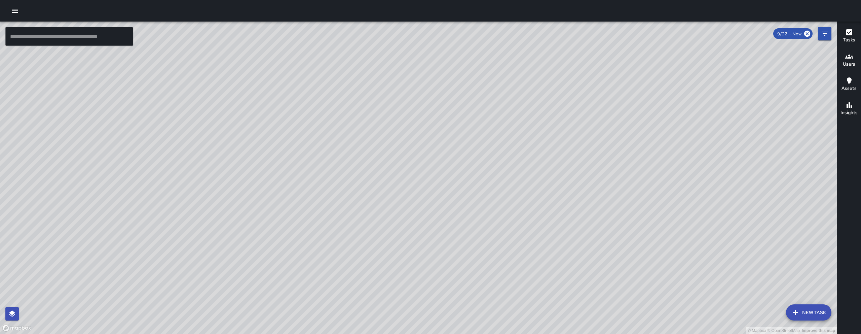
click at [393, 180] on div "© Mapbox © OpenStreetMap Improve this map WB [PERSON_NAME] [STREET_ADDRESS] Cre…" at bounding box center [418, 178] width 836 height 312
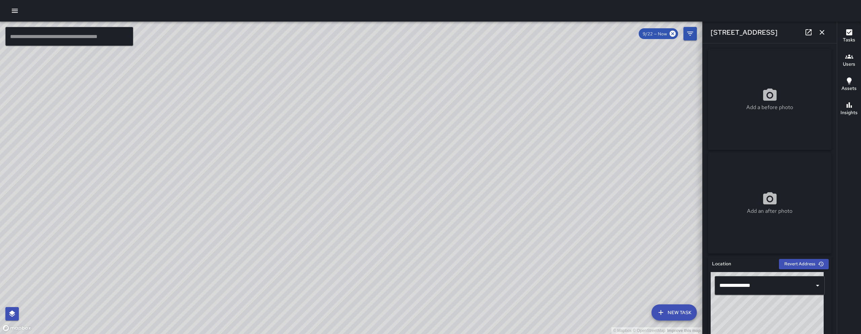
click at [805, 30] on icon at bounding box center [808, 32] width 8 height 8
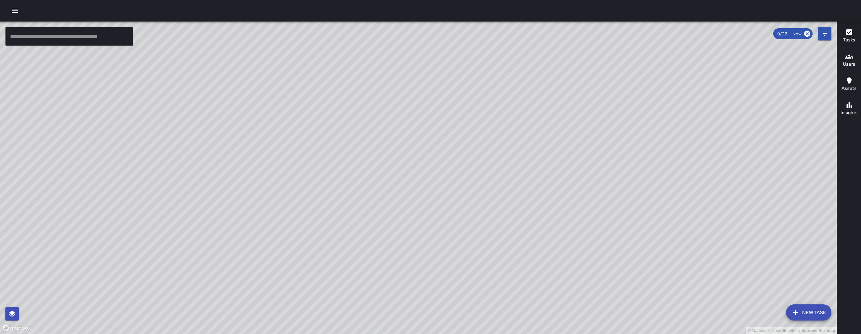
click at [18, 10] on icon "button" at bounding box center [15, 11] width 8 height 8
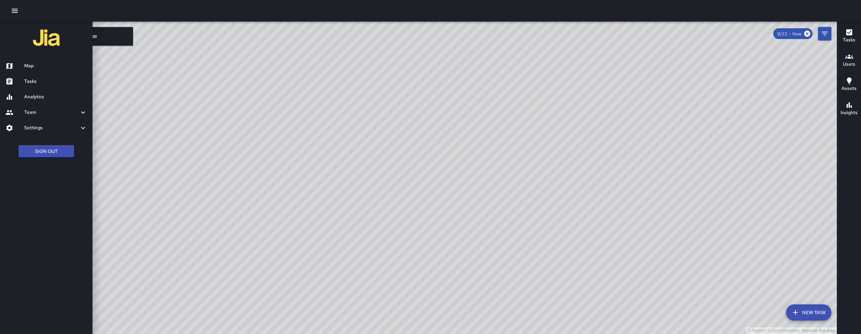
click at [39, 84] on h6 "Tasks" at bounding box center [55, 81] width 63 height 7
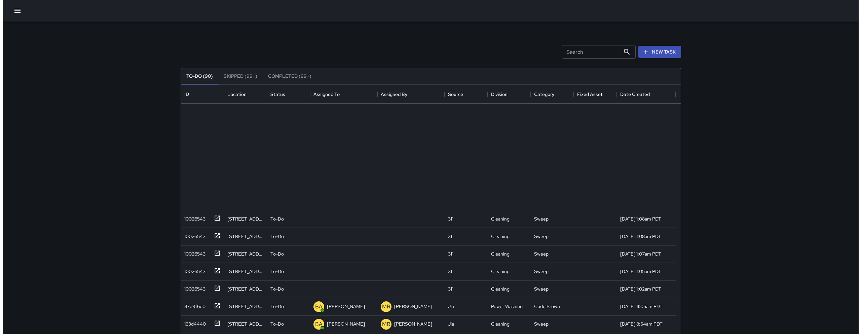
scroll to position [28, 0]
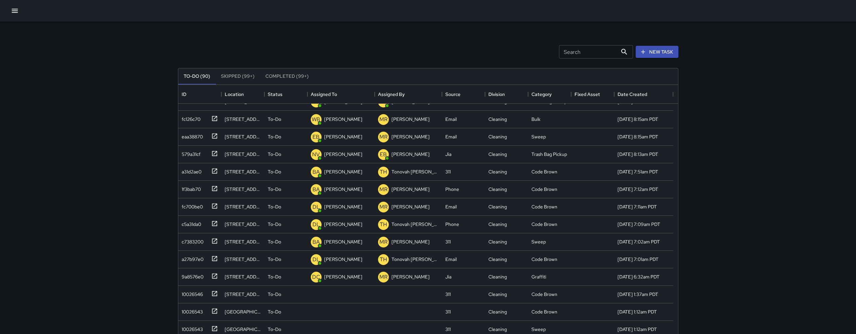
click at [19, 15] on button "button" at bounding box center [14, 10] width 13 height 13
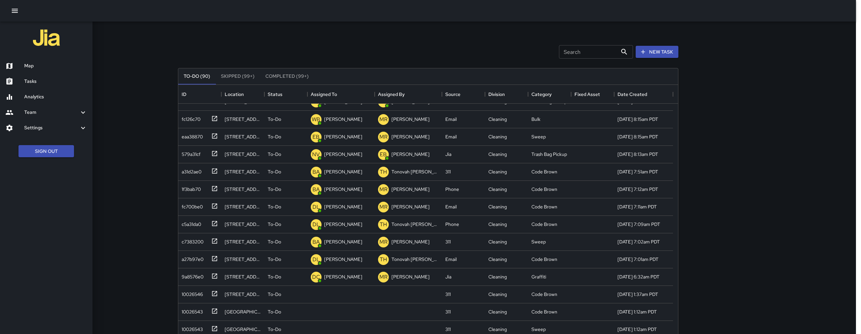
click at [49, 70] on div "Map" at bounding box center [46, 65] width 92 height 15
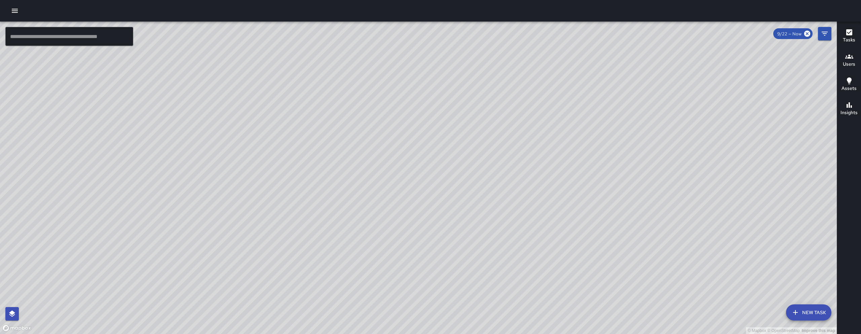
click at [820, 306] on button "New Task" at bounding box center [808, 312] width 45 height 16
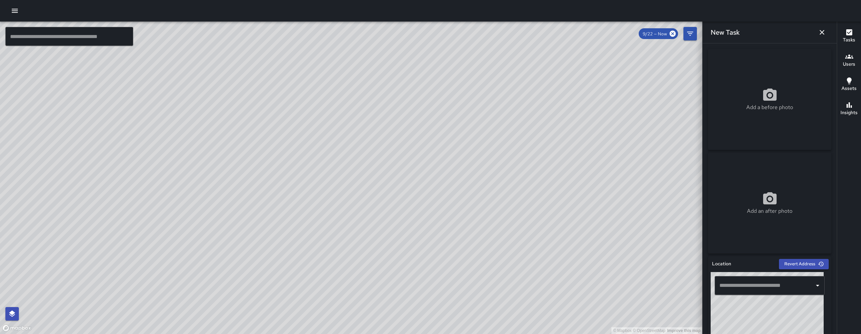
click at [771, 274] on div "​" at bounding box center [769, 285] width 118 height 27
click at [772, 280] on input "text" at bounding box center [764, 285] width 94 height 13
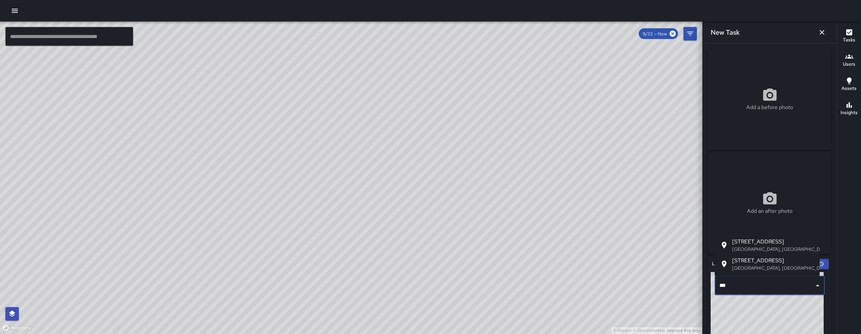
click at [765, 249] on p "San Francisco, CA, USA" at bounding box center [773, 248] width 82 height 7
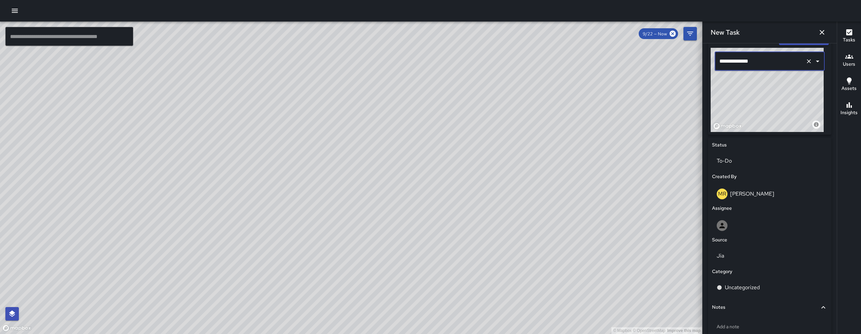
scroll to position [217, 0]
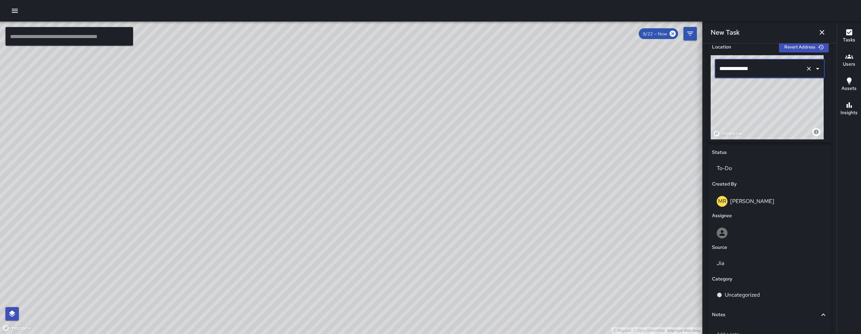
click at [772, 110] on div "© Mapbox © OpenStreetMap Improve this map" at bounding box center [766, 97] width 113 height 84
drag, startPoint x: 771, startPoint y: 109, endPoint x: 761, endPoint y: 104, distance: 11.1
click at [761, 104] on div "© Mapbox © OpenStreetMap Improve this map" at bounding box center [766, 97] width 113 height 84
type input "**********"
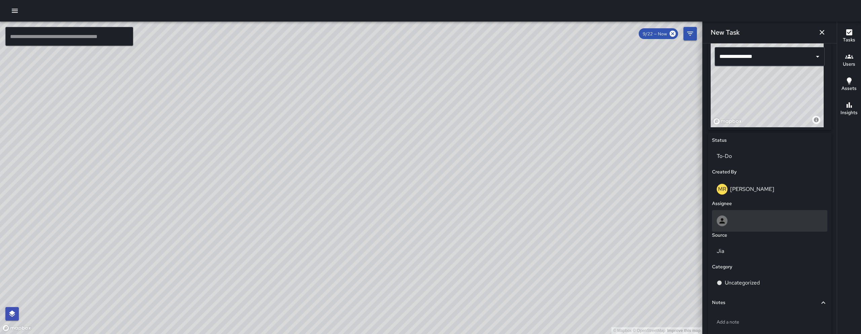
click at [760, 218] on div at bounding box center [769, 220] width 106 height 11
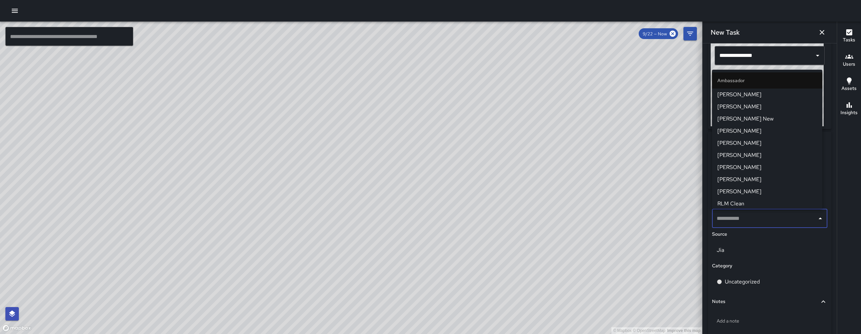
scroll to position [230, 0]
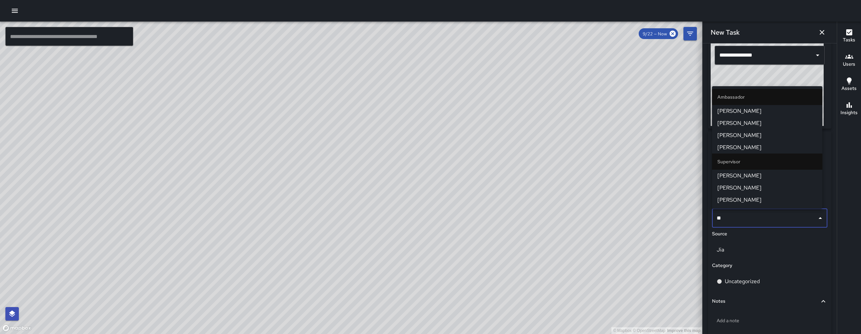
type input "***"
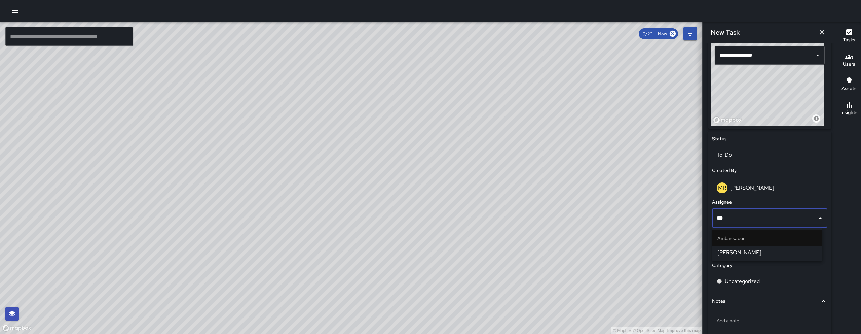
click at [773, 249] on span "[PERSON_NAME]" at bounding box center [767, 252] width 100 height 8
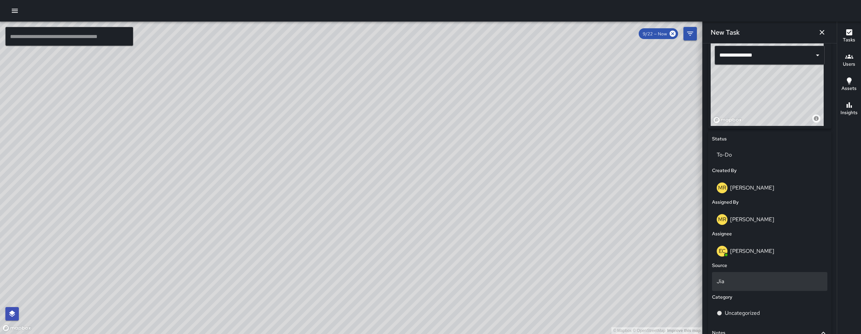
click at [746, 281] on p "Jia" at bounding box center [769, 281] width 106 height 8
click at [739, 285] on li "Email" at bounding box center [767, 283] width 110 height 12
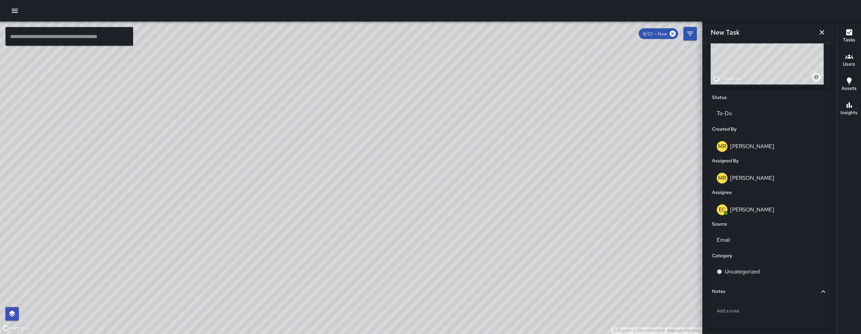
scroll to position [279, 0]
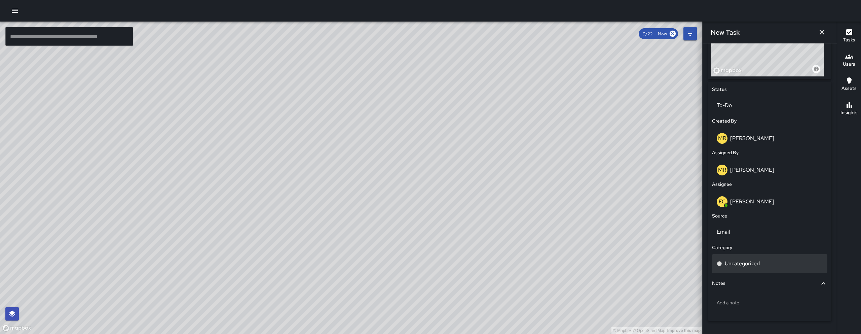
click at [736, 270] on div "Uncategorized" at bounding box center [769, 263] width 115 height 19
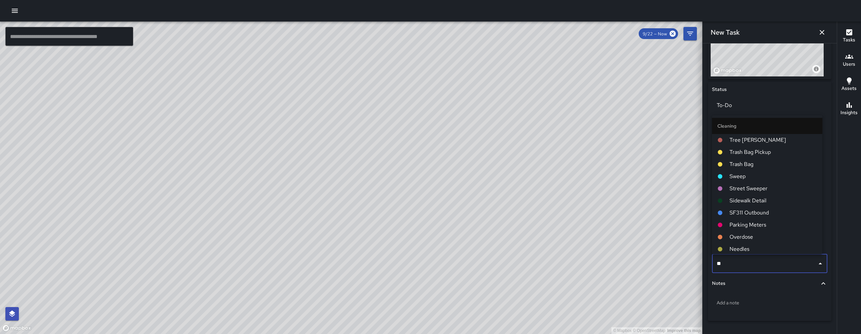
type input "***"
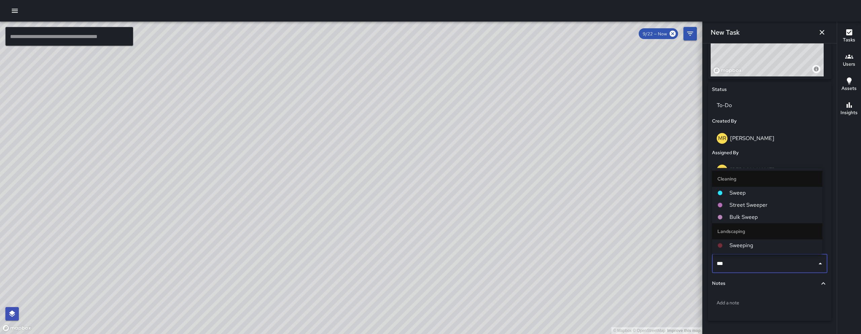
click at [741, 194] on span "Sweep" at bounding box center [772, 193] width 87 height 8
click at [741, 194] on div "EC Enrique Cervantes" at bounding box center [769, 202] width 115 height 22
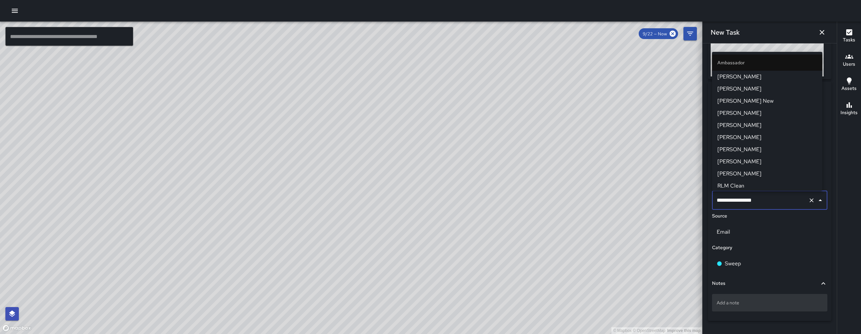
scroll to position [134, 0]
click at [750, 310] on div "Add a note" at bounding box center [769, 301] width 115 height 17
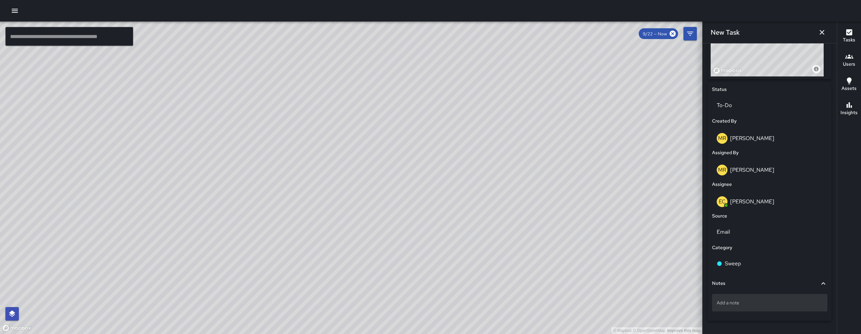
click at [759, 296] on div "Add a note" at bounding box center [769, 301] width 115 height 17
type textarea "*******"
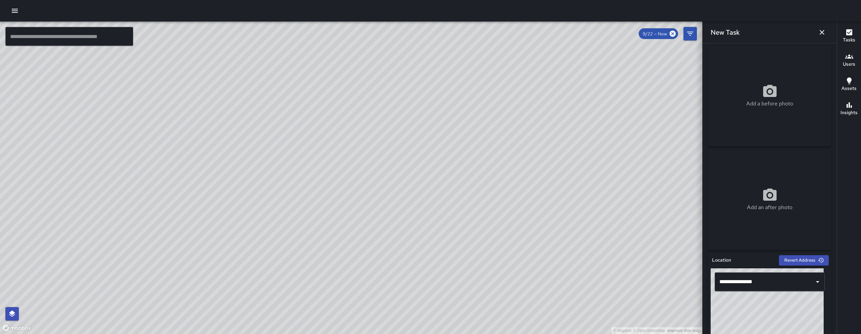
scroll to position [0, 0]
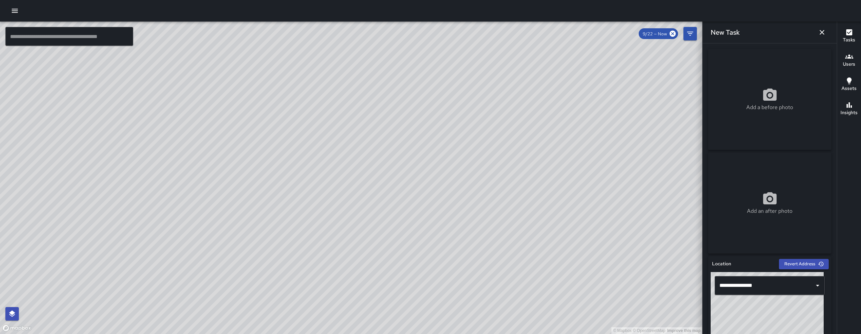
click at [775, 72] on div "Add a before photo" at bounding box center [769, 99] width 123 height 101
type input "**********"
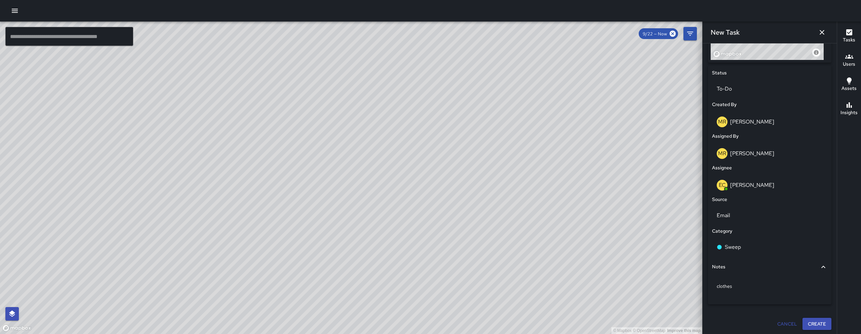
scroll to position [297, 0]
click at [804, 321] on button "Create" at bounding box center [816, 322] width 29 height 12
